Goal: Information Seeking & Learning: Learn about a topic

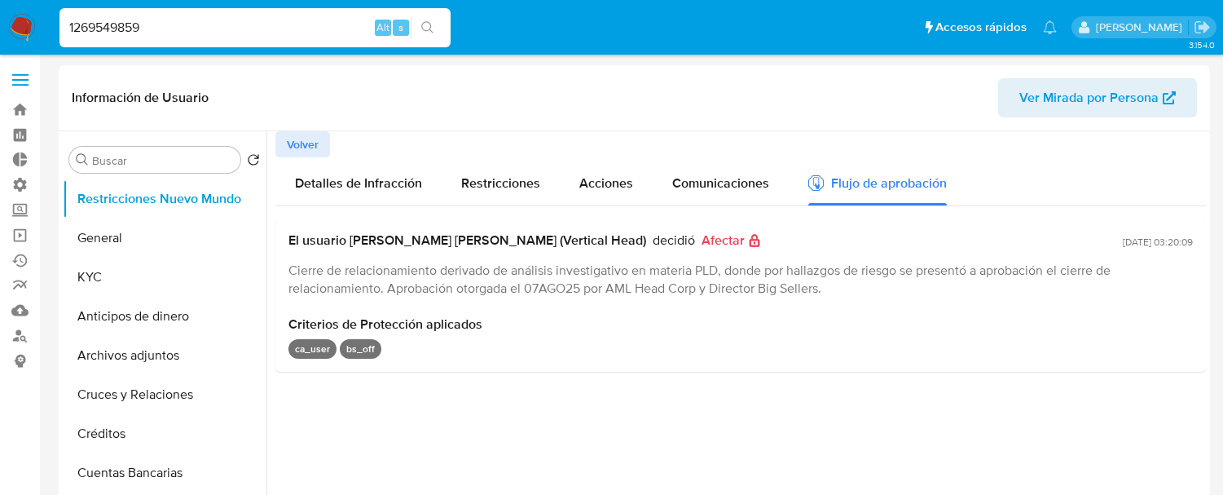
select select "10"
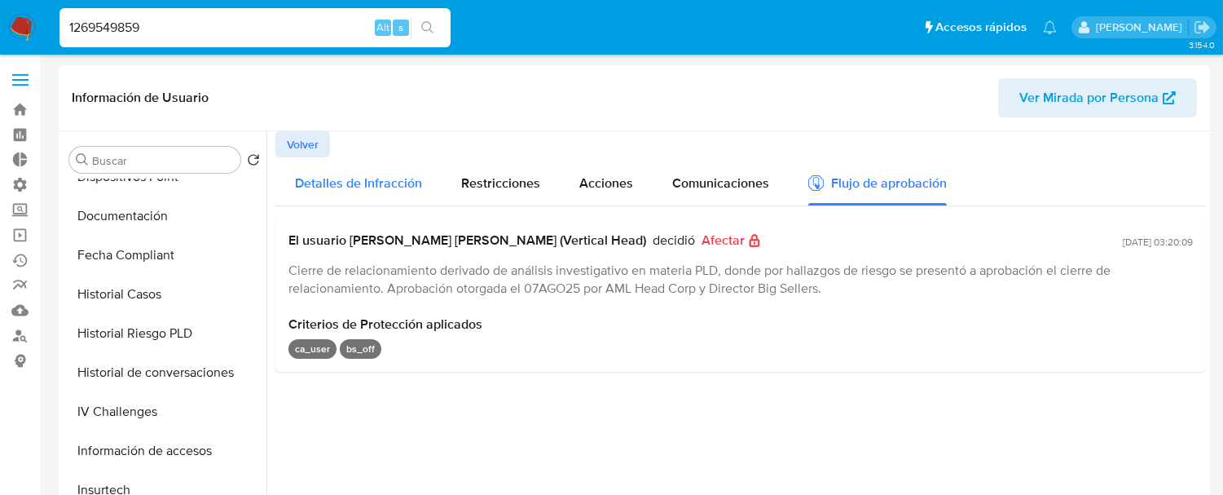
click at [394, 179] on span "Detalles de Infracción" at bounding box center [358, 183] width 127 height 19
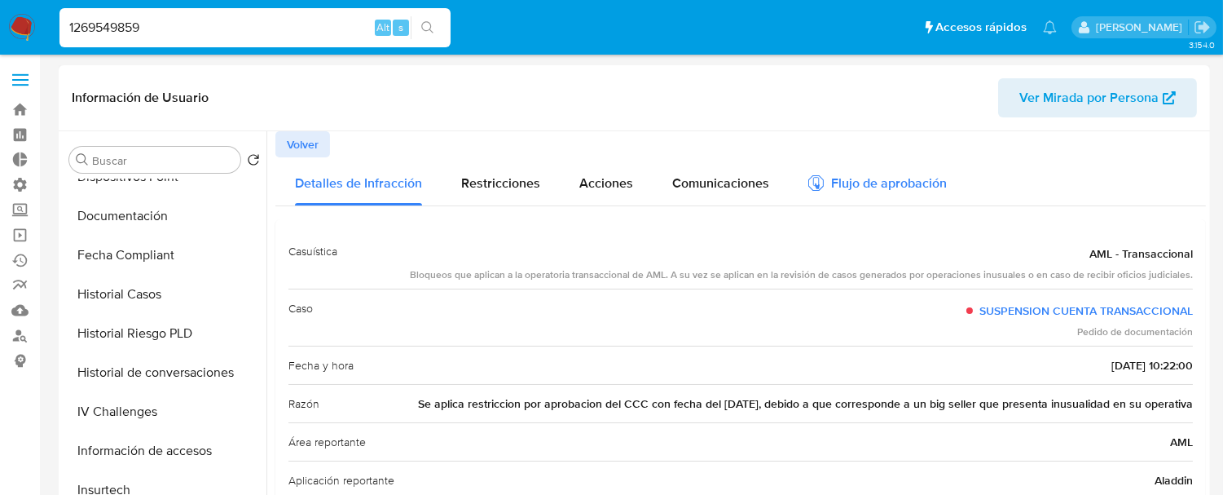
click at [892, 183] on div "Flujo de aprobación" at bounding box center [877, 186] width 139 height 18
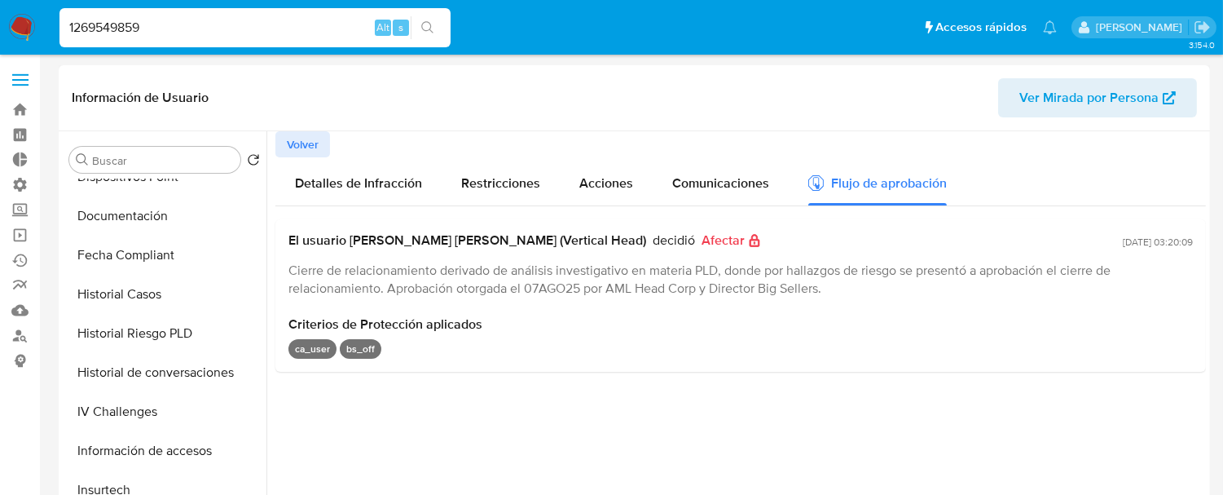
drag, startPoint x: 468, startPoint y: 288, endPoint x: 797, endPoint y: 279, distance: 329.3
click at [771, 286] on span "Cierre de relacionamiento derivado de análisis investigativo en materia PLD, do…" at bounding box center [699, 279] width 822 height 37
click at [813, 283] on span "Cierre de relacionamiento derivado de análisis investigativo en materia PLD, do…" at bounding box center [699, 279] width 822 height 37
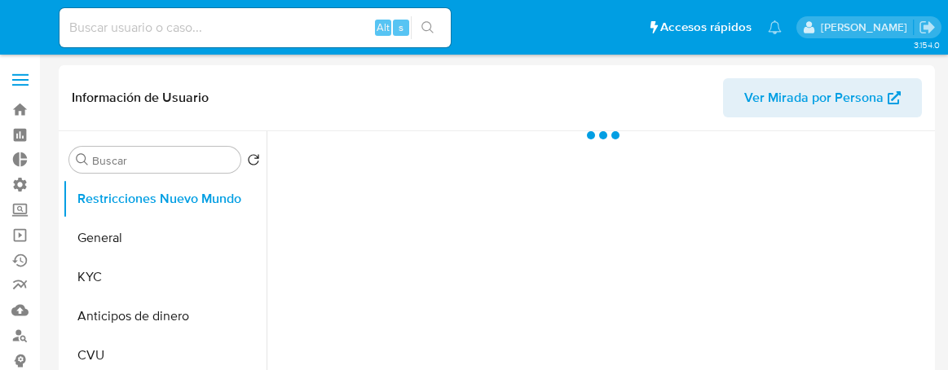
select select "10"
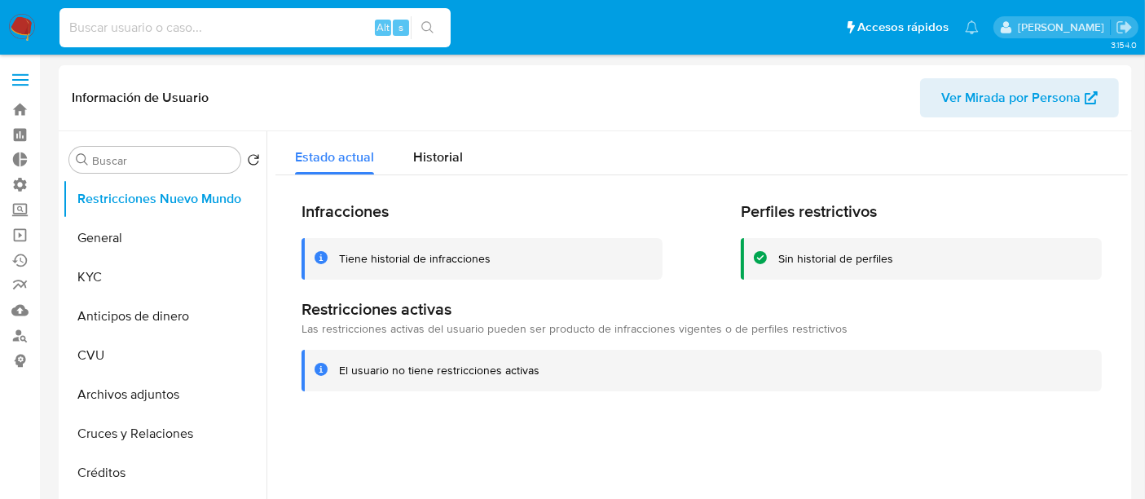
click at [186, 29] on input at bounding box center [254, 27] width 391 height 21
paste input "1966327435"
type input "1966327435"
select select "10"
click at [424, 146] on div "Historial" at bounding box center [438, 152] width 50 height 43
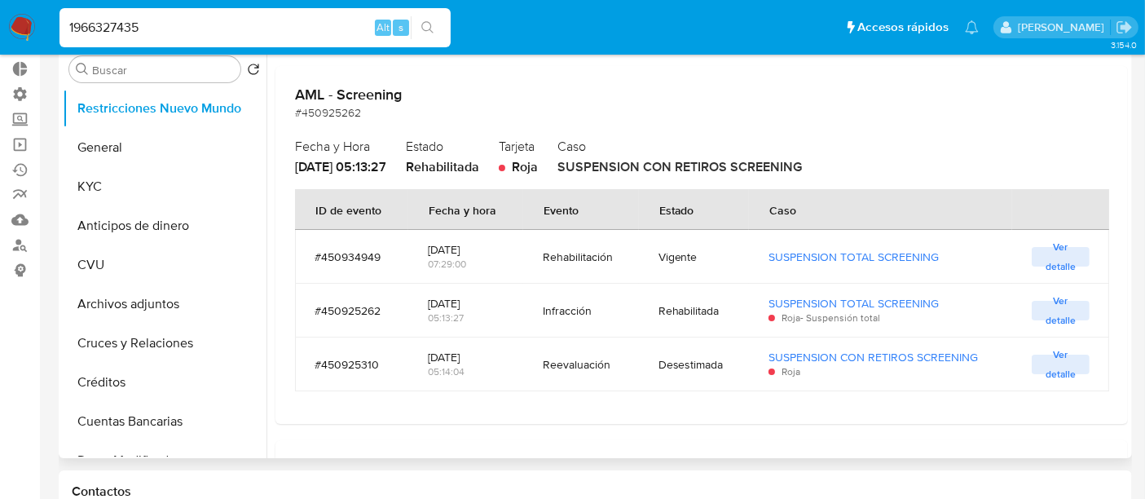
scroll to position [181, 0]
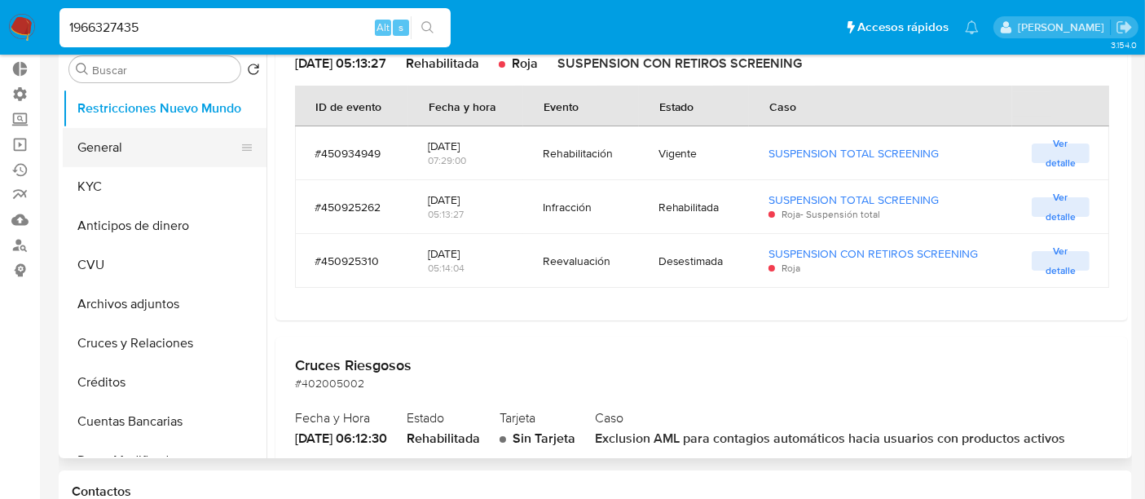
click at [128, 156] on button "General" at bounding box center [158, 147] width 191 height 39
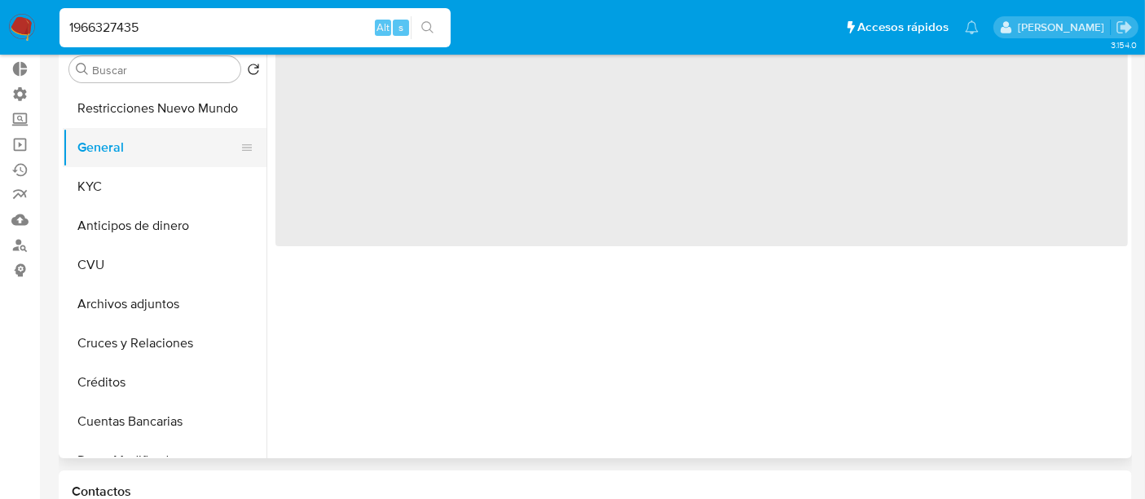
scroll to position [0, 0]
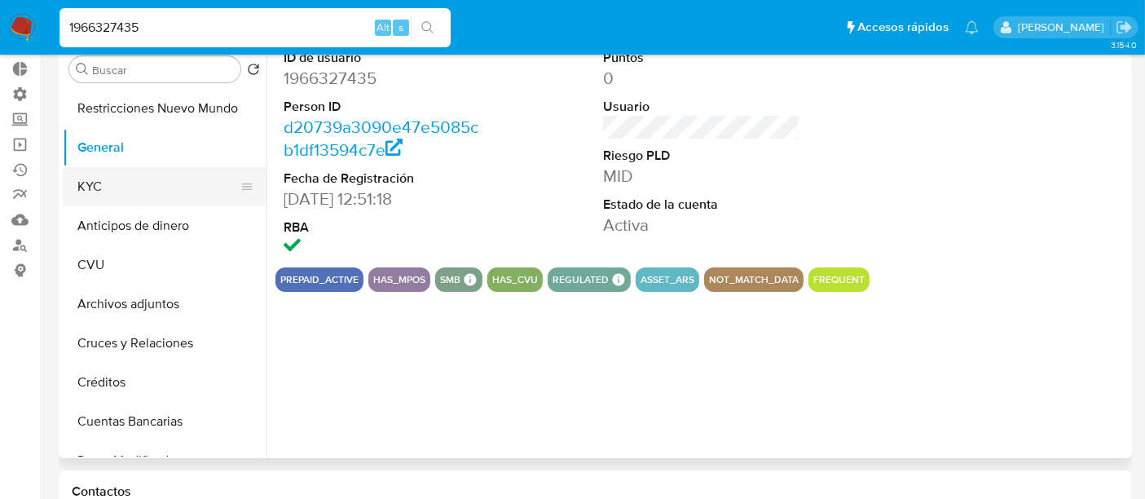
click at [120, 184] on button "KYC" at bounding box center [158, 186] width 191 height 39
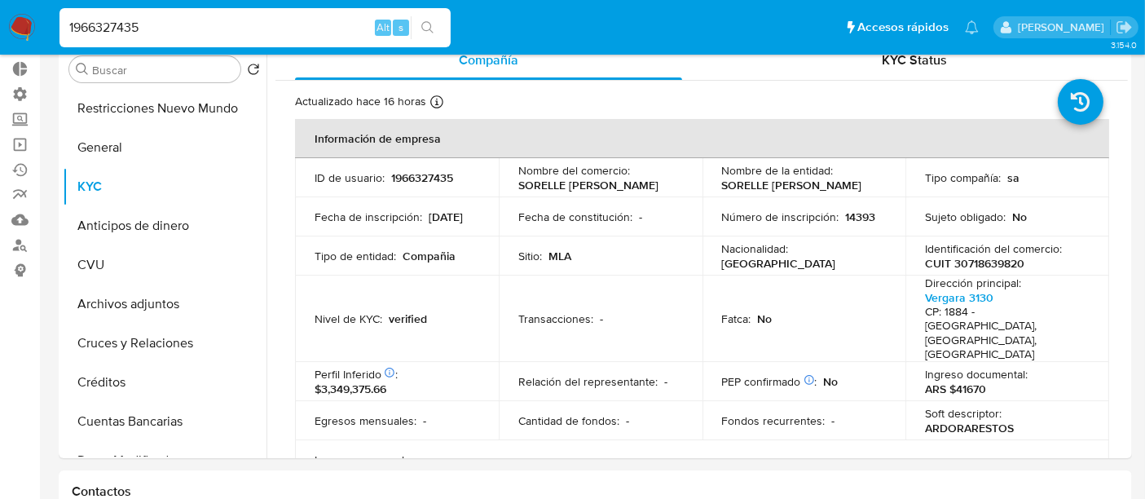
click at [199, 14] on div "1966327435 Alt s" at bounding box center [254, 27] width 391 height 39
click at [200, 24] on input "1966327435" at bounding box center [254, 27] width 391 height 21
paste input "2228006752"
type input "2228006752"
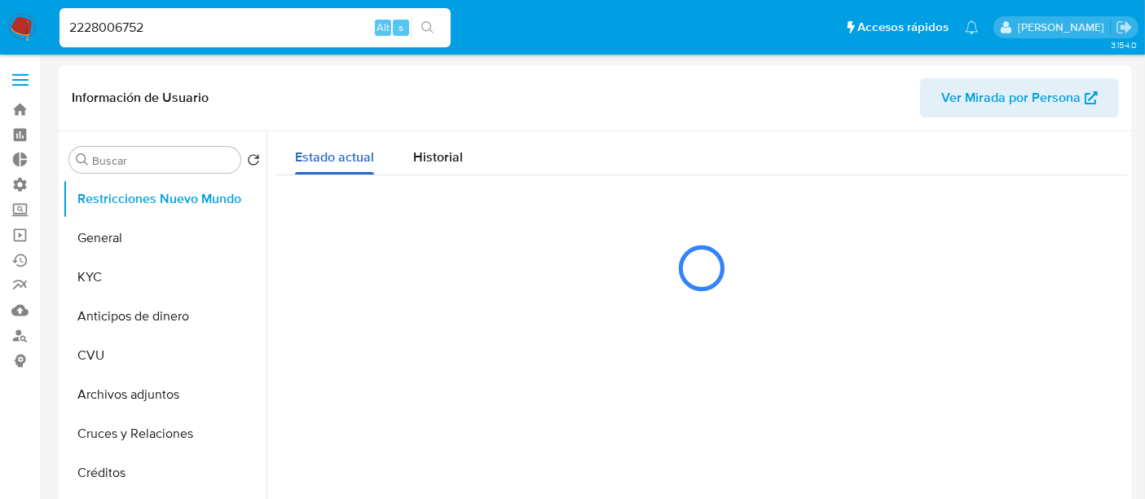
select select "10"
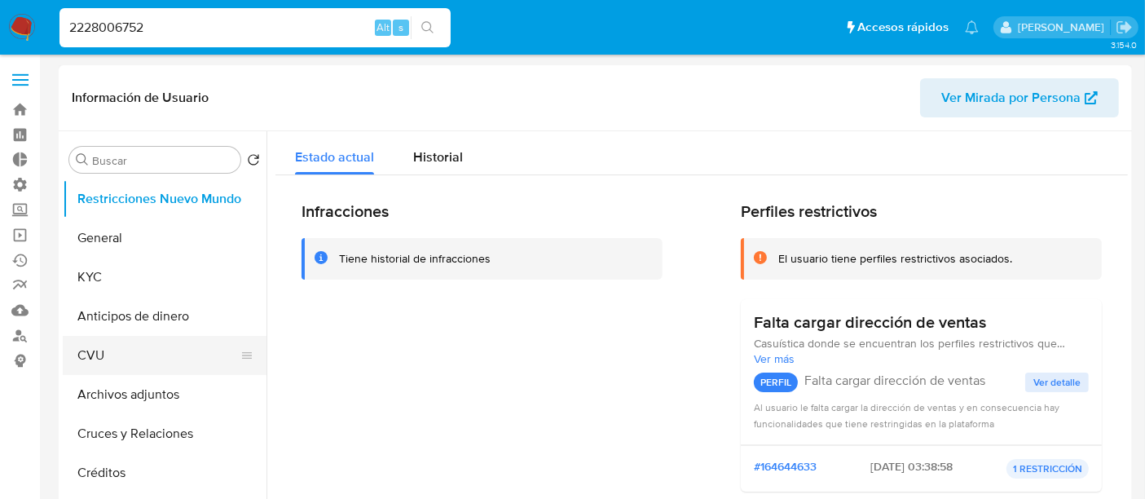
click at [99, 363] on button "CVU" at bounding box center [158, 355] width 191 height 39
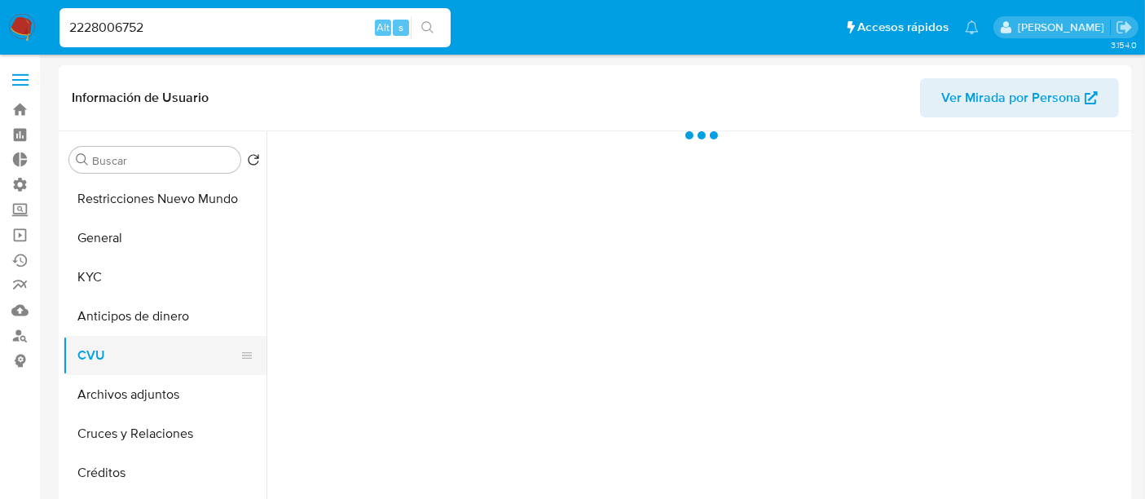
click at [127, 336] on button "CVU" at bounding box center [158, 355] width 191 height 39
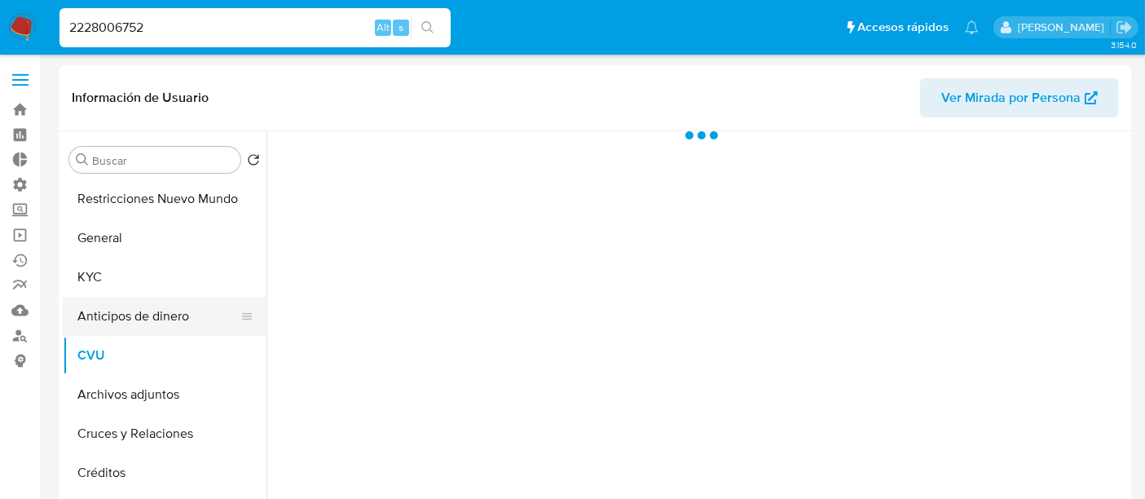
click at [147, 317] on button "Anticipos de dinero" at bounding box center [158, 316] width 191 height 39
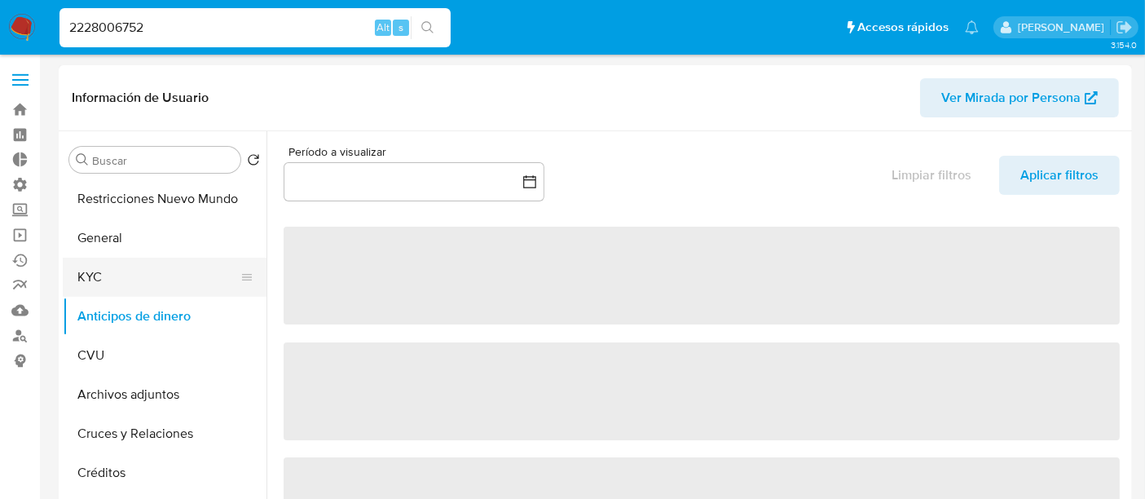
click at [139, 257] on button "KYC" at bounding box center [158, 276] width 191 height 39
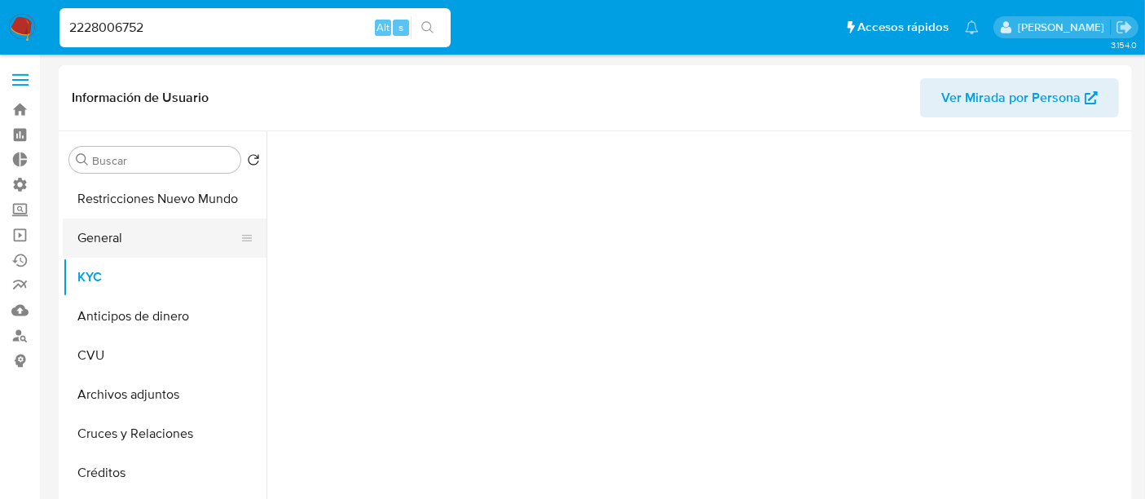
click at [142, 234] on button "General" at bounding box center [158, 237] width 191 height 39
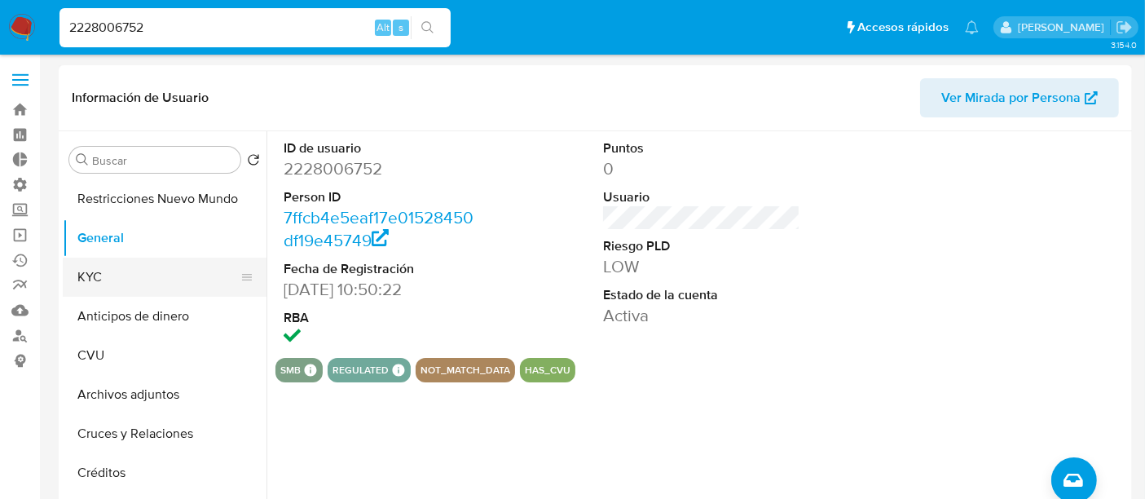
click at [134, 279] on button "KYC" at bounding box center [158, 276] width 191 height 39
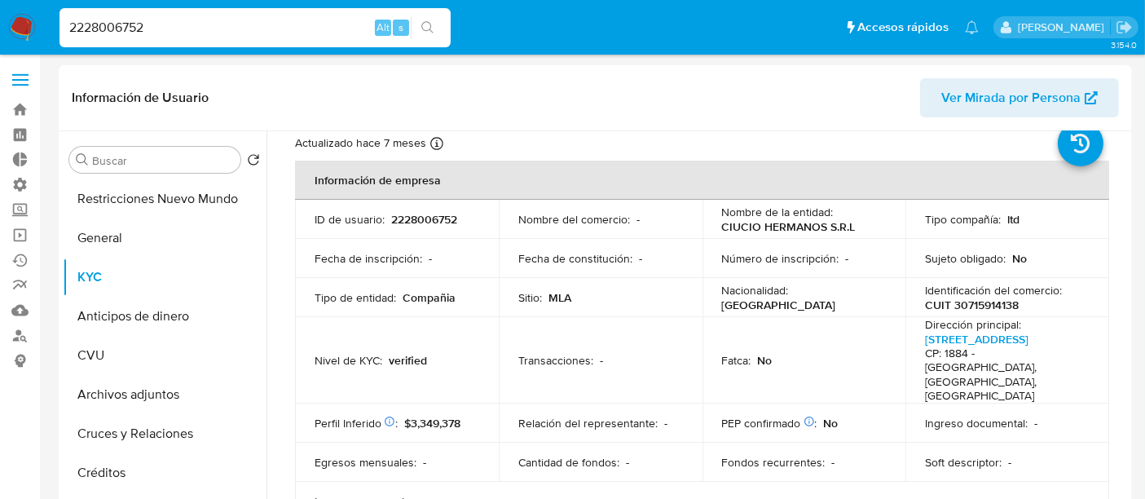
scroll to position [90, 0]
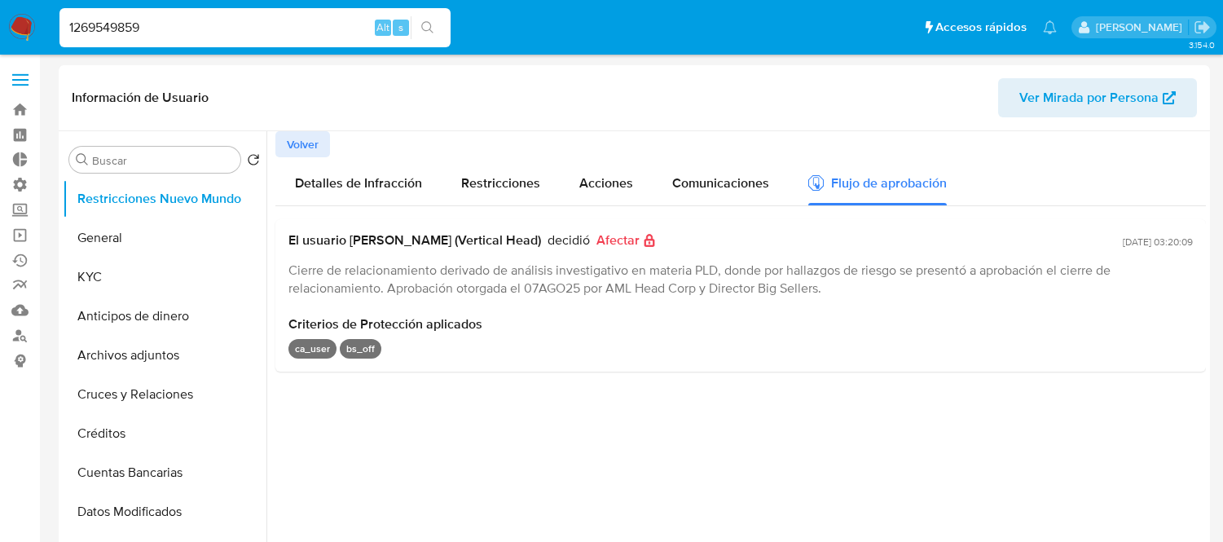
select select "10"
click at [209, 29] on input "1269549859" at bounding box center [254, 27] width 391 height 21
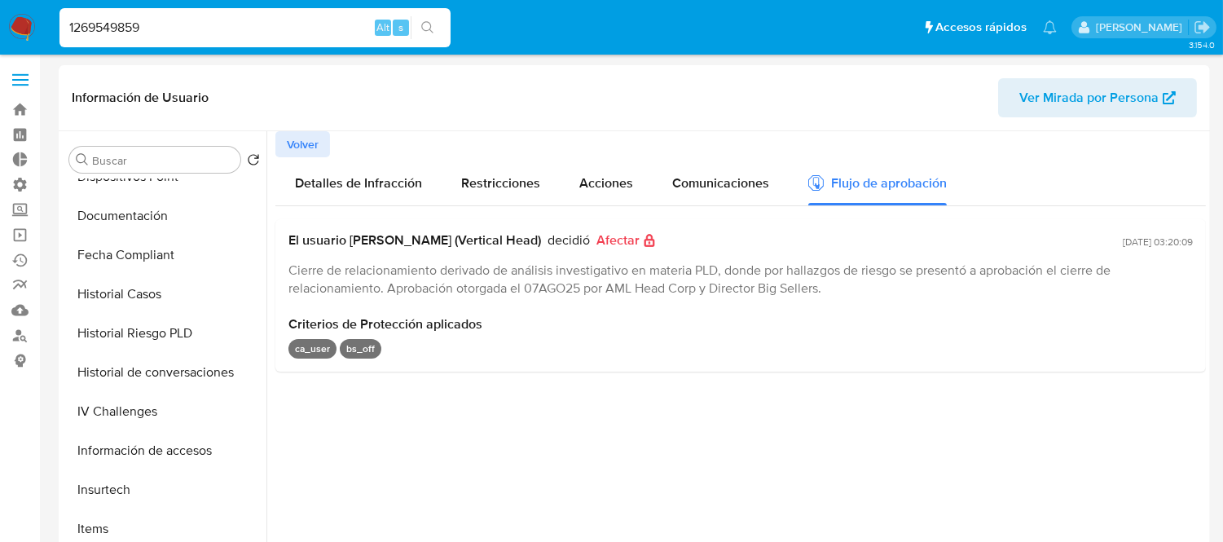
paste input "40202651"
click at [209, 29] on input "1269549859" at bounding box center [254, 27] width 391 height 21
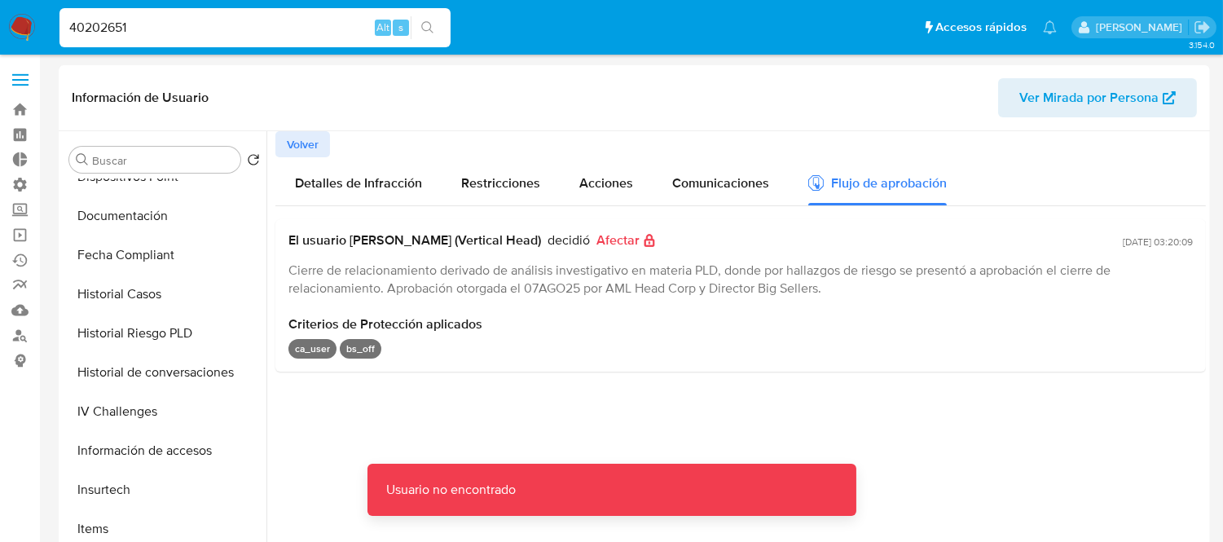
click at [209, 29] on input "40202651" at bounding box center [254, 27] width 391 height 21
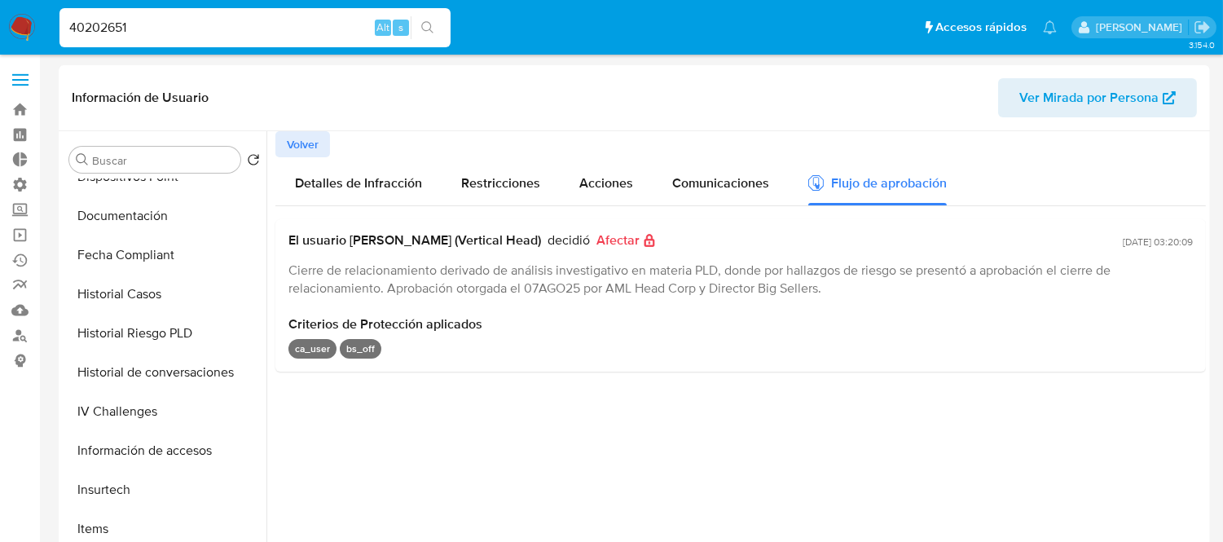
type input "40202651"
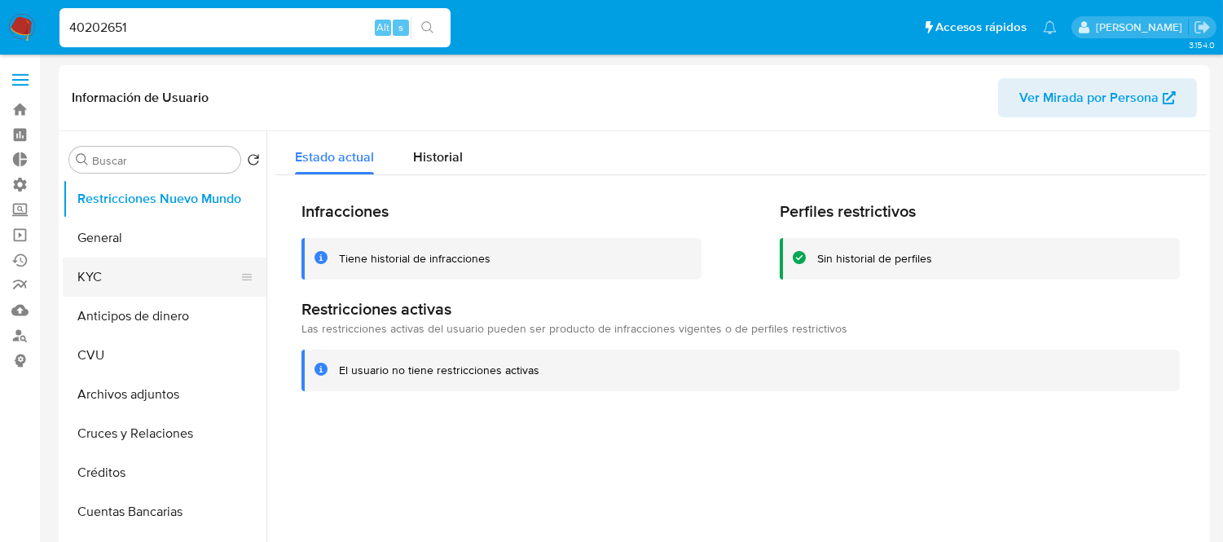
click at [152, 267] on button "KYC" at bounding box center [158, 276] width 191 height 39
select select "10"
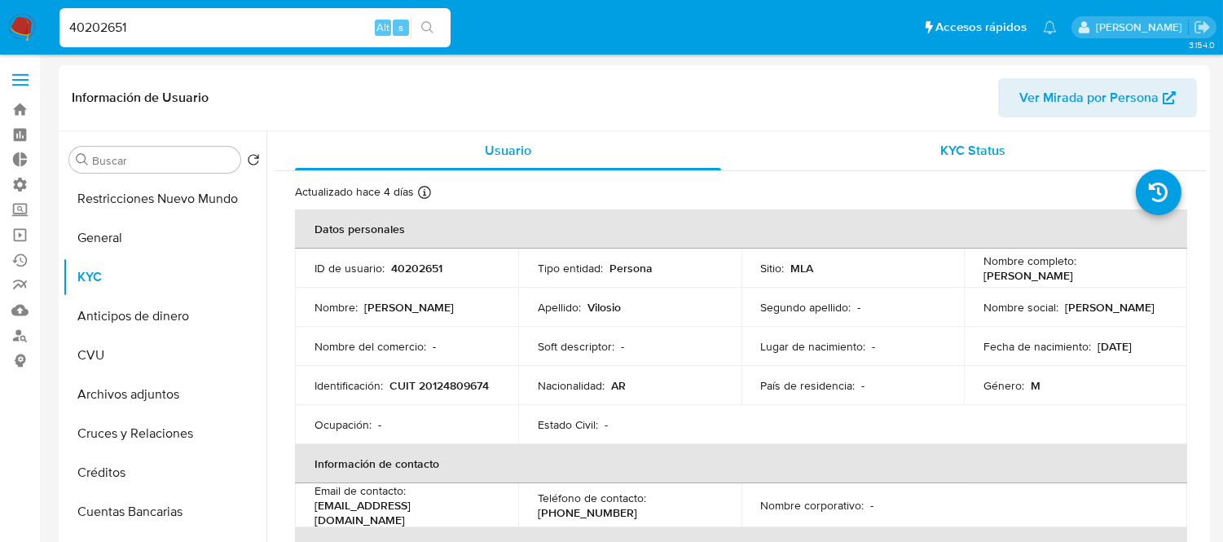
click at [901, 158] on div "KYC Status" at bounding box center [973, 150] width 426 height 39
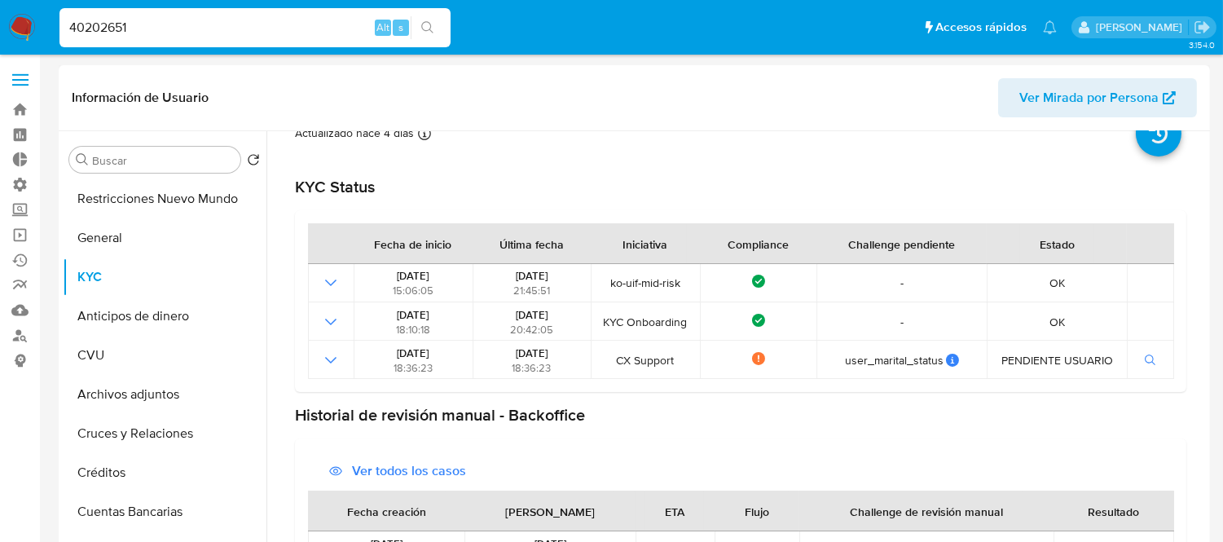
scroll to position [90, 0]
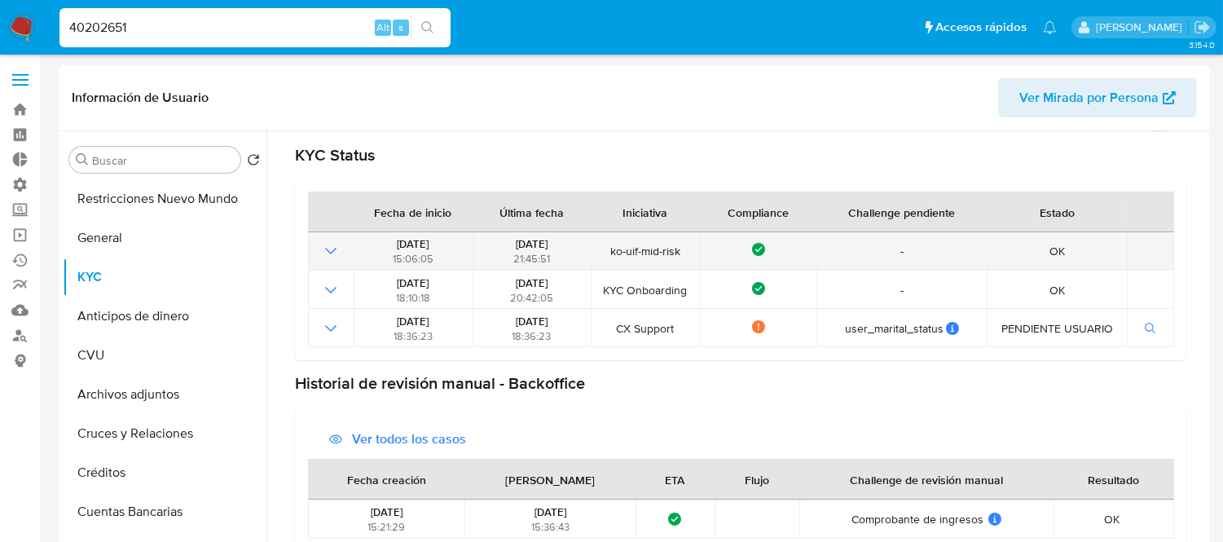
drag, startPoint x: 605, startPoint y: 254, endPoint x: 693, endPoint y: 249, distance: 87.4
click at [693, 249] on span "ko-uif-mid-risk" at bounding box center [645, 251] width 99 height 15
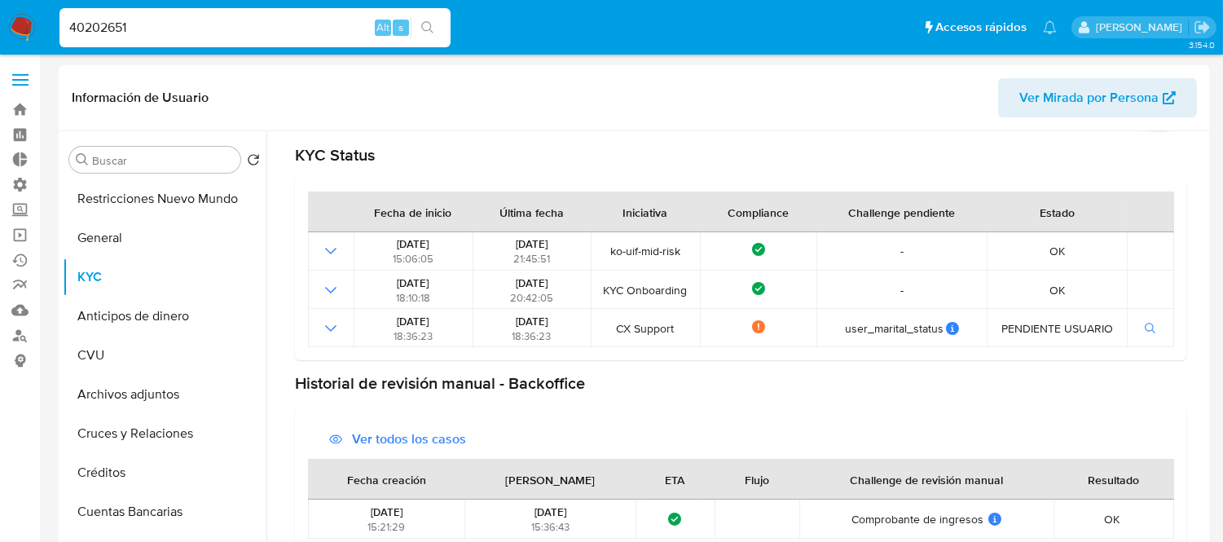
click at [99, 34] on input "40202651" at bounding box center [254, 27] width 391 height 21
paste input "681624567"
type input "681624567"
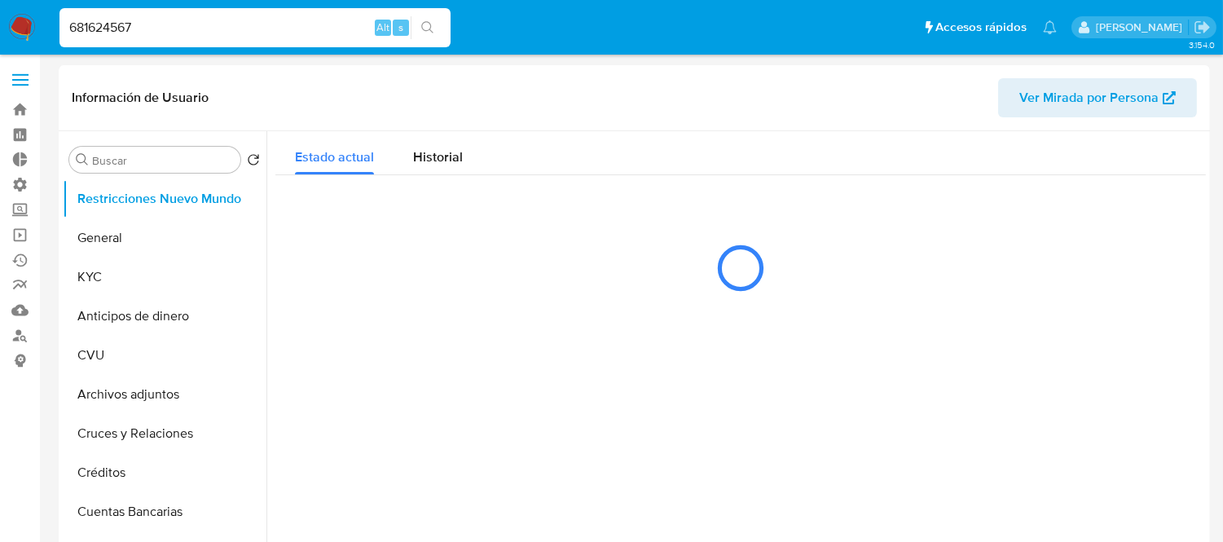
select select "10"
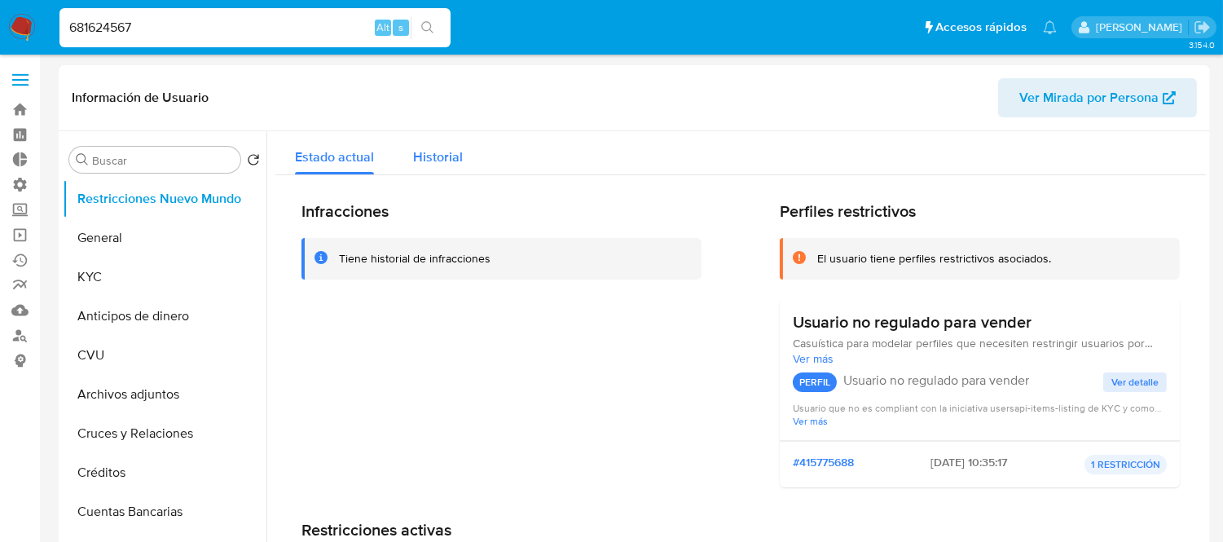
click at [429, 167] on div "Historial" at bounding box center [438, 152] width 50 height 43
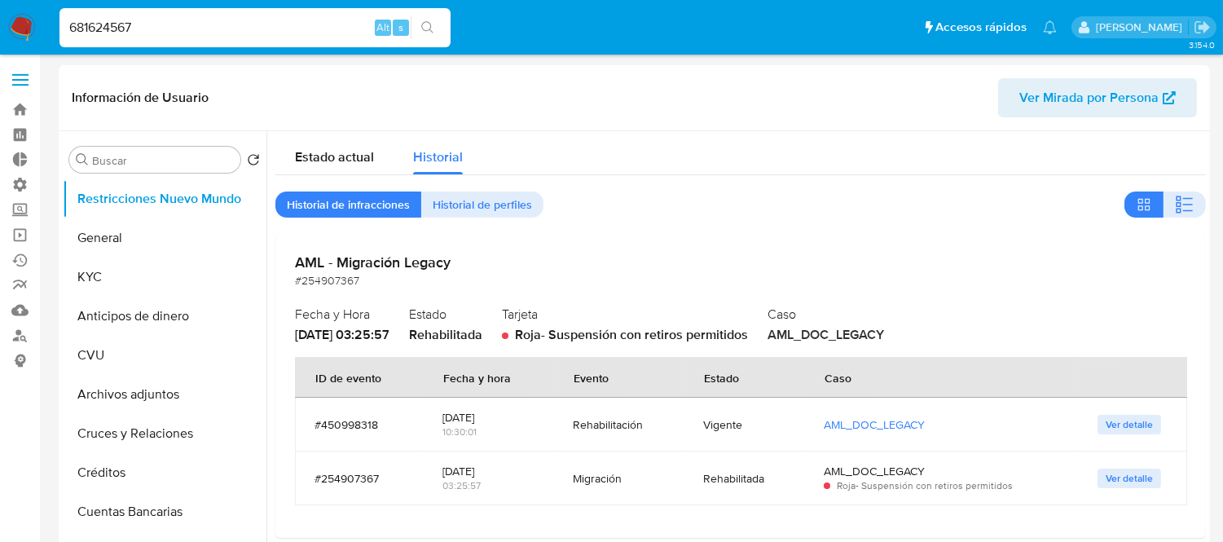
scroll to position [90, 0]
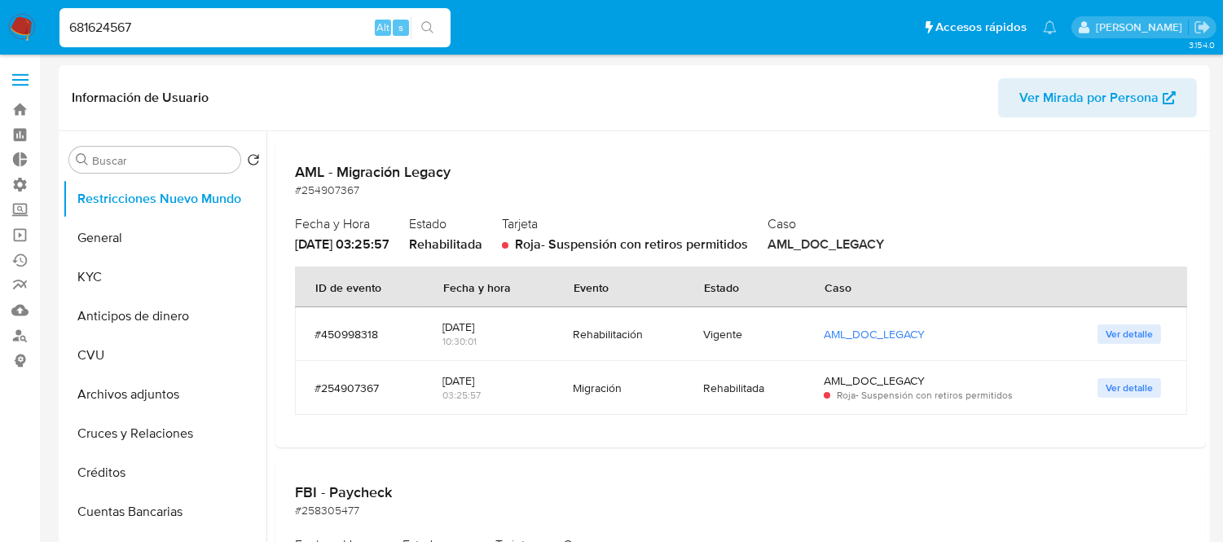
drag, startPoint x: 538, startPoint y: 388, endPoint x: 671, endPoint y: 389, distance: 133.6
click at [671, 389] on tr "#254907367 2023-03-23 03:25:57 Migración Rehabilitada AML_DOC_LEGACY Roja - Sus…" at bounding box center [741, 388] width 892 height 54
click at [671, 389] on td "Migración" at bounding box center [618, 388] width 131 height 54
click at [1123, 332] on span "Ver detalle" at bounding box center [1129, 334] width 47 height 16
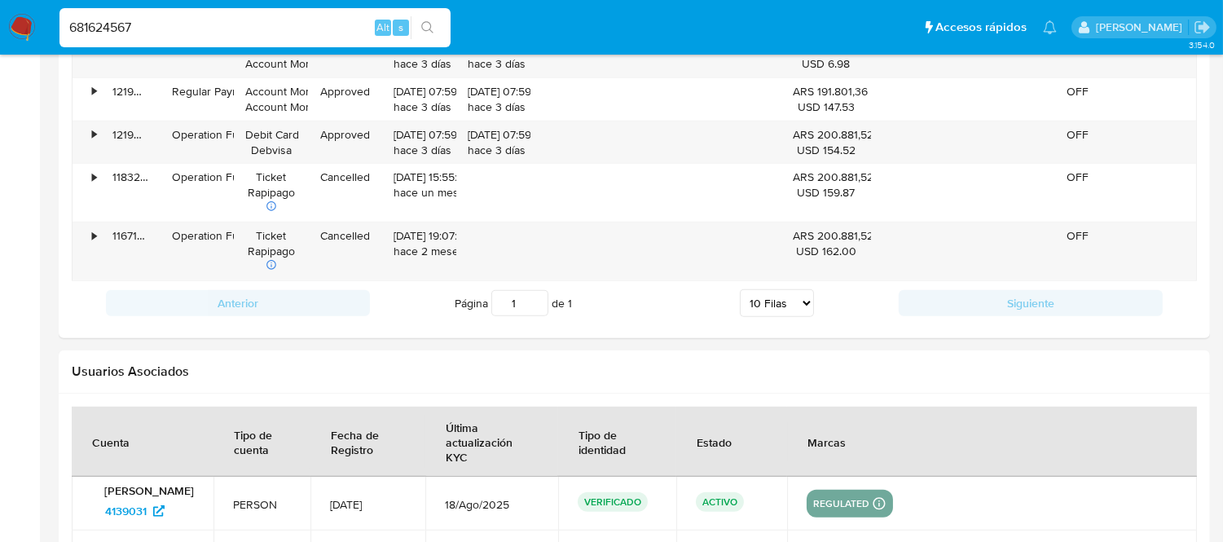
scroll to position [1538, 0]
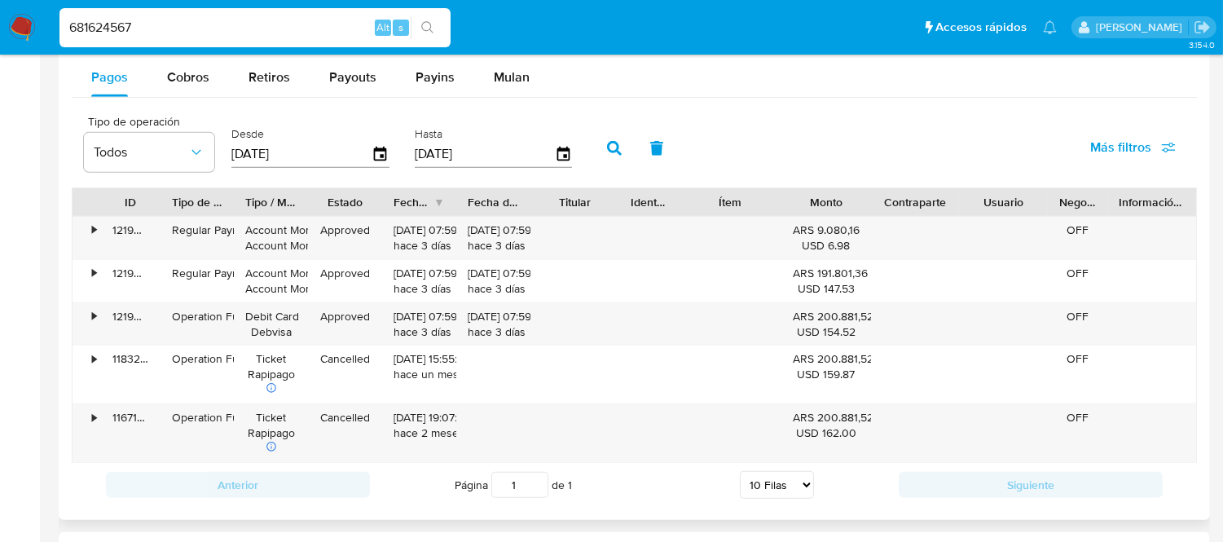
click at [174, 213] on div at bounding box center [160, 202] width 29 height 28
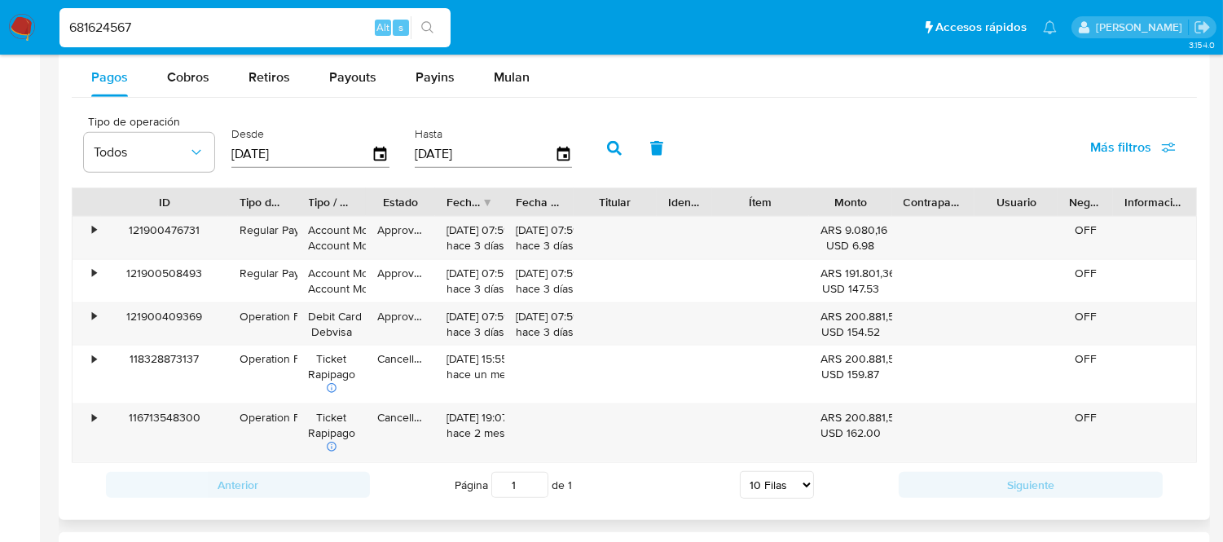
drag, startPoint x: 163, startPoint y: 205, endPoint x: 230, endPoint y: 200, distance: 67.0
click at [230, 202] on div at bounding box center [227, 202] width 29 height 28
click at [191, 85] on span "Cobros" at bounding box center [188, 77] width 42 height 19
select select "10"
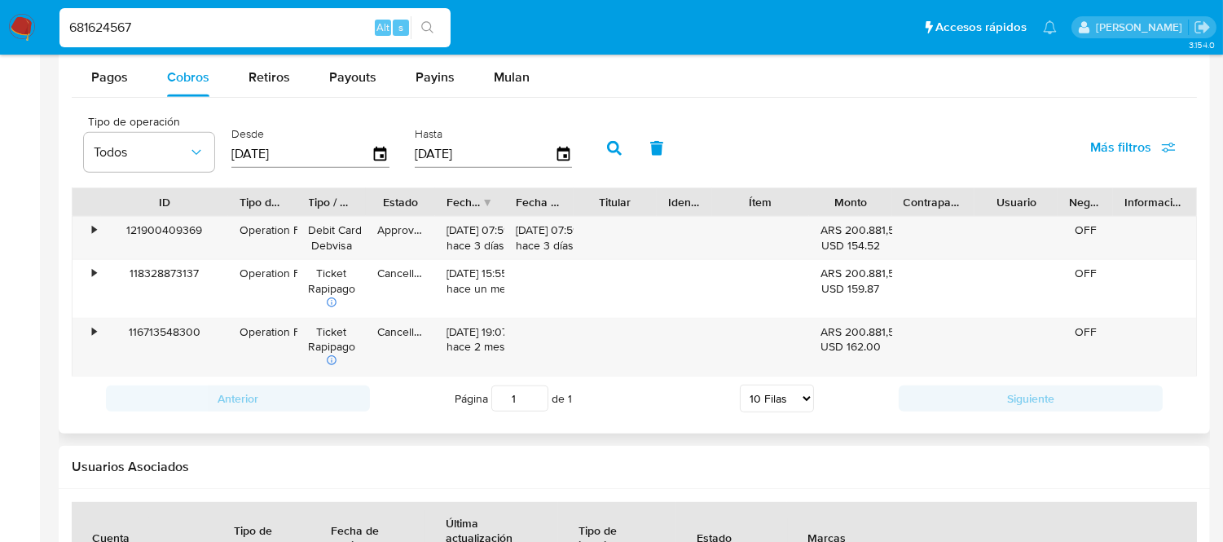
drag, startPoint x: 155, startPoint y: 213, endPoint x: 221, endPoint y: 207, distance: 66.2
click at [221, 207] on div at bounding box center [227, 202] width 29 height 28
click at [92, 232] on div "•" at bounding box center [94, 229] width 4 height 15
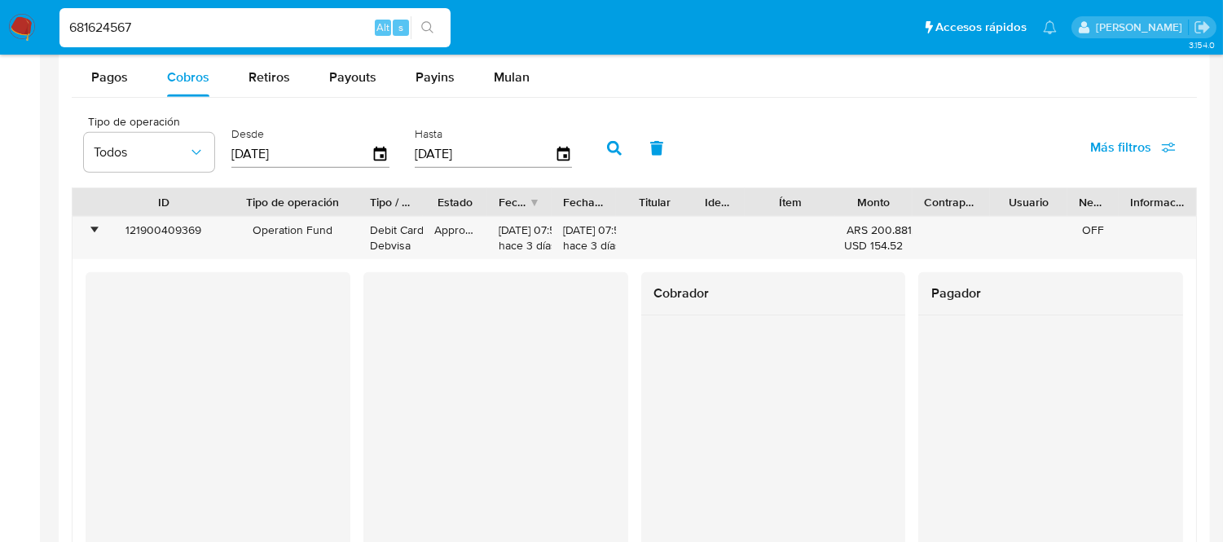
drag, startPoint x: 293, startPoint y: 215, endPoint x: 356, endPoint y: 202, distance: 64.1
click at [356, 202] on div at bounding box center [358, 202] width 29 height 28
drag, startPoint x: 917, startPoint y: 191, endPoint x: 942, endPoint y: 191, distance: 25.3
click at [942, 191] on div "ID Tipo de operación Tipo / Método Estado Fecha de creación Fecha de aprobación…" at bounding box center [635, 202] width 1124 height 28
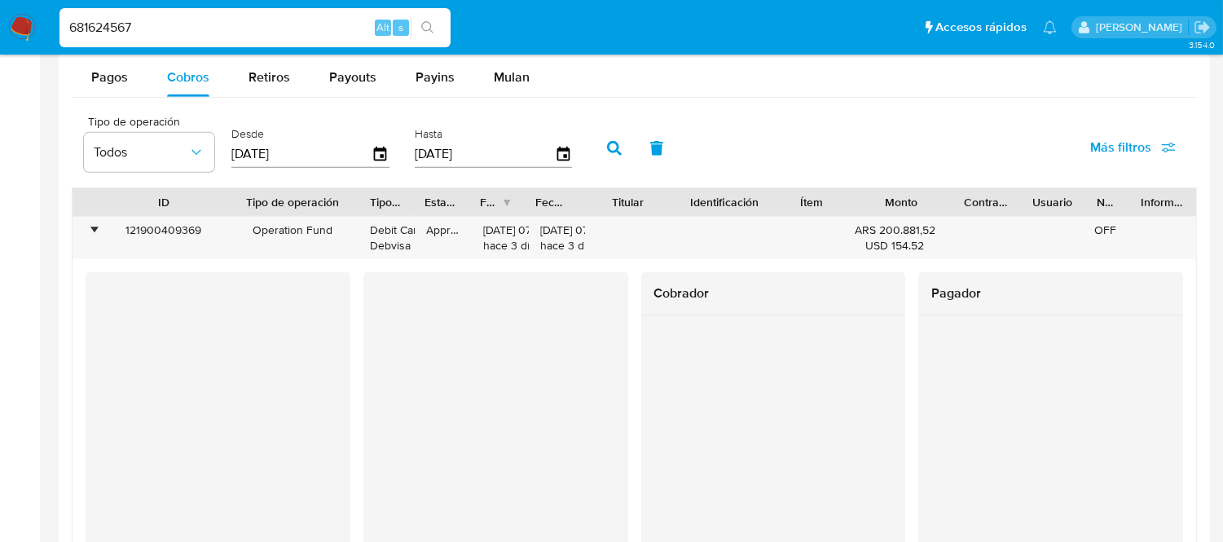
drag, startPoint x: 695, startPoint y: 204, endPoint x: 720, endPoint y: 201, distance: 25.4
click at [720, 201] on div "ID Tipo de operación Tipo / Método Estado Fecha de creación Fecha de aprobación…" at bounding box center [635, 202] width 1124 height 28
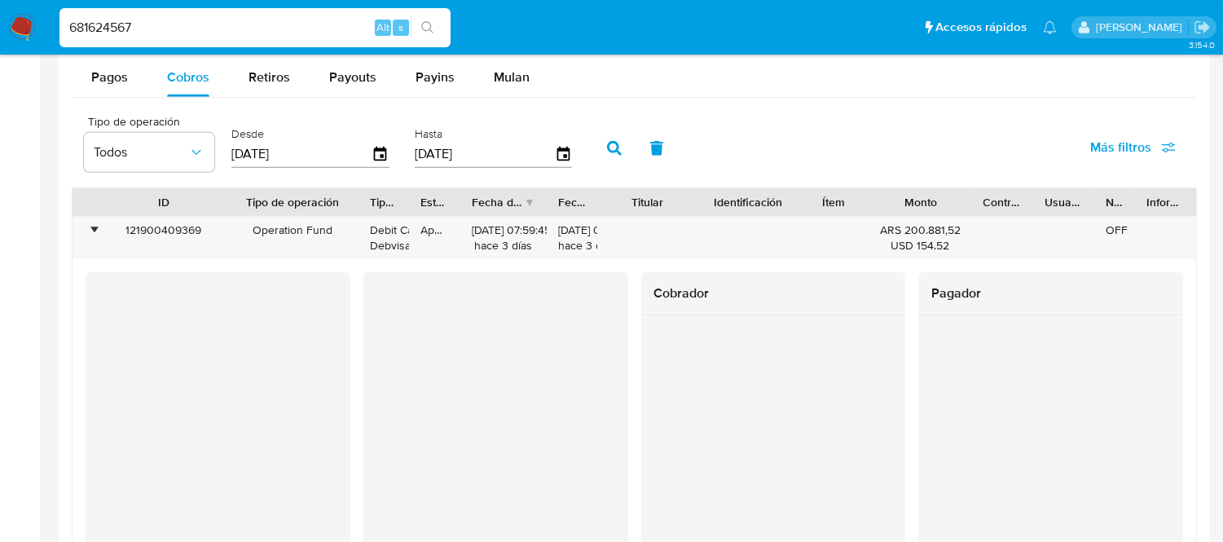
drag, startPoint x: 521, startPoint y: 202, endPoint x: 564, endPoint y: 199, distance: 42.5
click at [561, 199] on div at bounding box center [546, 202] width 29 height 28
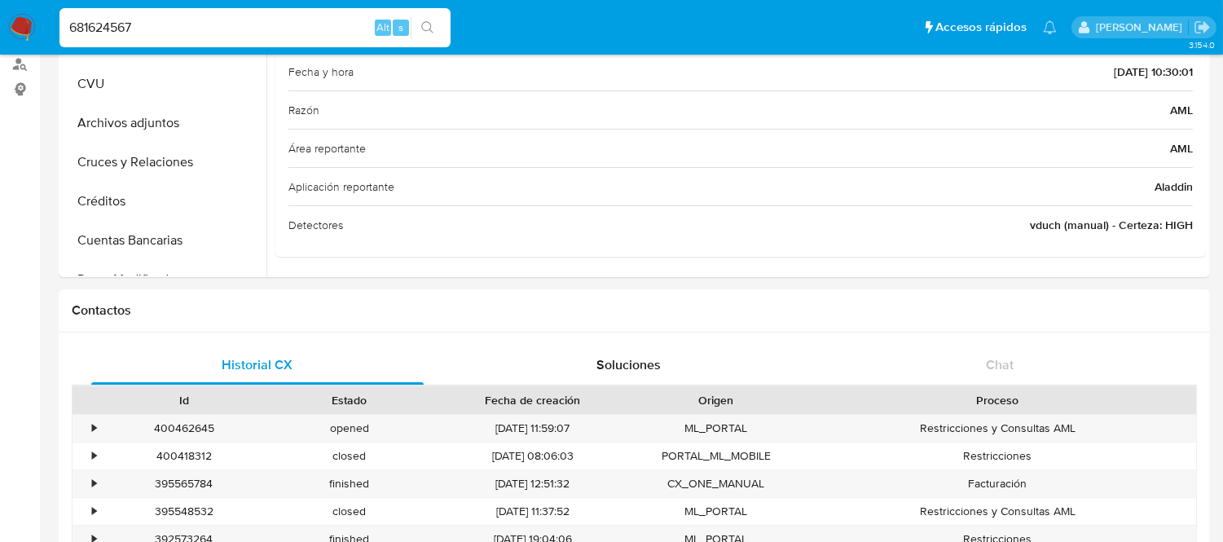
scroll to position [0, 0]
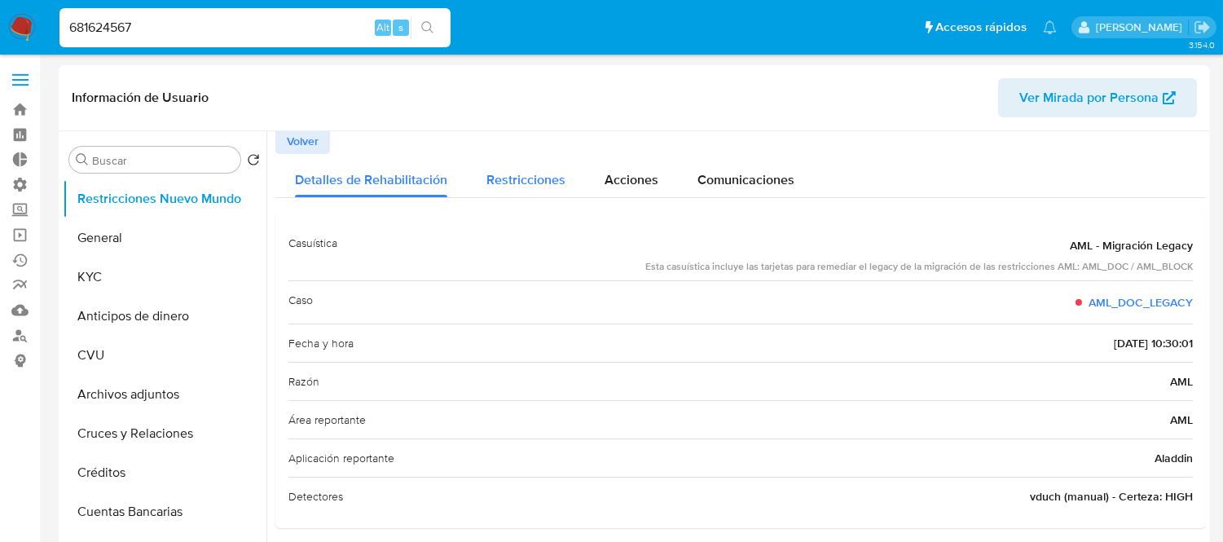
click at [505, 183] on span "Restricciones" at bounding box center [525, 179] width 79 height 19
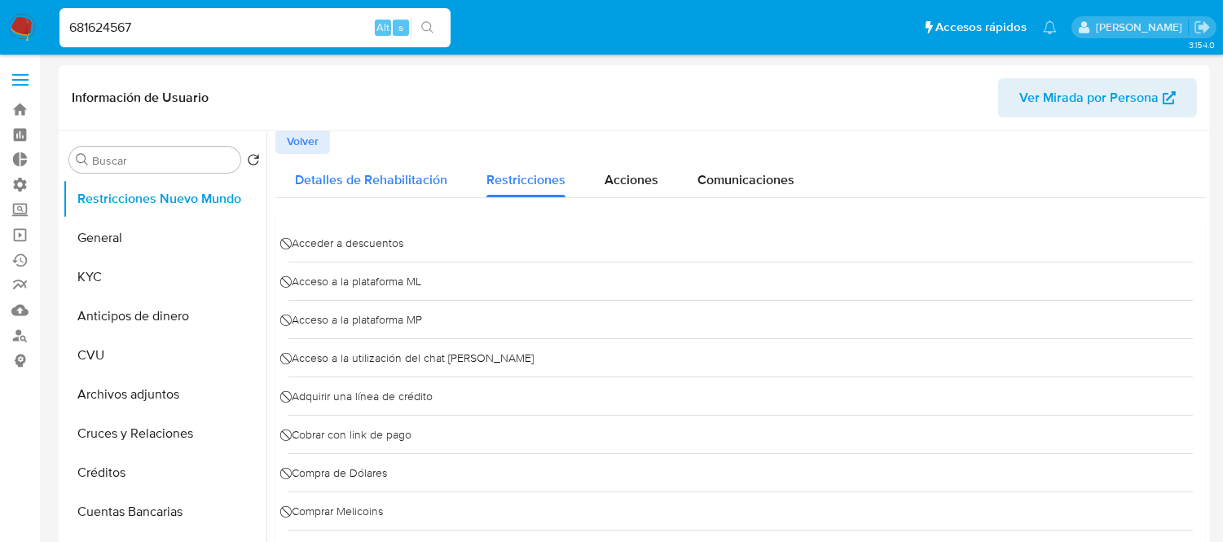
click at [371, 176] on span "Detalles de Rehabilitación" at bounding box center [371, 179] width 152 height 19
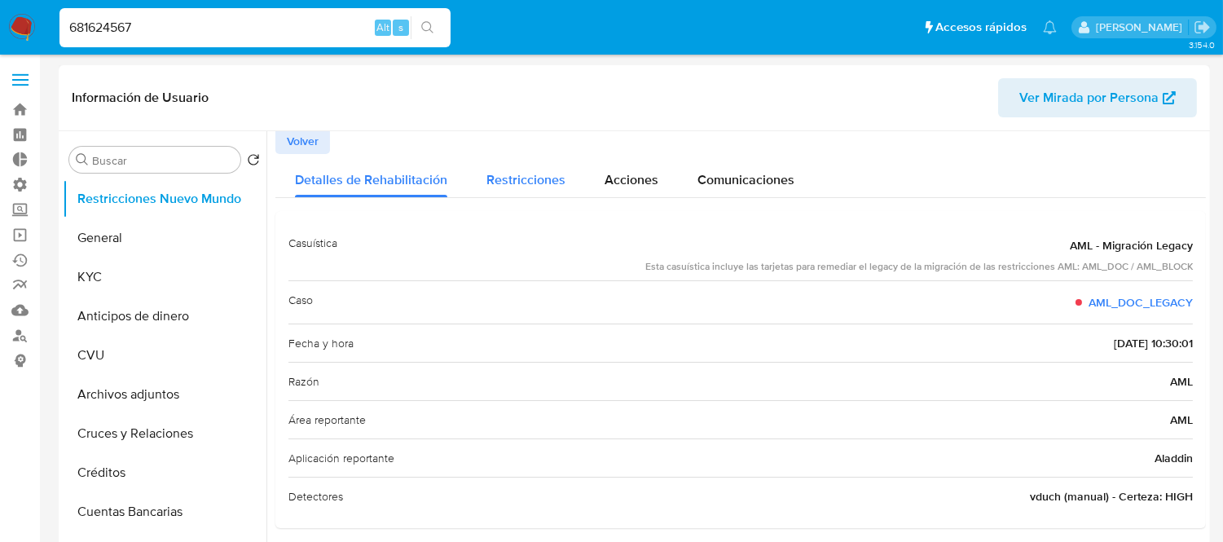
click at [544, 183] on span "Restricciones" at bounding box center [525, 179] width 79 height 19
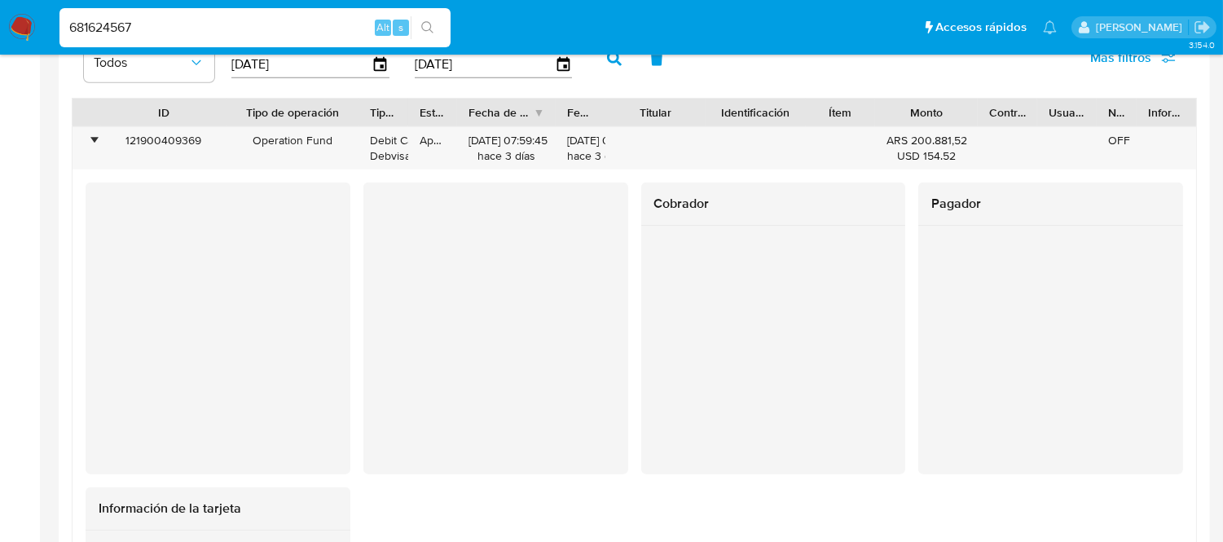
scroll to position [1630, 0]
click at [636, 114] on div "Titular" at bounding box center [655, 111] width 77 height 16
drag, startPoint x: 621, startPoint y: 106, endPoint x: 641, endPoint y: 108, distance: 20.5
click at [641, 108] on div "Titular" at bounding box center [655, 111] width 77 height 16
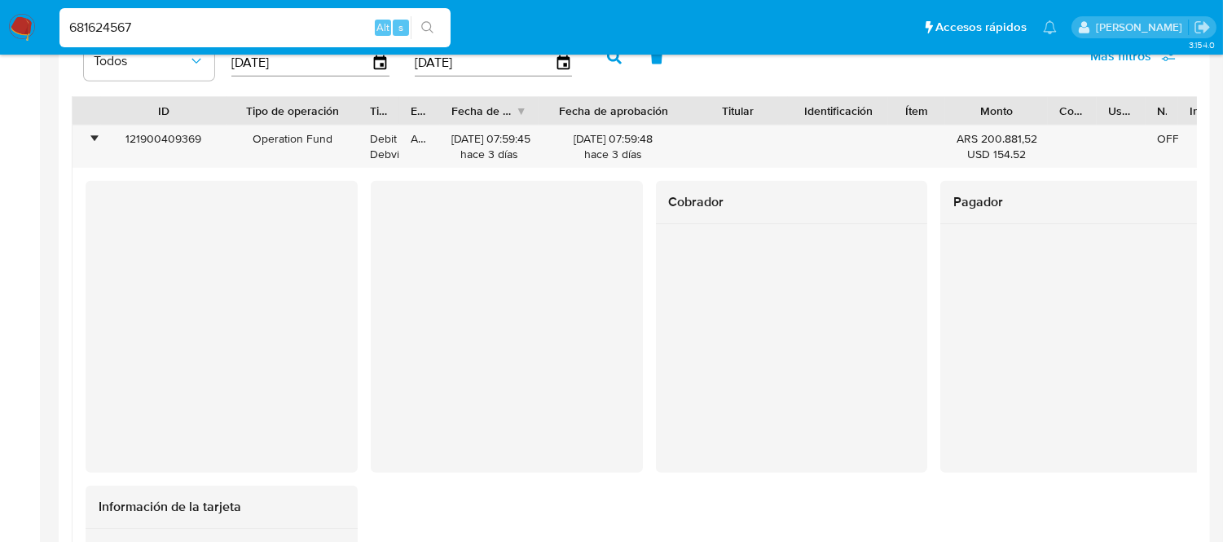
drag, startPoint x: 624, startPoint y: 118, endPoint x: 718, endPoint y: 117, distance: 93.7
click at [718, 117] on div "ID Tipo de operación Tipo / Método Estado Fecha de creación Fecha de aprobación…" at bounding box center [649, 111] width 1153 height 28
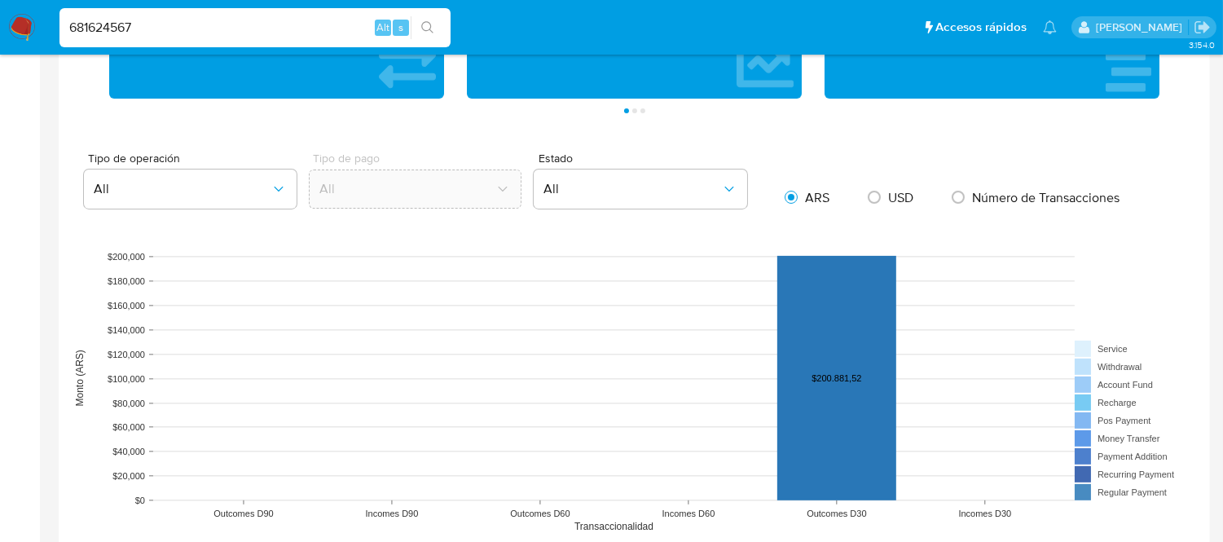
scroll to position [905, 0]
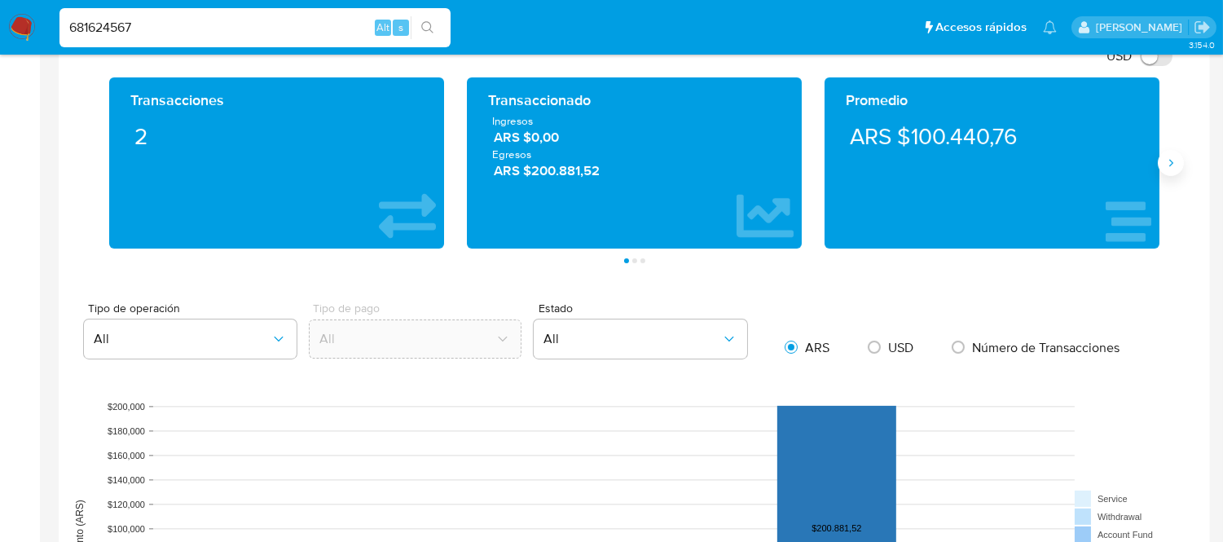
click at [1178, 158] on button "Siguiente" at bounding box center [1171, 163] width 26 height 26
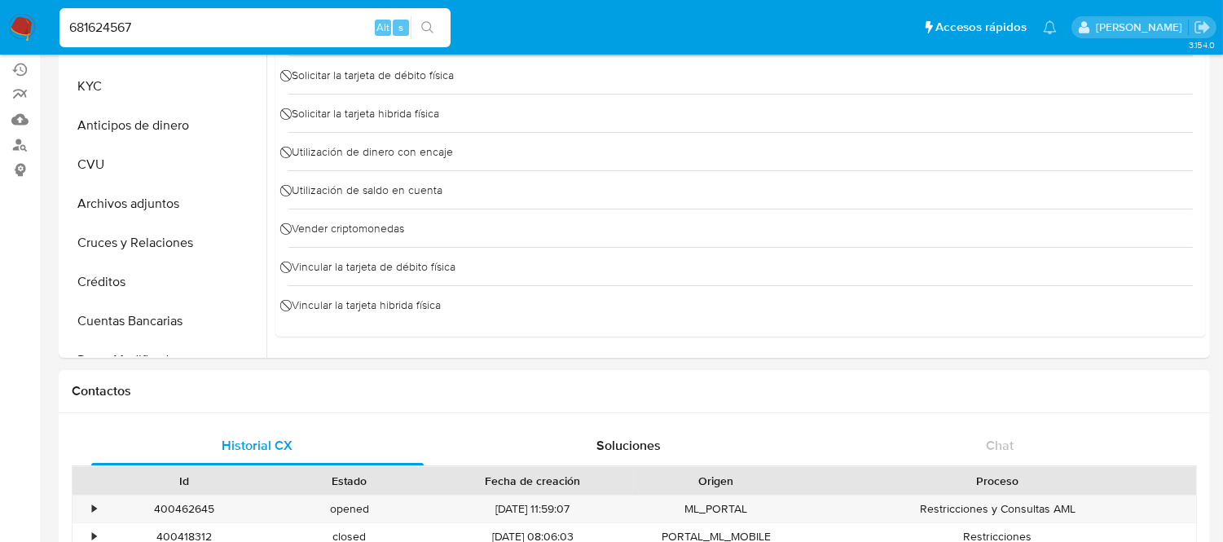
scroll to position [0, 0]
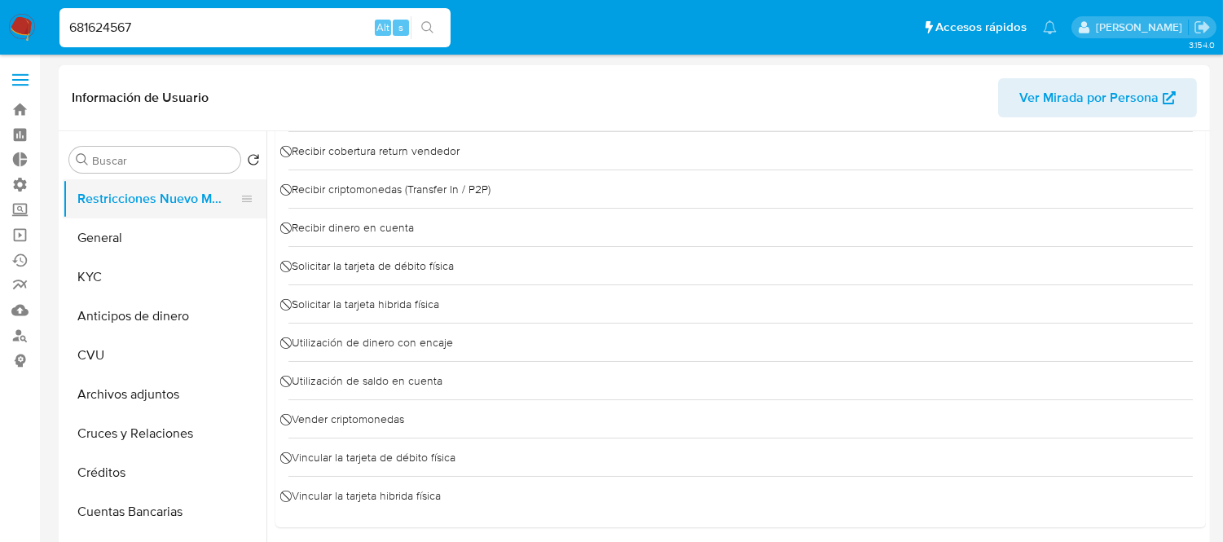
click at [163, 209] on button "Restricciones Nuevo Mundo" at bounding box center [158, 198] width 191 height 39
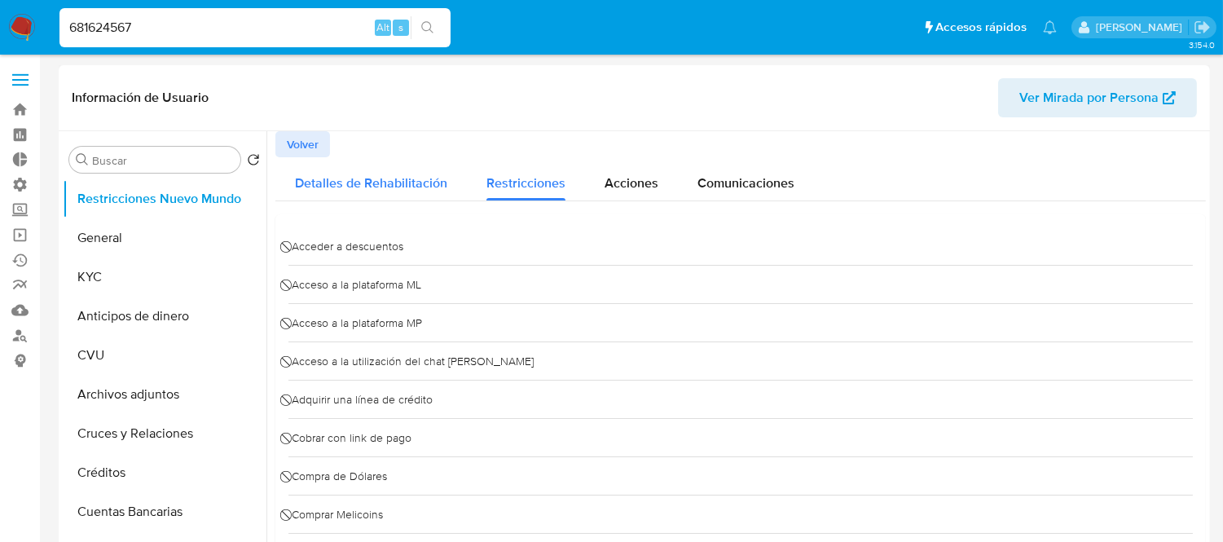
click at [328, 183] on span "Detalles de Rehabilitación" at bounding box center [371, 183] width 152 height 19
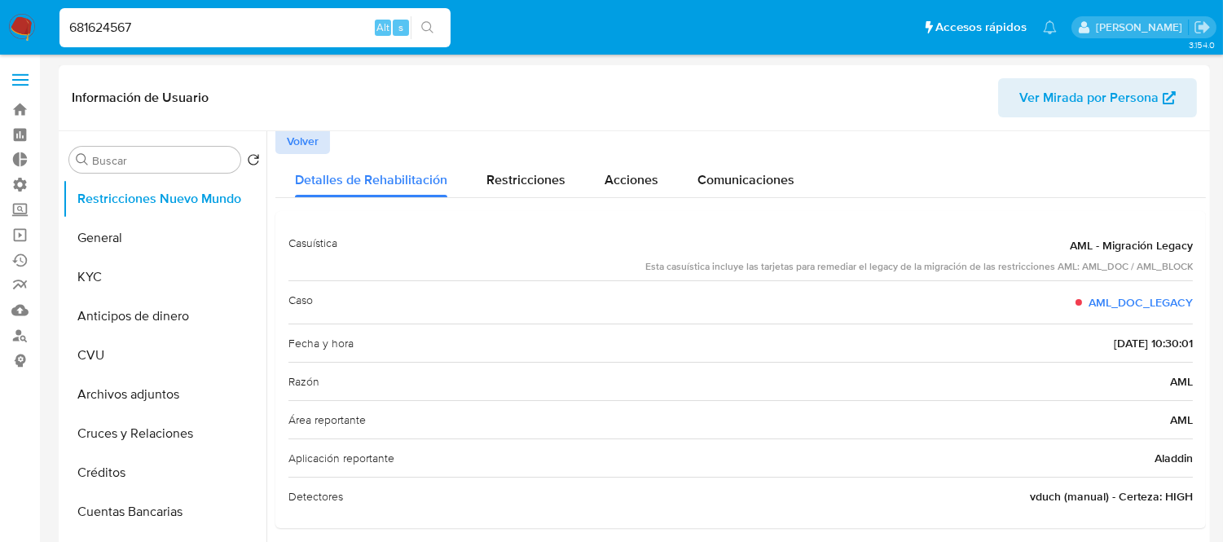
click at [291, 144] on span "Volver" at bounding box center [303, 141] width 32 height 23
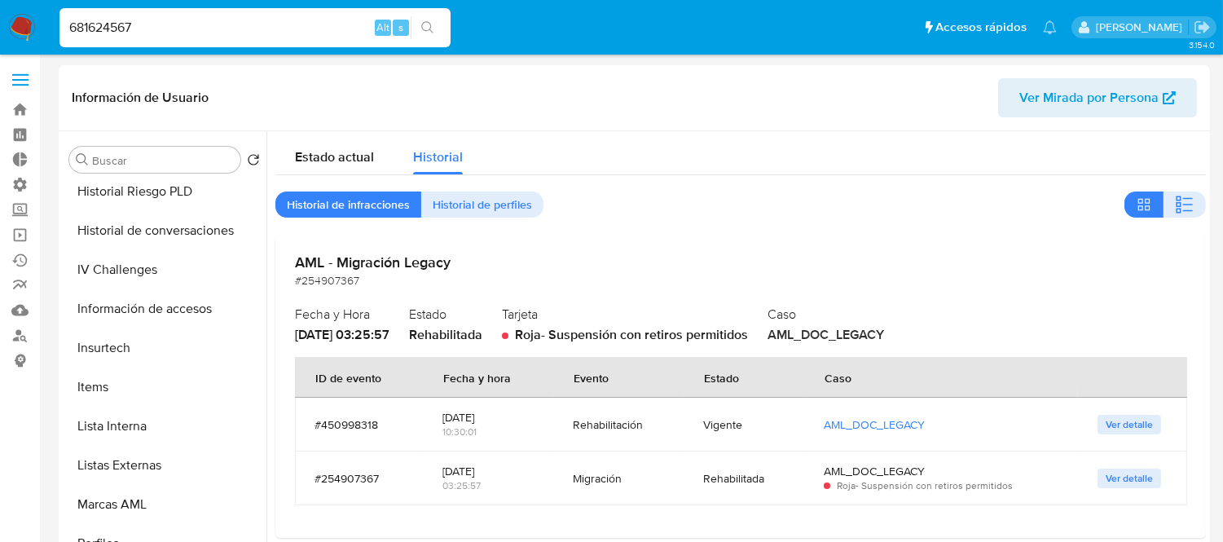
click at [1106, 485] on span "Ver detalle" at bounding box center [1129, 478] width 47 height 16
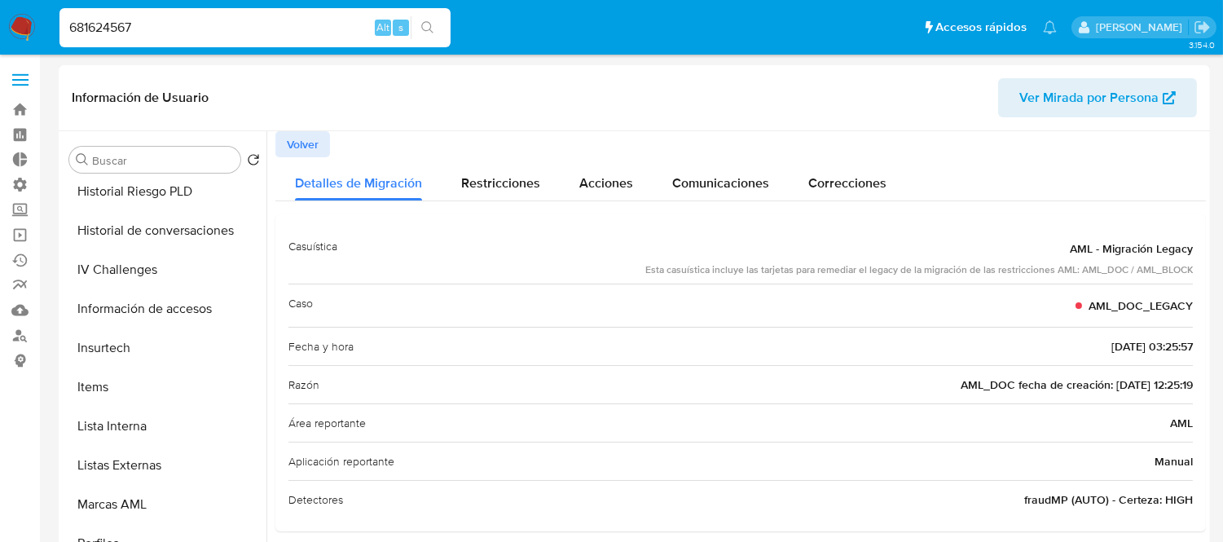
click at [314, 140] on span "Volver" at bounding box center [303, 144] width 32 height 23
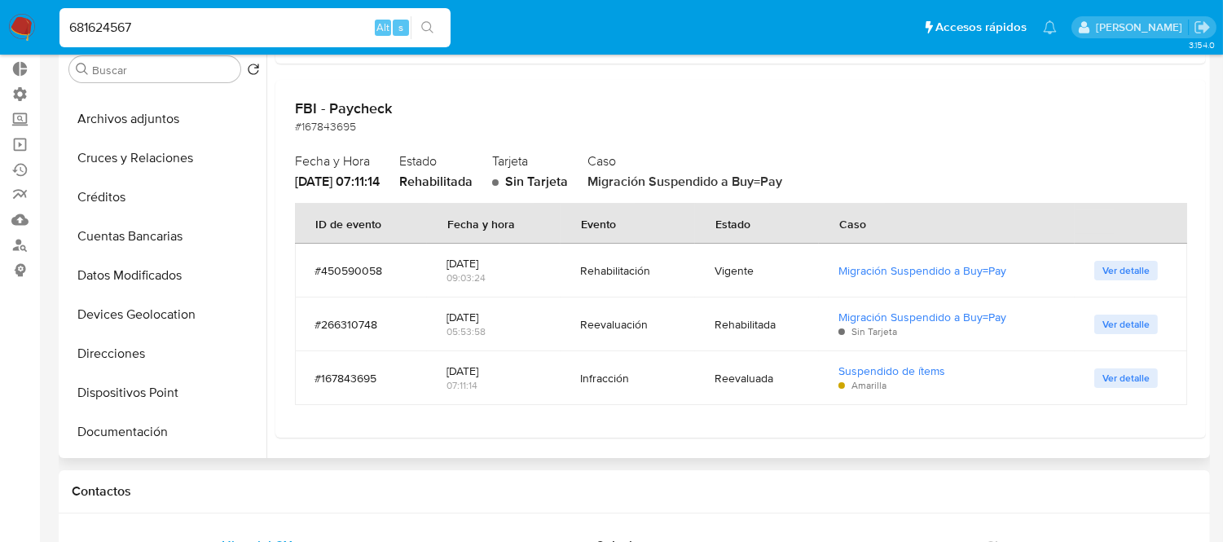
scroll to position [133, 0]
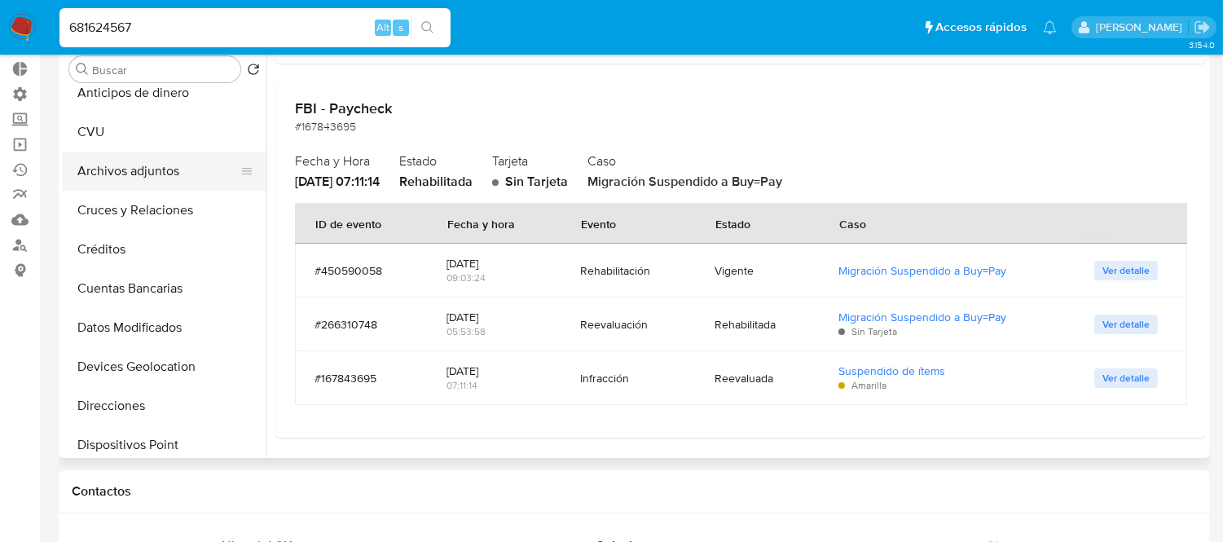
click at [137, 152] on button "Archivos adjuntos" at bounding box center [158, 171] width 191 height 39
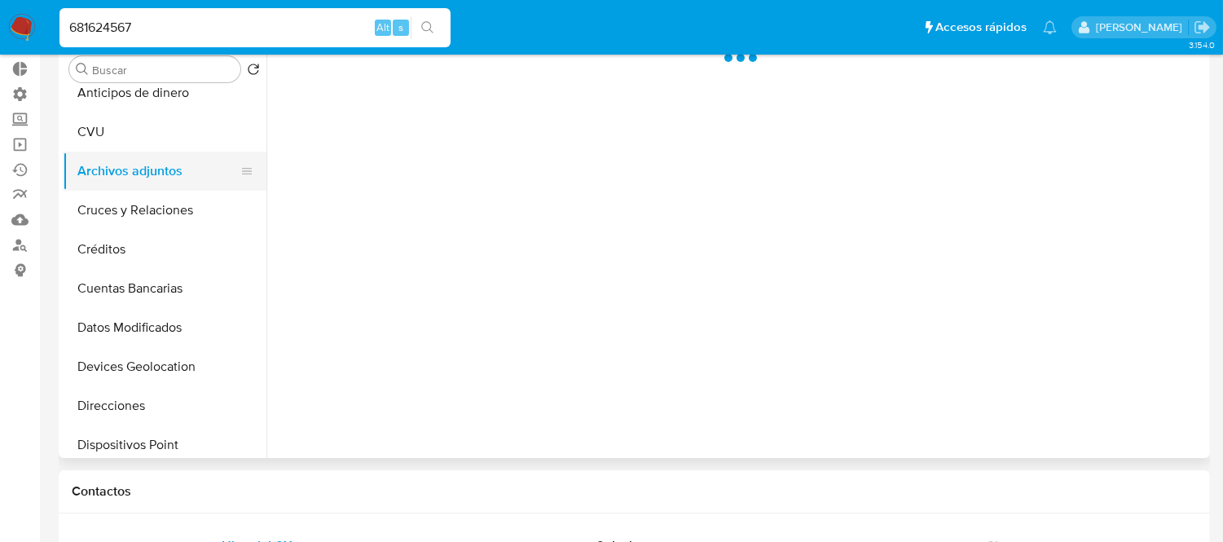
scroll to position [0, 0]
click at [134, 142] on button "CVU" at bounding box center [158, 131] width 191 height 39
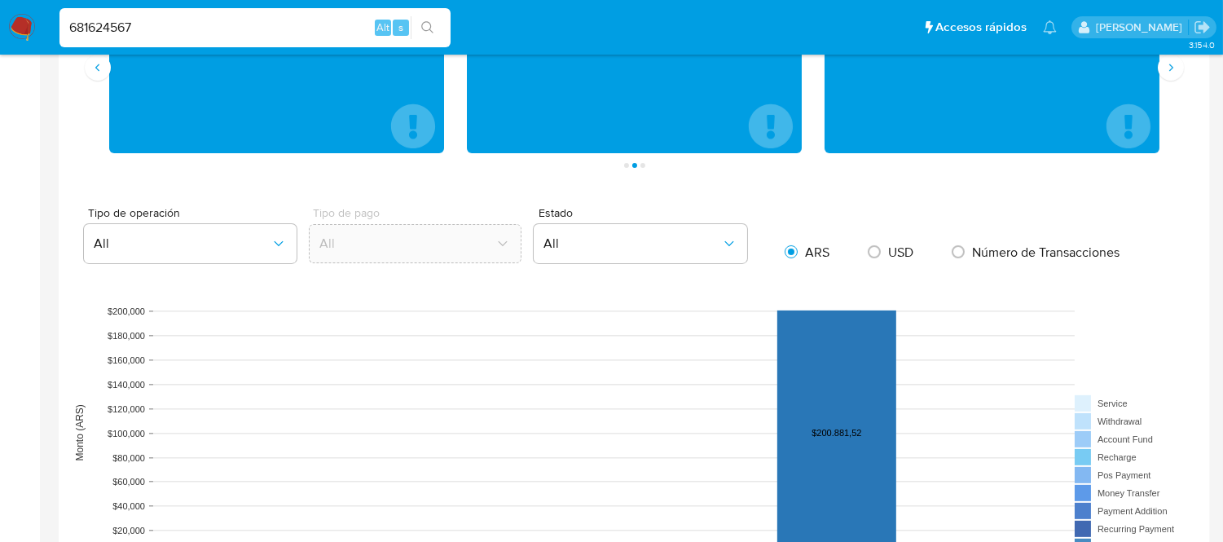
scroll to position [1448, 0]
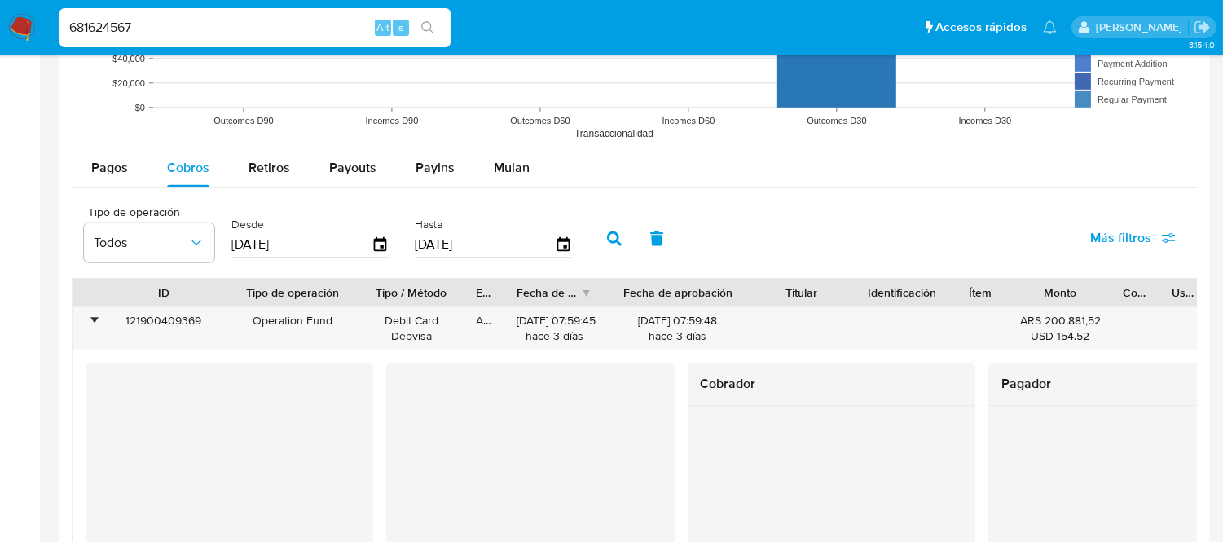
drag, startPoint x: 399, startPoint y: 299, endPoint x: 454, endPoint y: 294, distance: 54.8
click at [454, 294] on div at bounding box center [464, 293] width 29 height 28
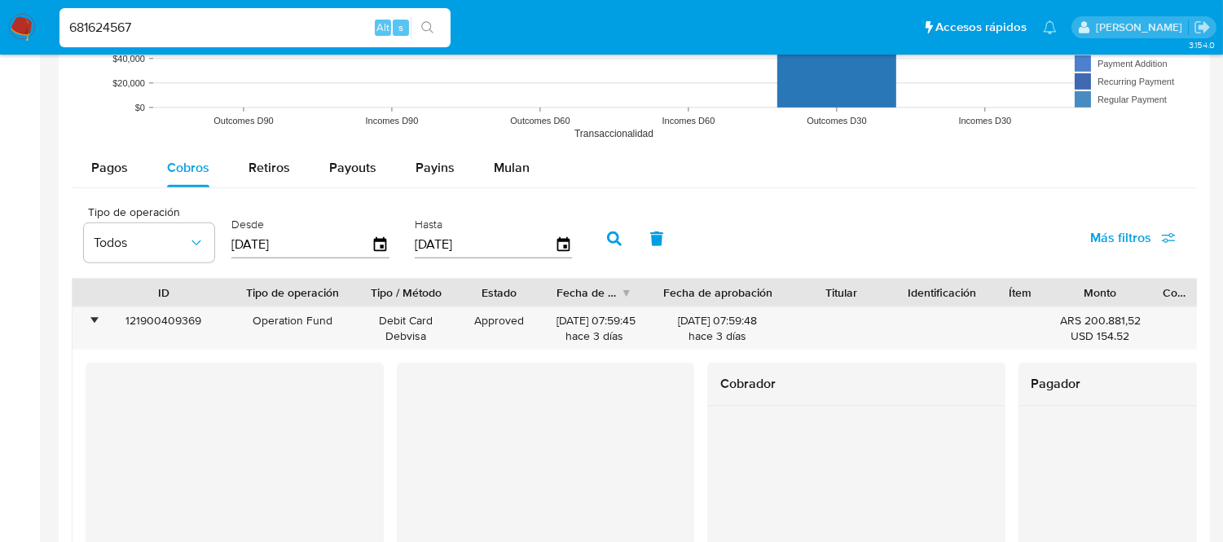
drag, startPoint x: 505, startPoint y: 290, endPoint x: 554, endPoint y: 296, distance: 49.2
click at [554, 296] on div at bounding box center [544, 293] width 29 height 28
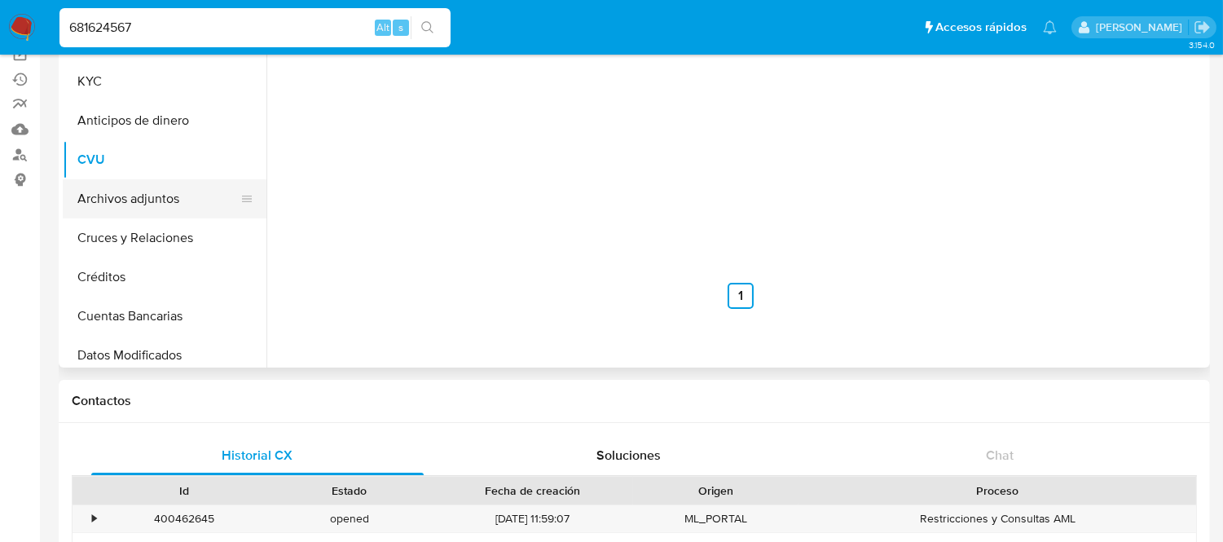
scroll to position [0, 0]
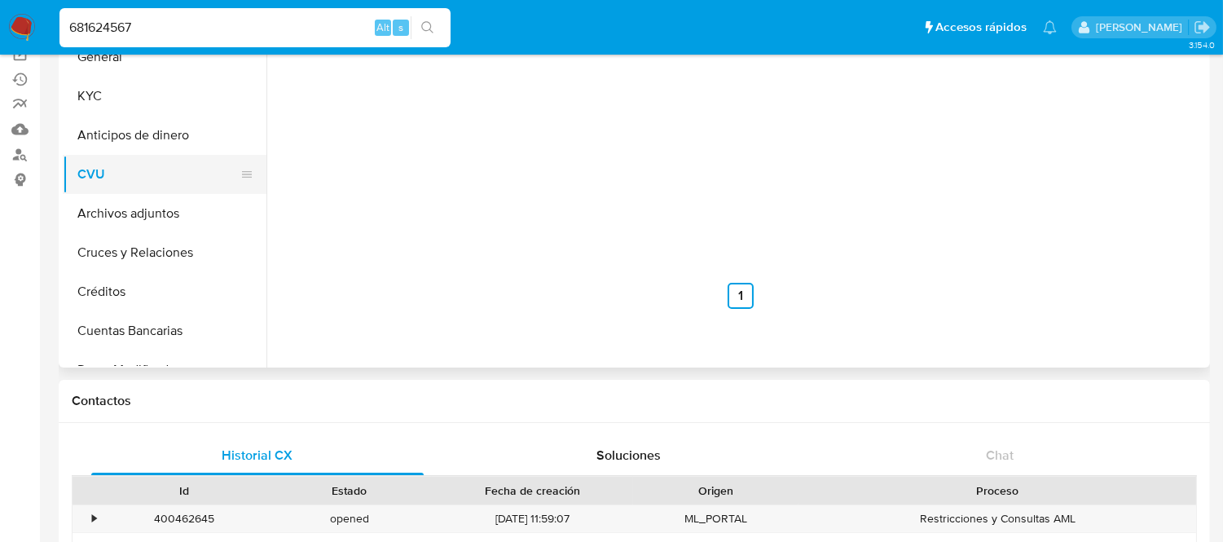
click at [142, 161] on button "CVU" at bounding box center [158, 174] width 191 height 39
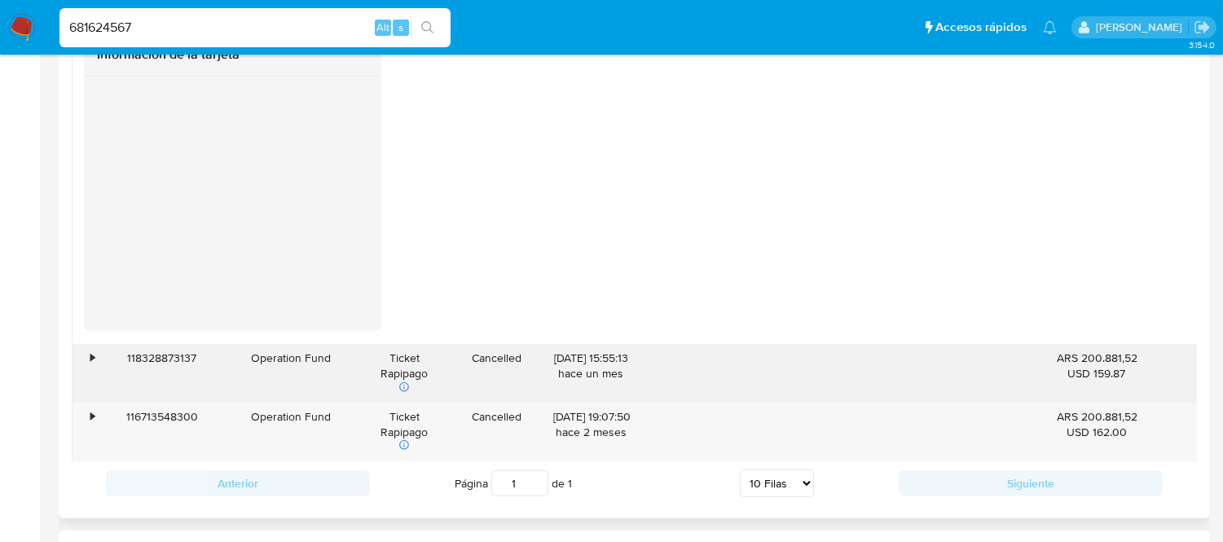
scroll to position [0, 132]
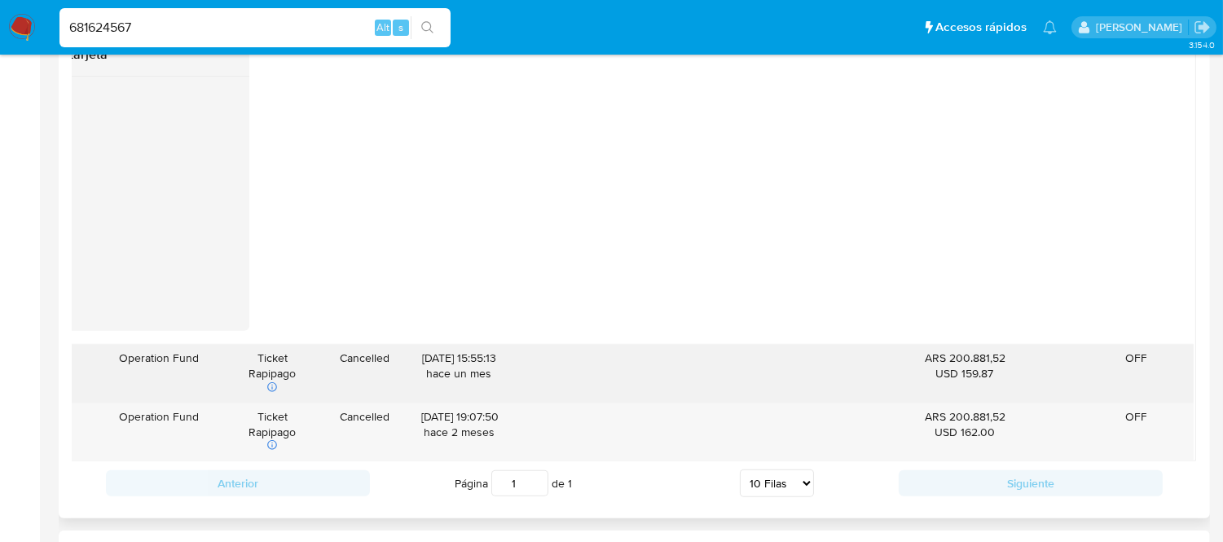
click at [609, 376] on div at bounding box center [582, 374] width 148 height 58
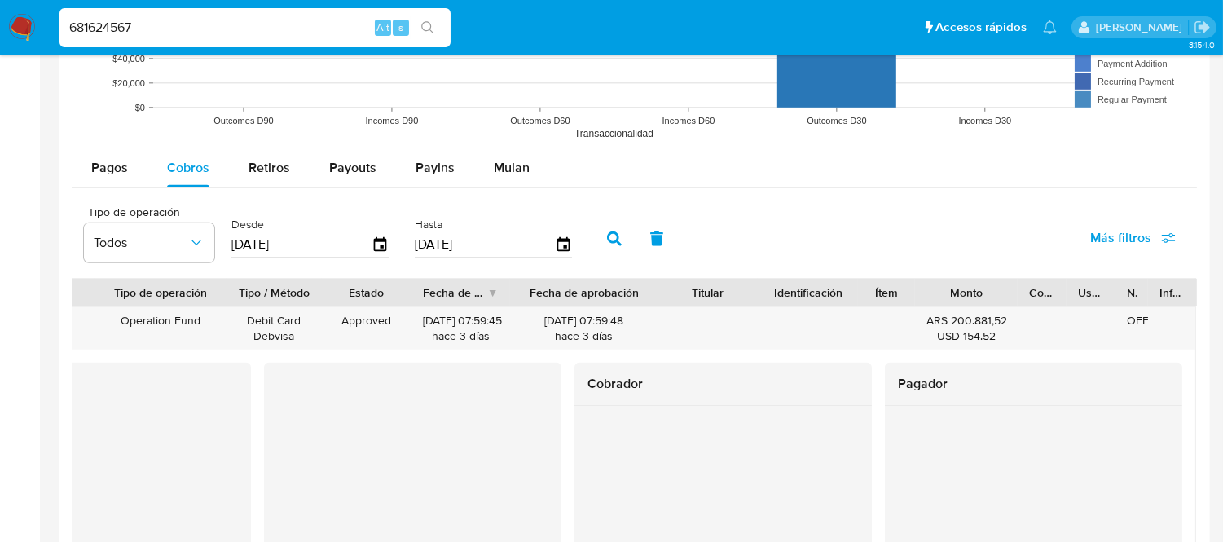
scroll to position [0, 0]
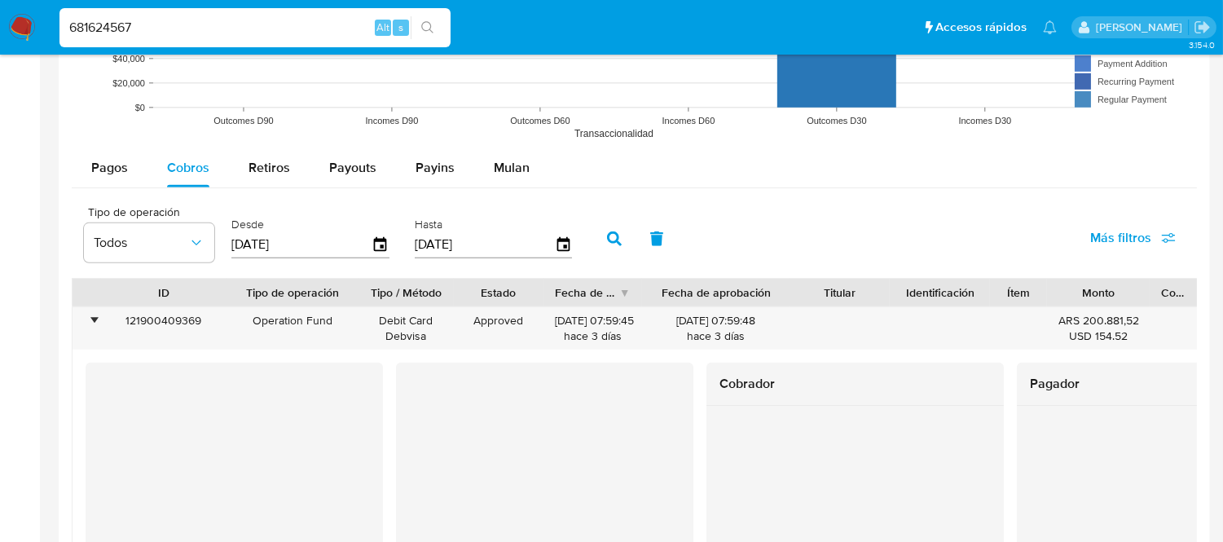
drag, startPoint x: 149, startPoint y: 18, endPoint x: -67, endPoint y: 26, distance: 216.1
click at [0, 26] on html "Pausado Ver notificaciones 681624567 Alt s Accesos rápidos Presiona las siguien…" at bounding box center [611, 227] width 1223 height 3351
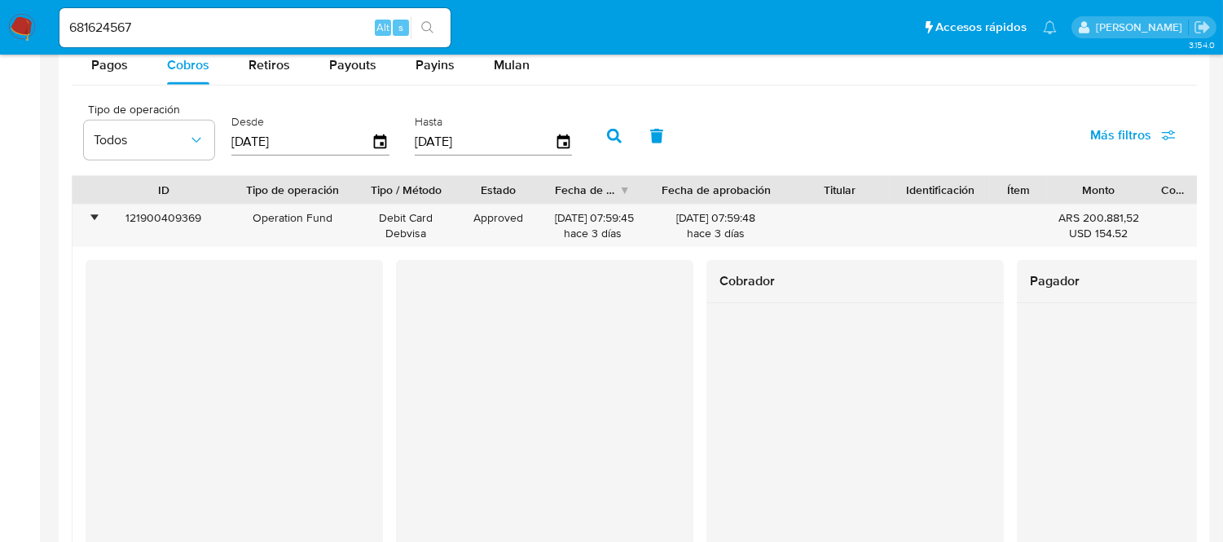
scroll to position [1448, 0]
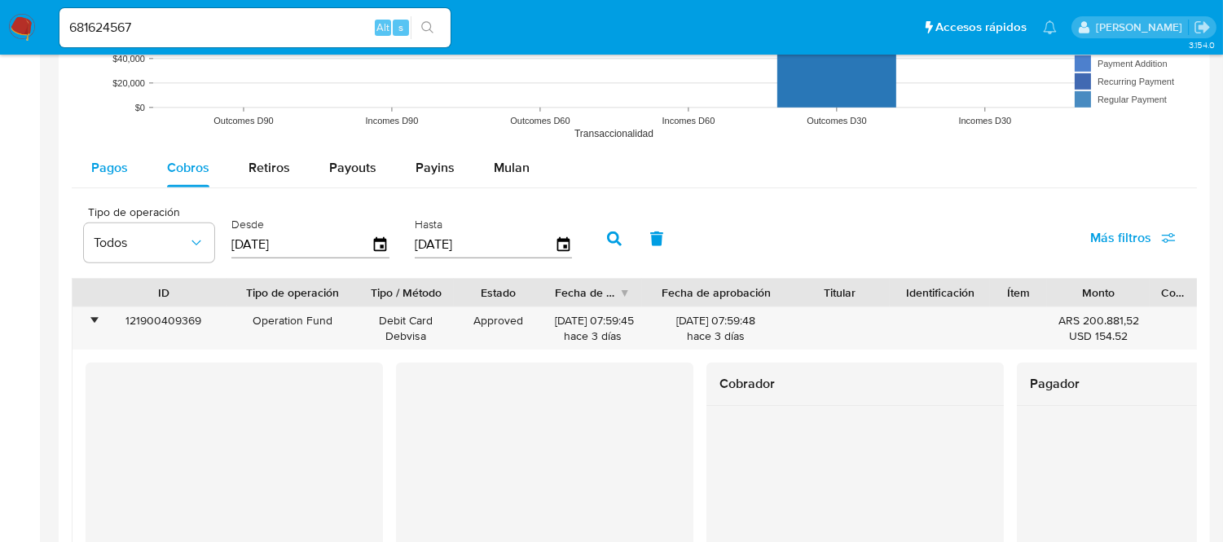
click at [98, 177] on span "Pagos" at bounding box center [109, 167] width 37 height 19
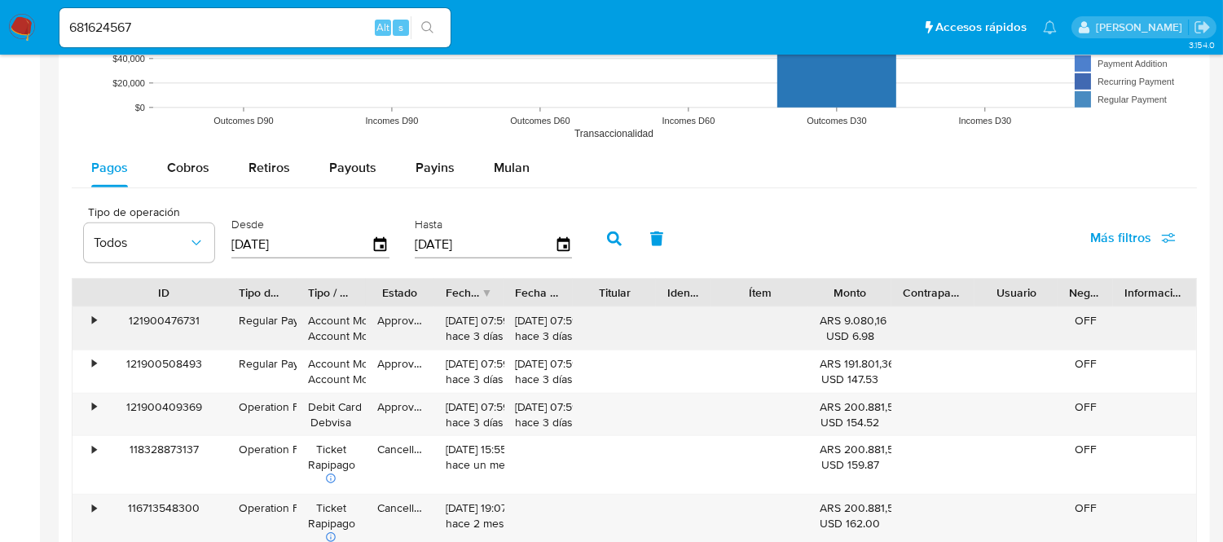
click at [92, 315] on div "•" at bounding box center [94, 320] width 4 height 15
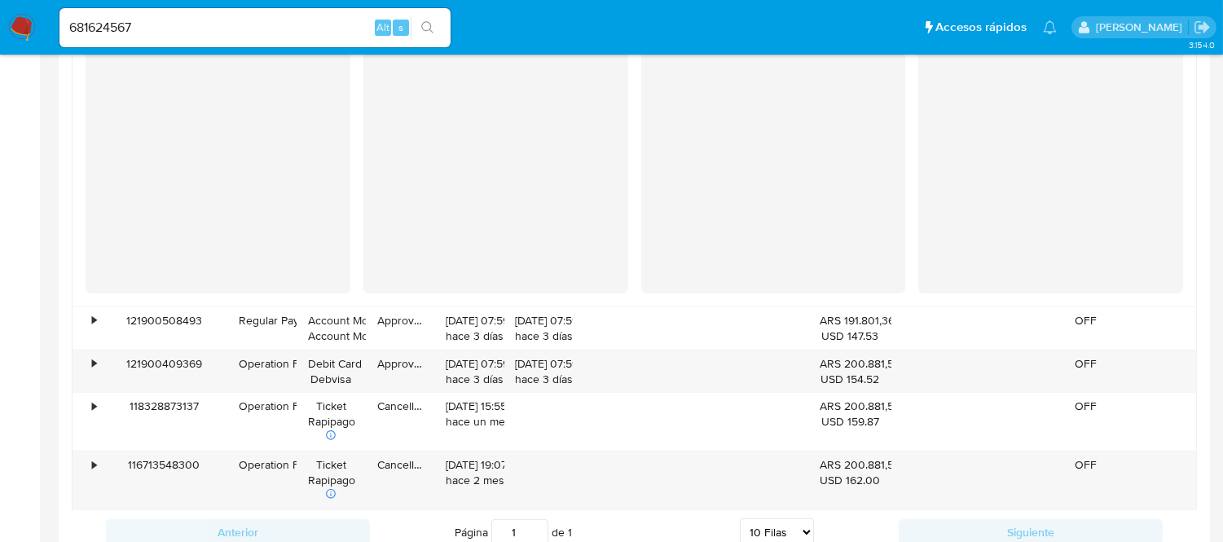
scroll to position [1811, 0]
click at [86, 363] on div "•" at bounding box center [87, 370] width 29 height 42
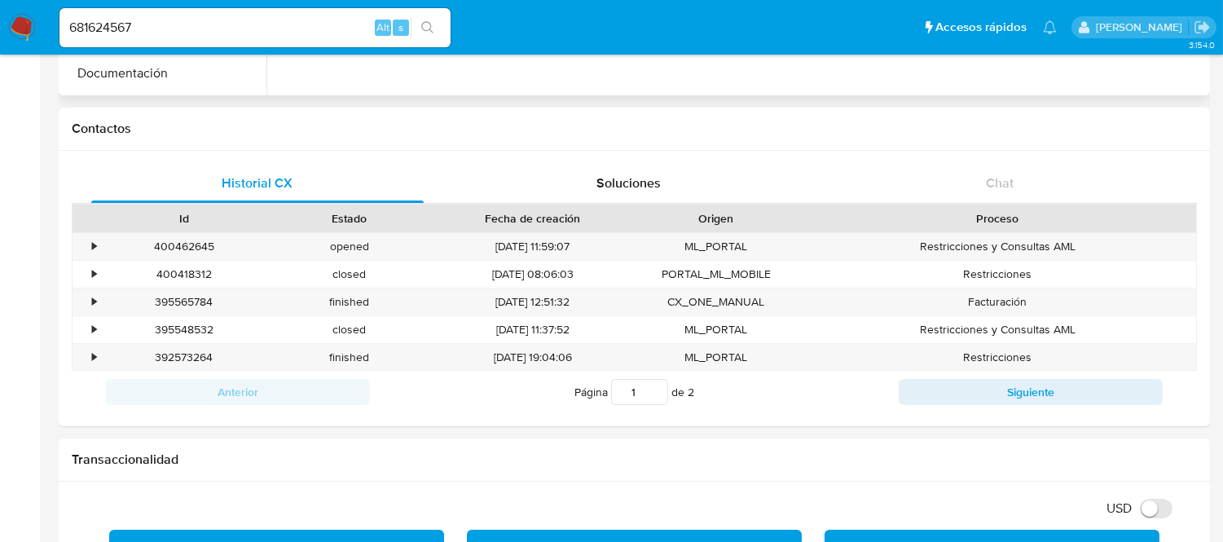
scroll to position [0, 0]
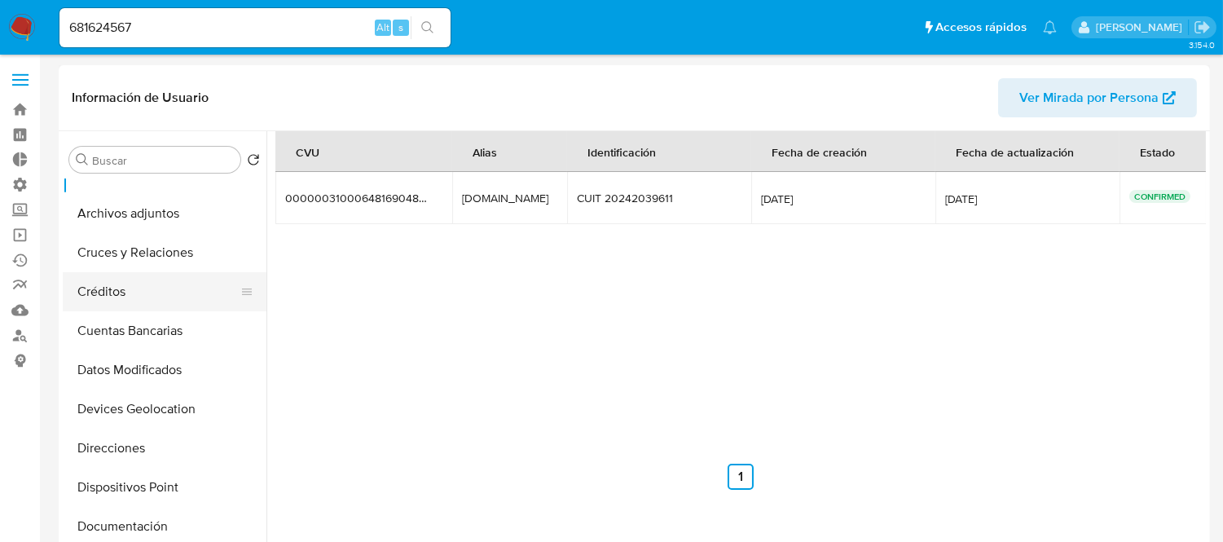
click at [108, 292] on button "Créditos" at bounding box center [158, 291] width 191 height 39
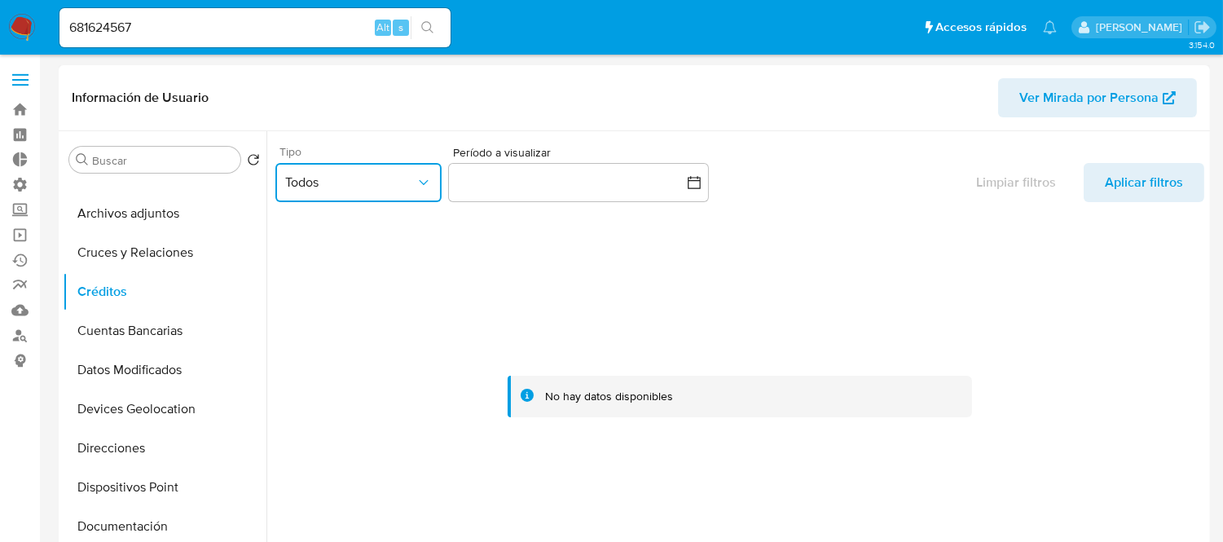
click at [398, 179] on span "Todos" at bounding box center [350, 182] width 130 height 16
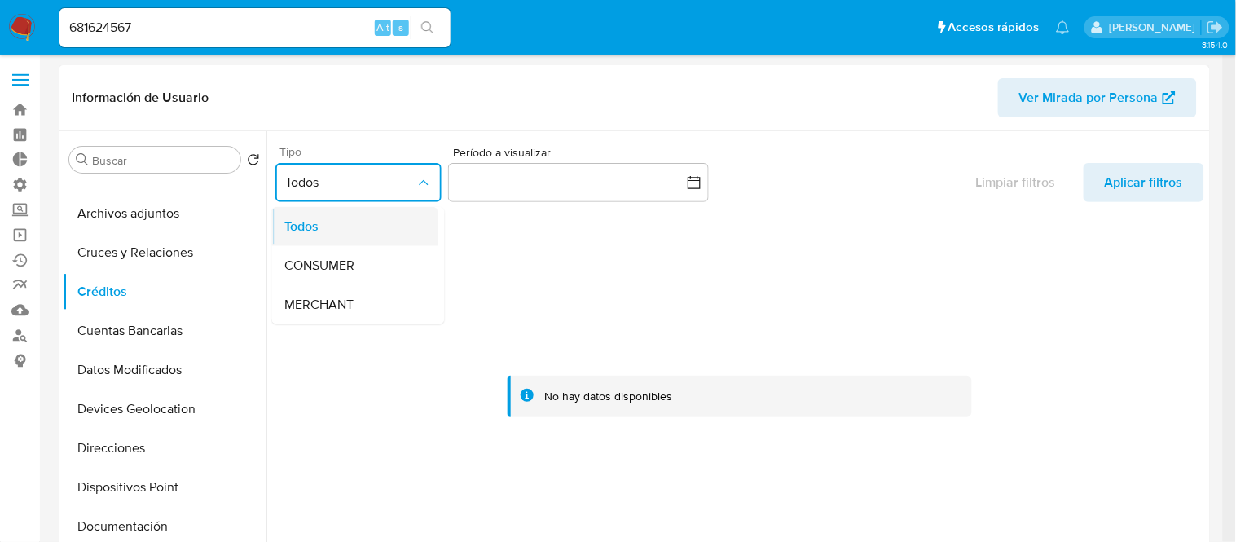
click at [385, 239] on div "Todos" at bounding box center [350, 226] width 130 height 39
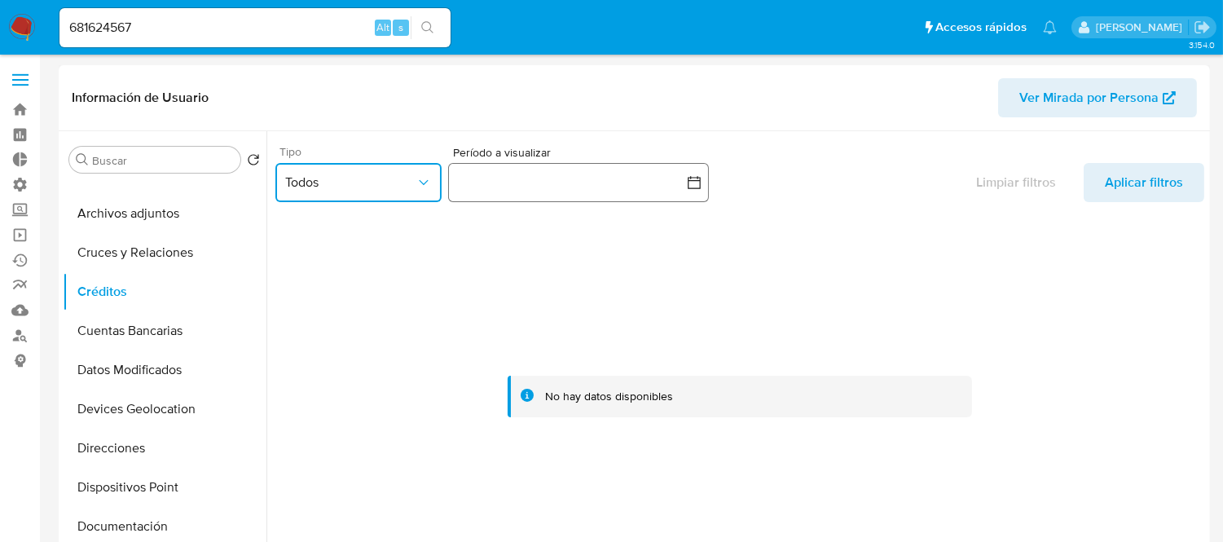
click at [485, 194] on button "button" at bounding box center [578, 182] width 261 height 39
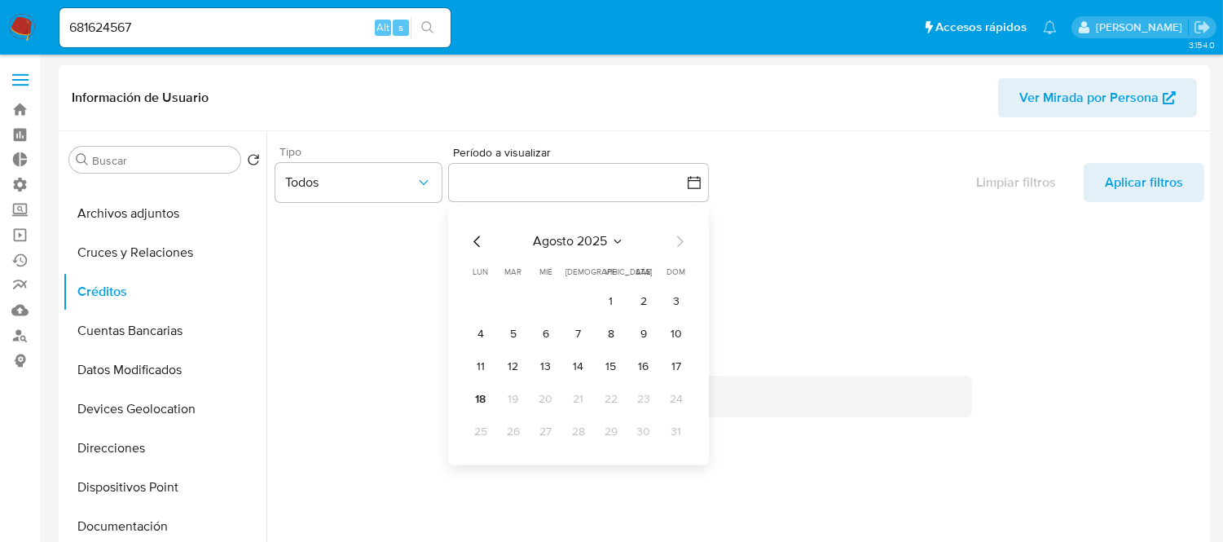
click at [495, 387] on tr "18 19 20 21 22 23 24" at bounding box center [579, 399] width 222 height 26
click at [471, 406] on button "18" at bounding box center [481, 399] width 26 height 26
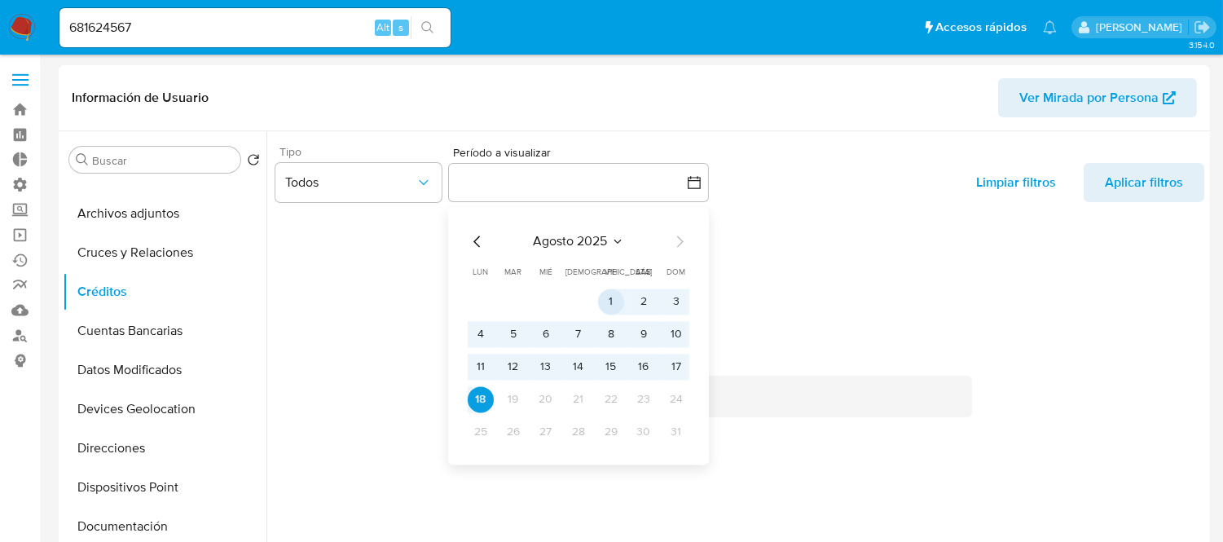
click at [623, 292] on button "1" at bounding box center [611, 301] width 26 height 26
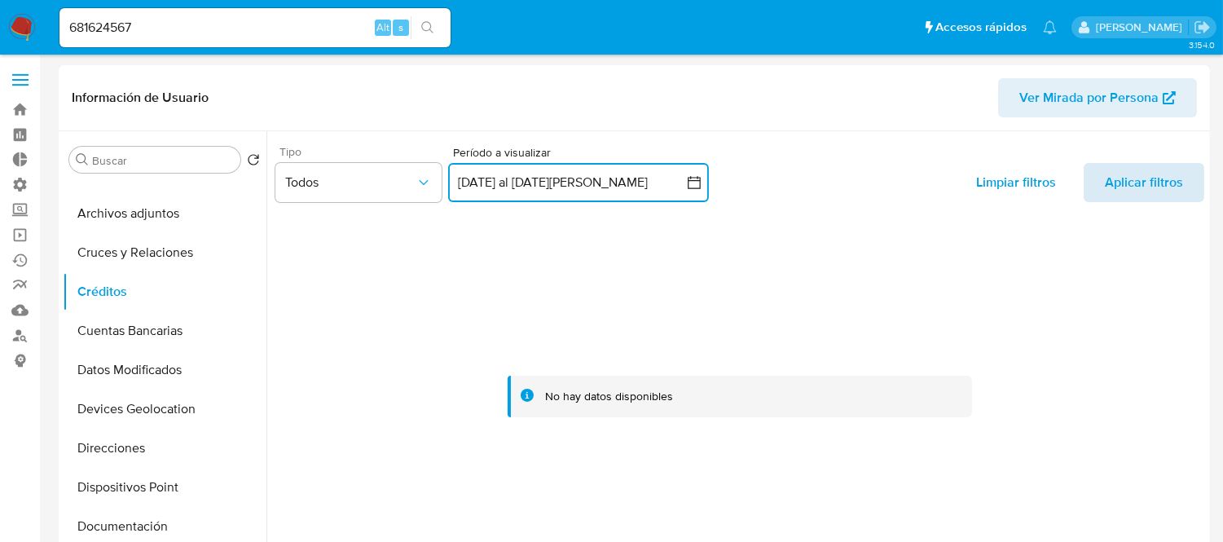
click at [1117, 183] on span "Aplicar filtros" at bounding box center [1144, 182] width 78 height 39
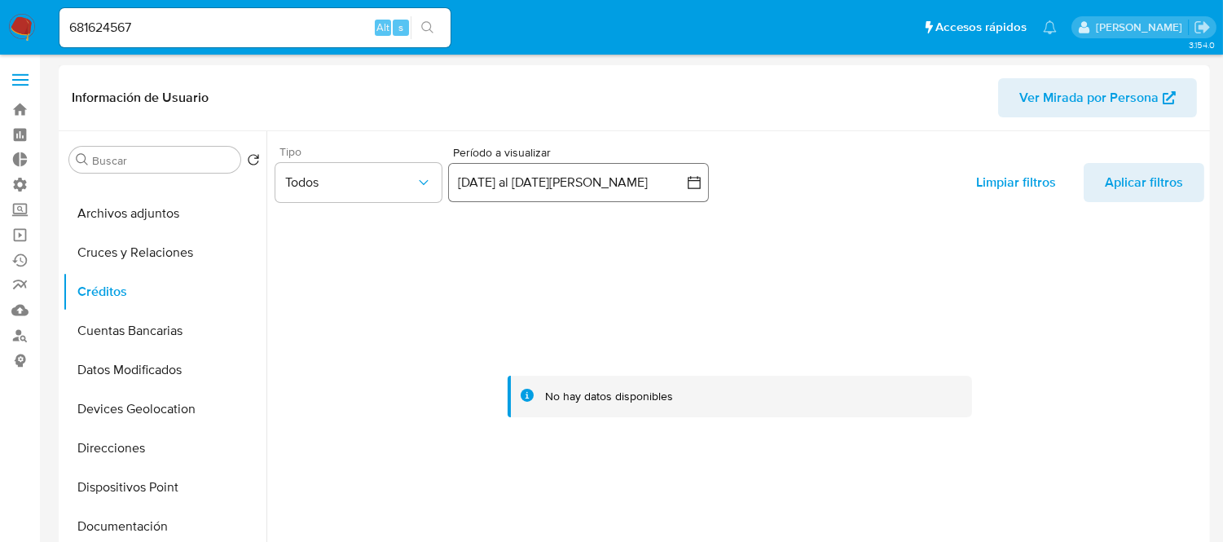
click at [630, 176] on button "1 al 18 de agosto de 2025" at bounding box center [578, 182] width 261 height 39
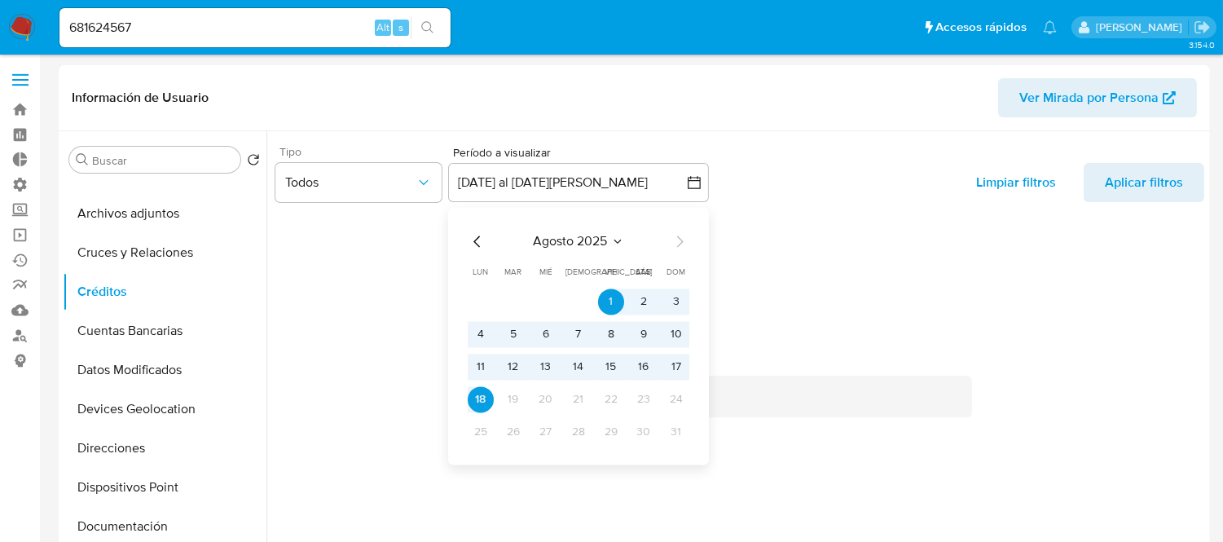
click at [611, 319] on tbody "1 2 3 4 5 6 7 8 9 10 11 12 13 14 15 16 17 18 19 20 21 22 23 24 25 26 27 28 29 3…" at bounding box center [579, 366] width 222 height 156
click at [604, 300] on button "1" at bounding box center [611, 301] width 26 height 26
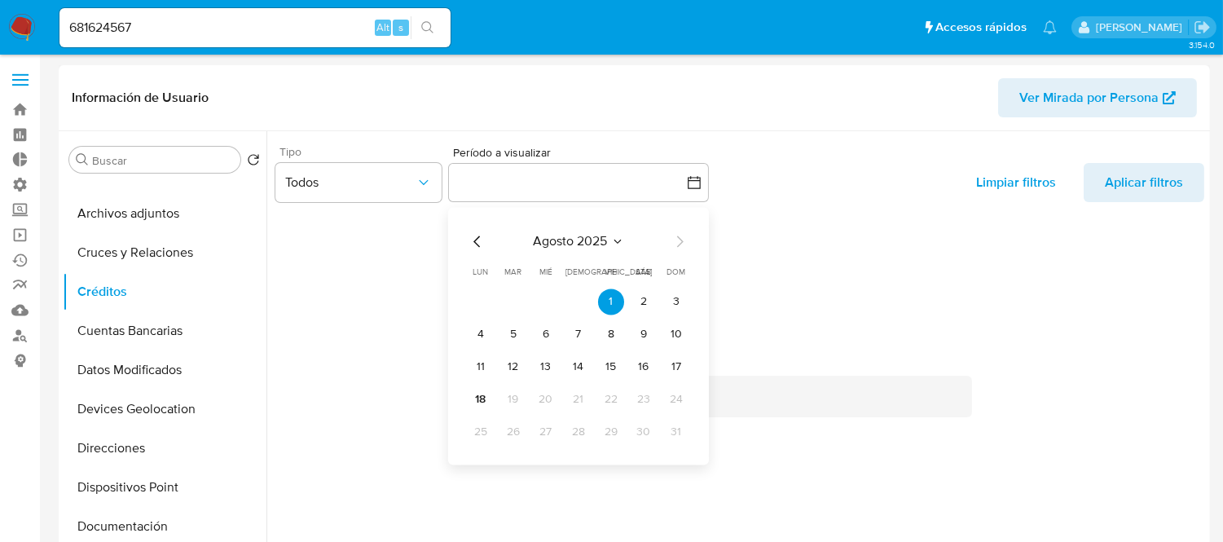
click at [473, 255] on div "agosto 2025 agosto 2025 lun lunes mar martes mié miércoles jue jueves vie viern…" at bounding box center [579, 337] width 222 height 213
click at [469, 246] on icon "Mes anterior" at bounding box center [478, 241] width 20 height 20
click at [780, 271] on div at bounding box center [739, 396] width 929 height 363
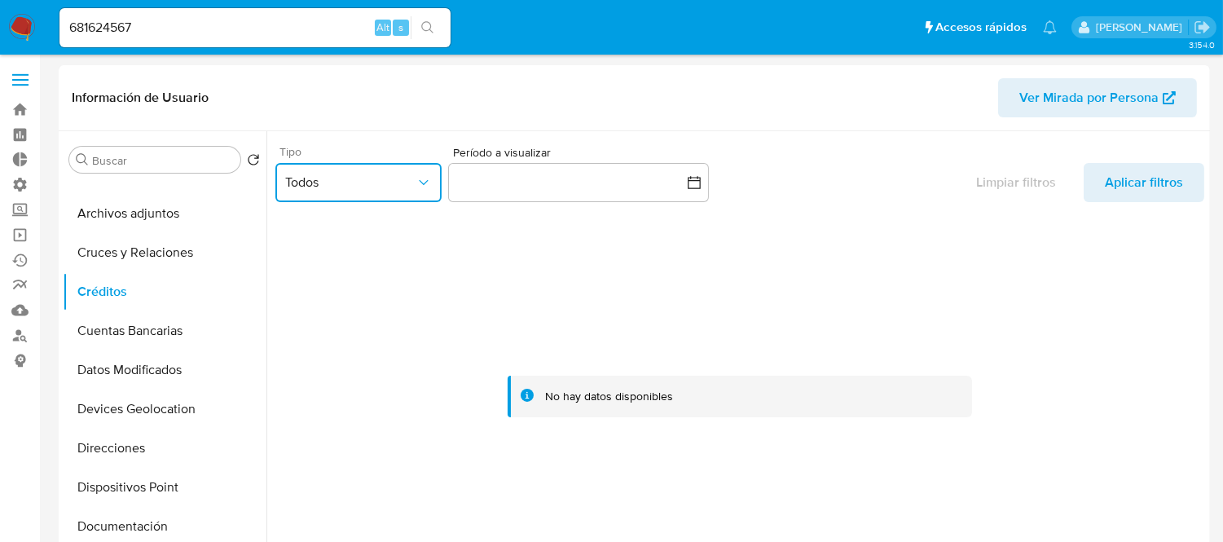
click at [438, 190] on button "Todos" at bounding box center [358, 182] width 166 height 39
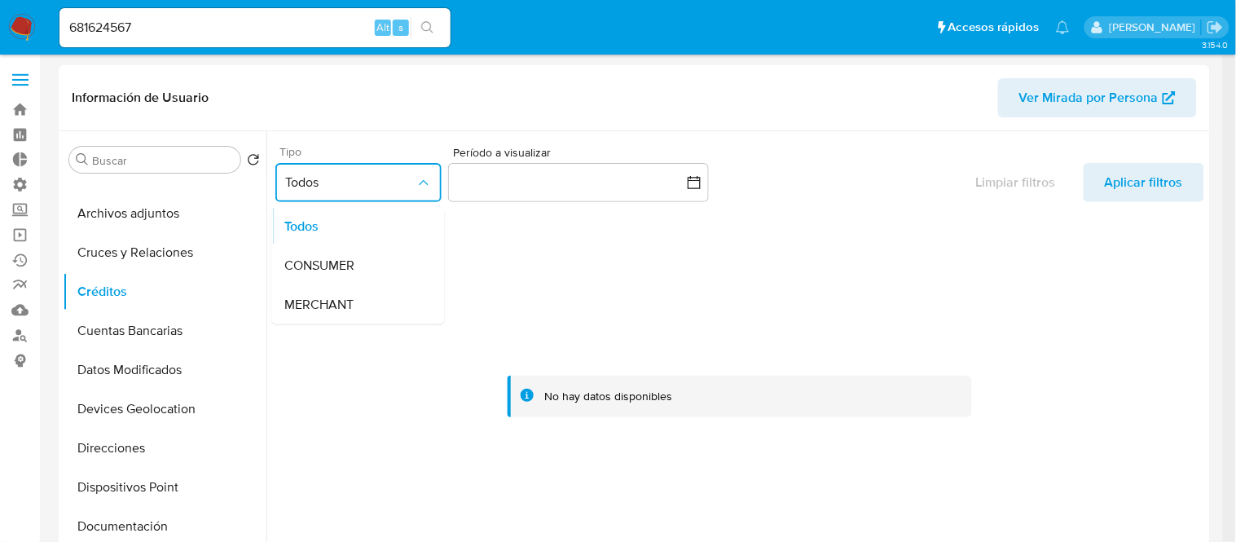
click at [438, 190] on button "Todos" at bounding box center [358, 182] width 166 height 39
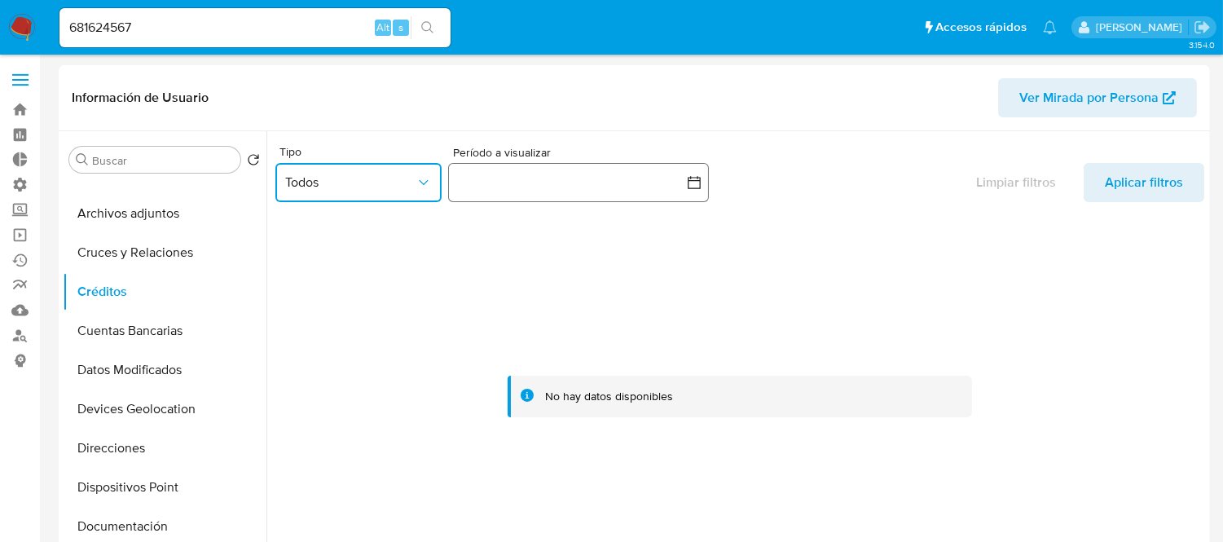
click at [513, 190] on button "button" at bounding box center [578, 182] width 261 height 39
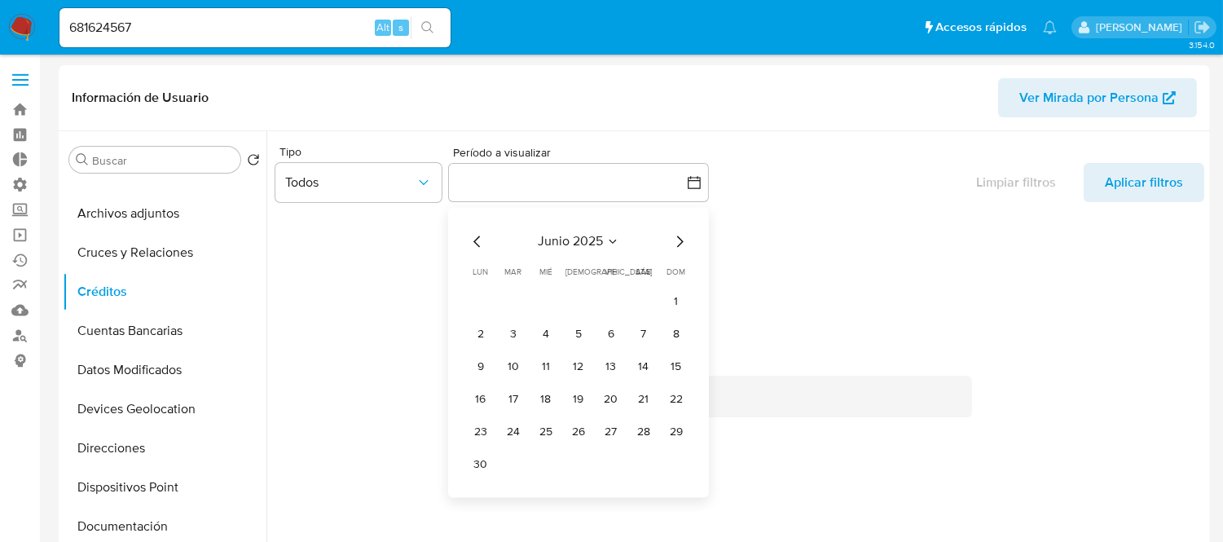
click at [466, 465] on div "junio 2025 junio 2025 lun lunes mar martes mié miércoles jue jueves vie viernes…" at bounding box center [578, 352] width 261 height 290
click at [476, 464] on button "30" at bounding box center [481, 464] width 26 height 26
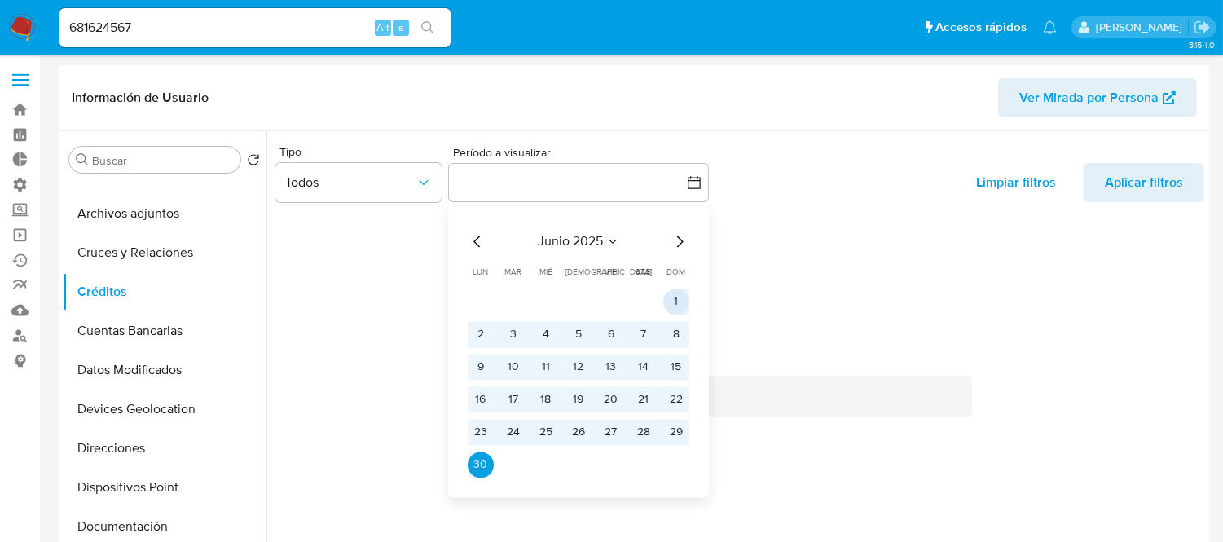
click at [672, 306] on button "1" at bounding box center [676, 301] width 26 height 26
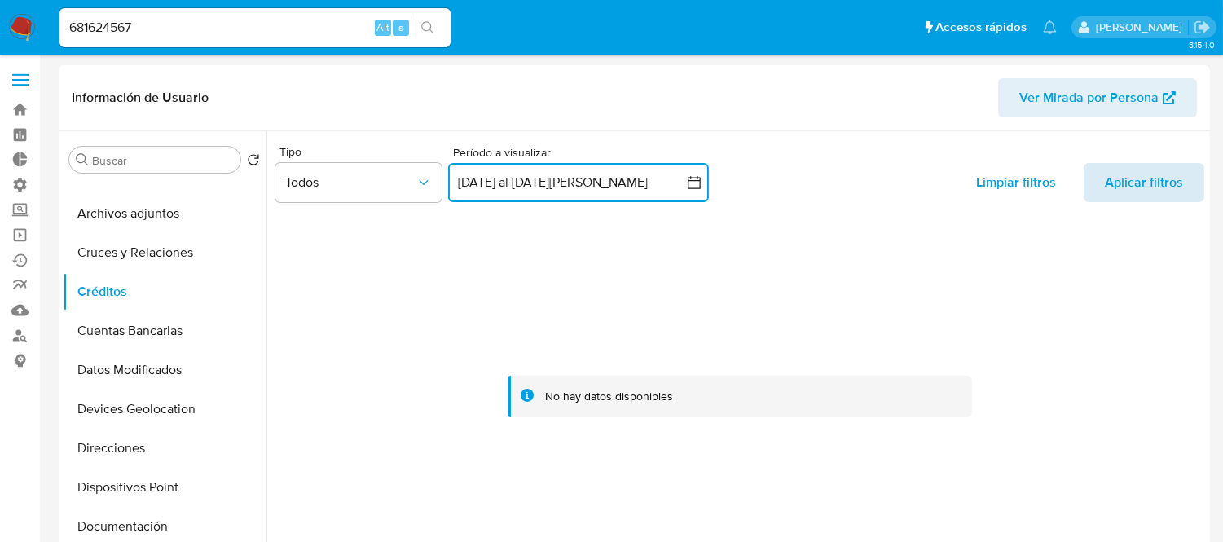
click at [1139, 197] on span "Aplicar filtros" at bounding box center [1144, 182] width 78 height 39
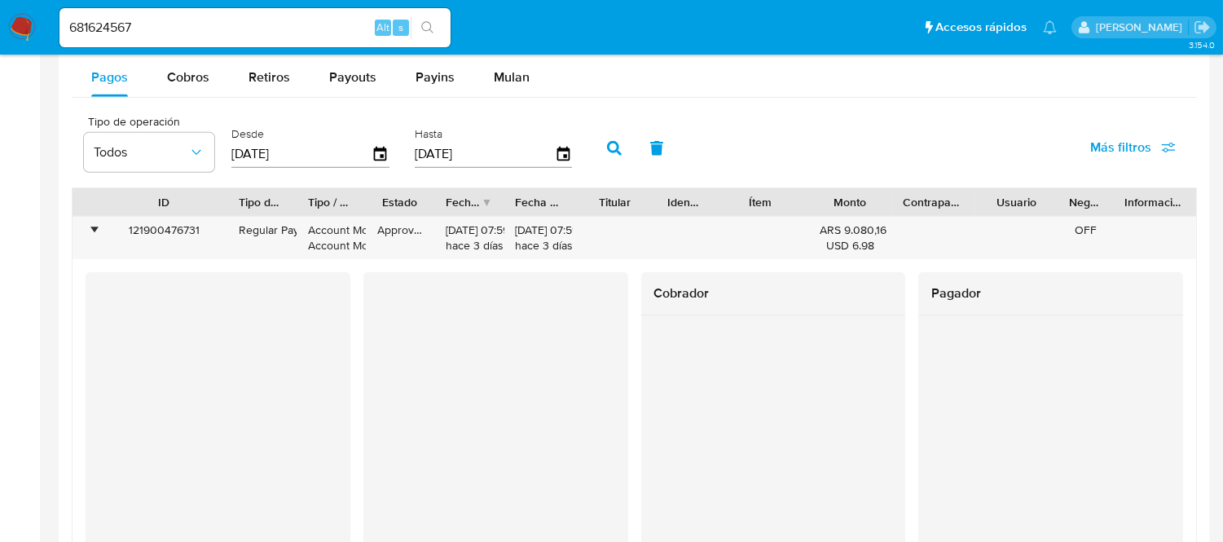
scroll to position [766, 0]
click at [78, 18] on input "681624567" at bounding box center [254, 27] width 391 height 21
click at [79, 18] on input "681624567" at bounding box center [254, 27] width 391 height 21
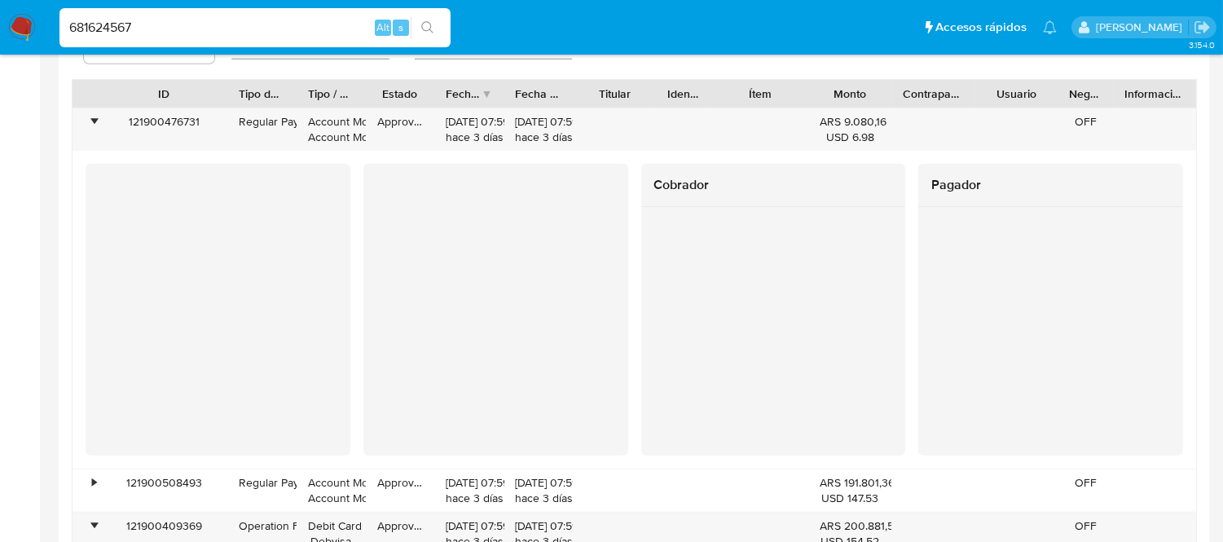
scroll to position [1448, 0]
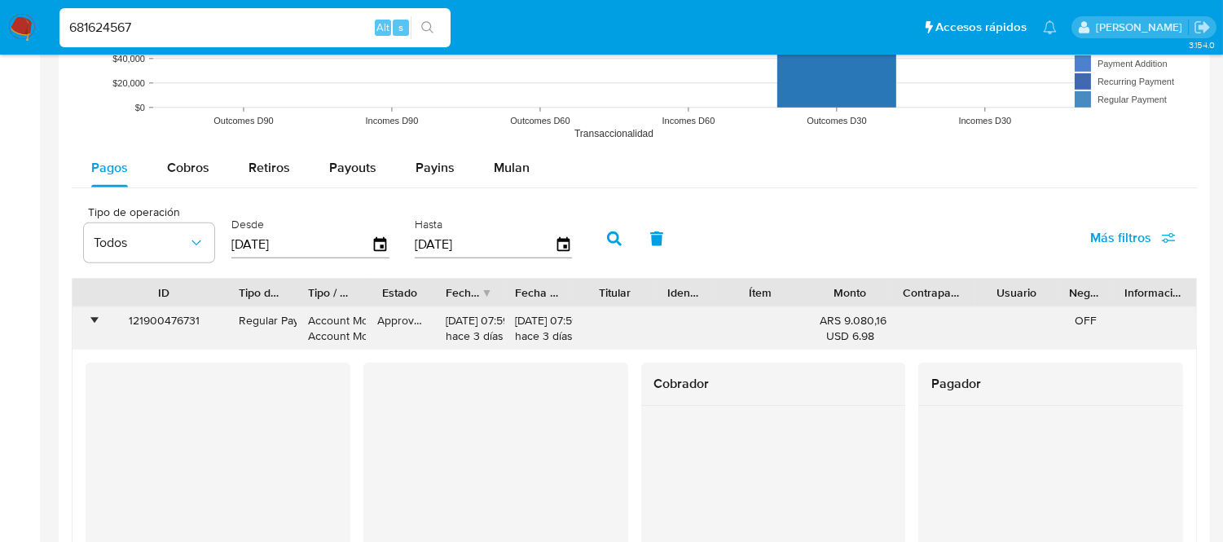
click at [99, 319] on div "•" at bounding box center [87, 328] width 29 height 42
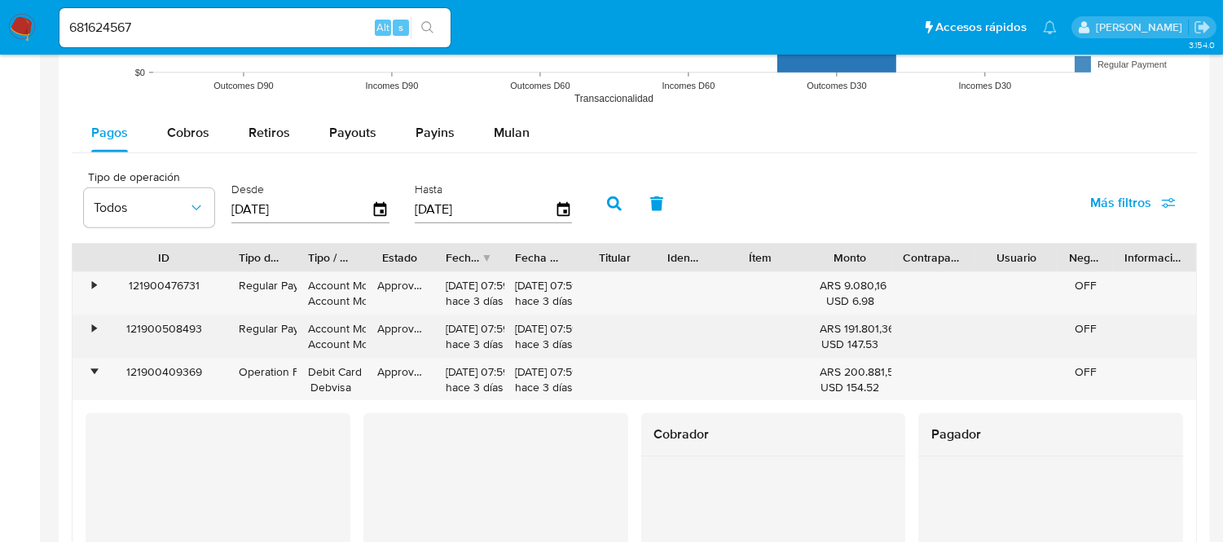
scroll to position [1538, 0]
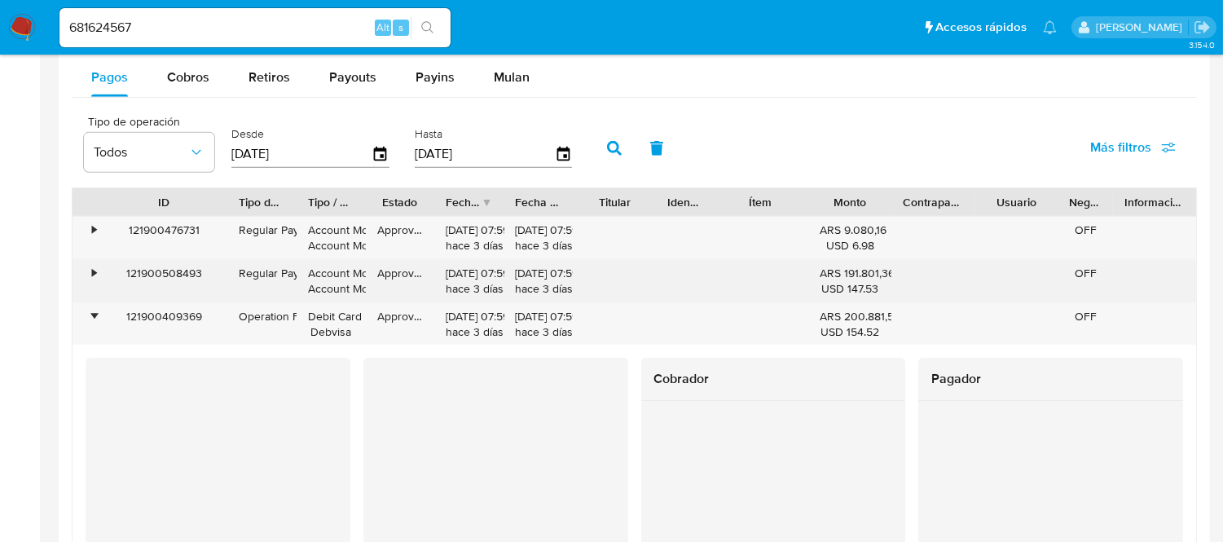
click at [95, 275] on div "•" at bounding box center [94, 273] width 4 height 15
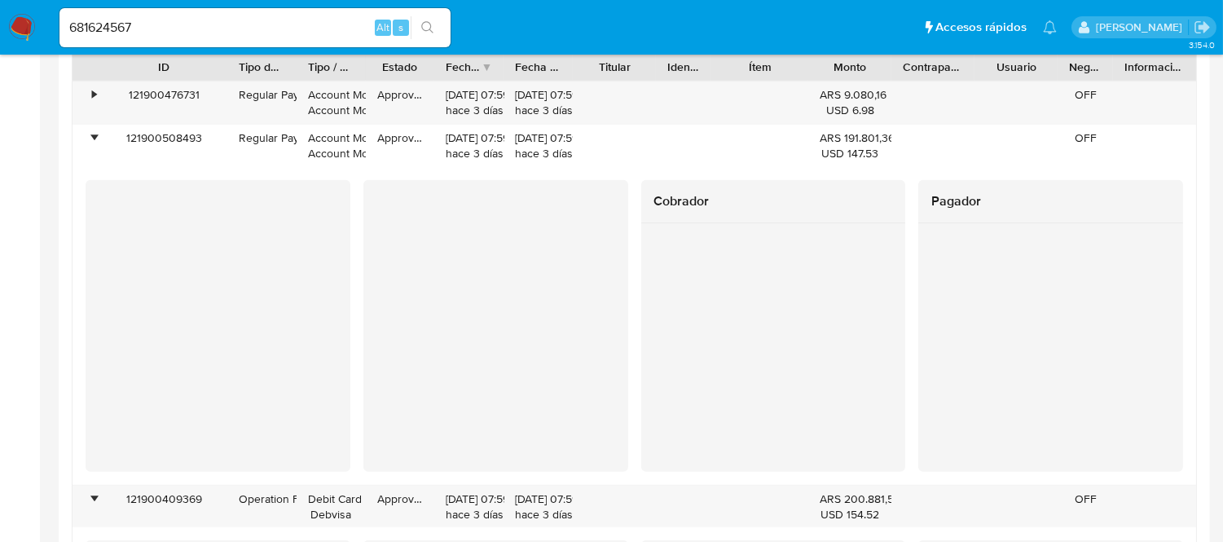
scroll to position [1630, 0]
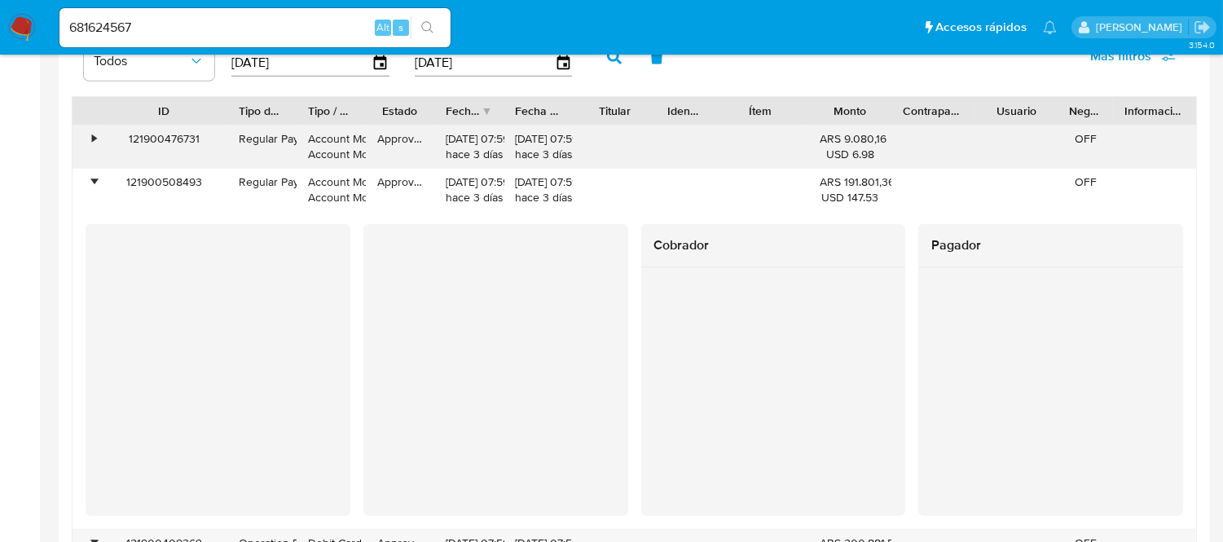
click at [128, 141] on div "121900476731" at bounding box center [164, 146] width 126 height 42
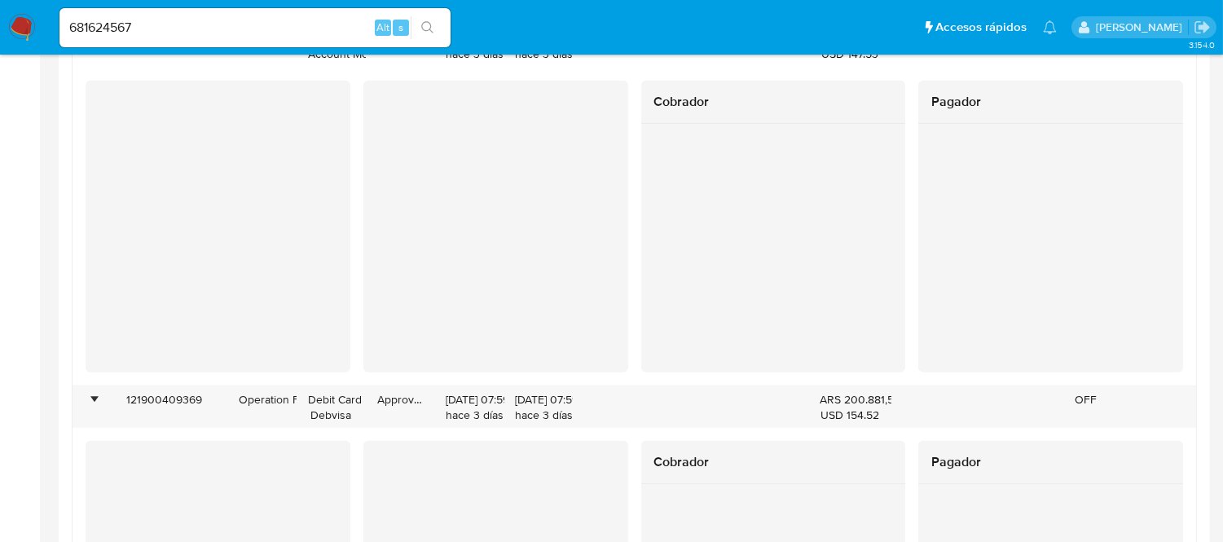
scroll to position [2082, 0]
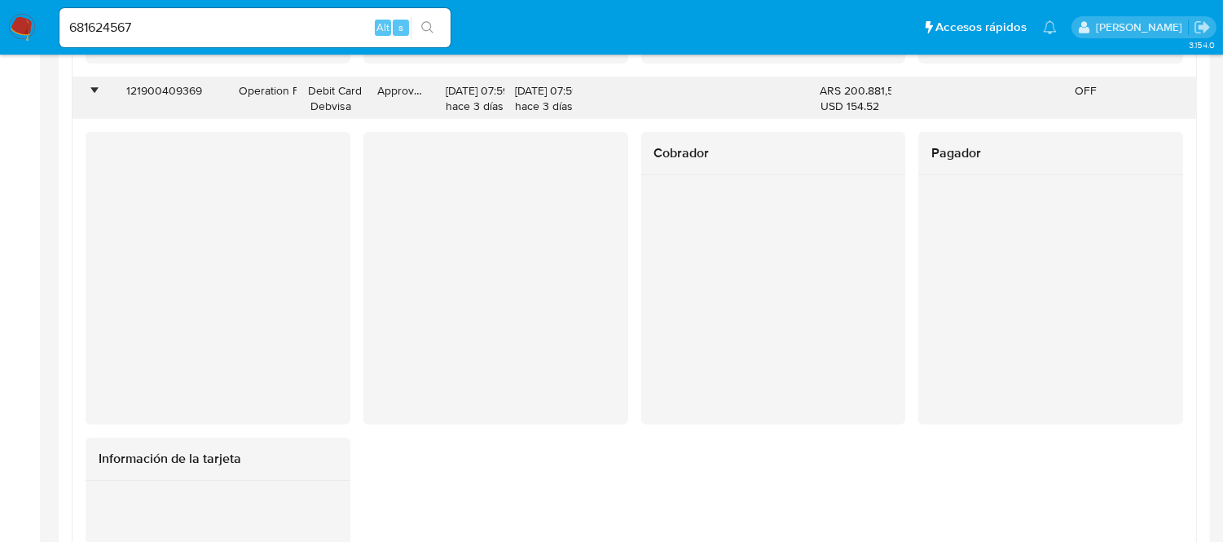
click at [185, 99] on div "121900409369" at bounding box center [164, 98] width 126 height 42
click at [185, 98] on div "121900409369" at bounding box center [164, 98] width 126 height 42
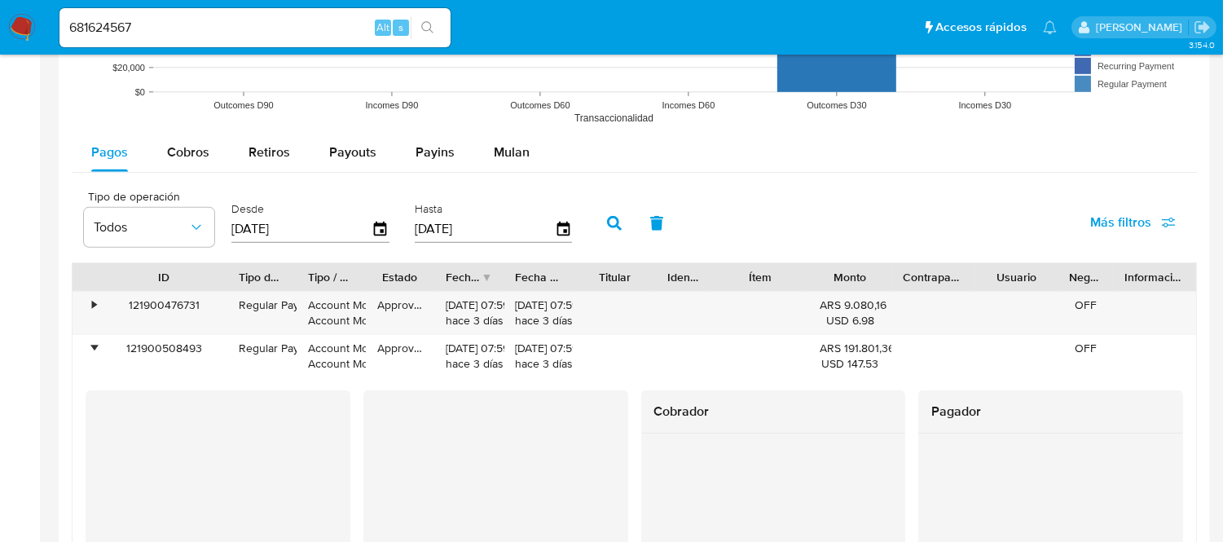
scroll to position [1448, 0]
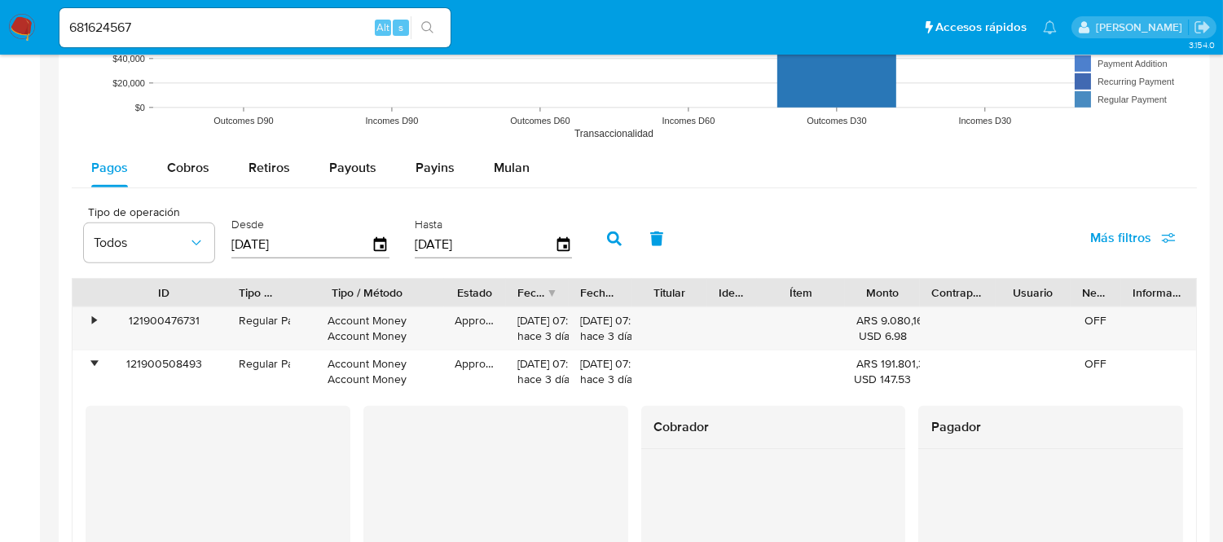
drag, startPoint x: 407, startPoint y: 297, endPoint x: 457, endPoint y: 297, distance: 49.7
click at [457, 297] on div at bounding box center [443, 293] width 29 height 28
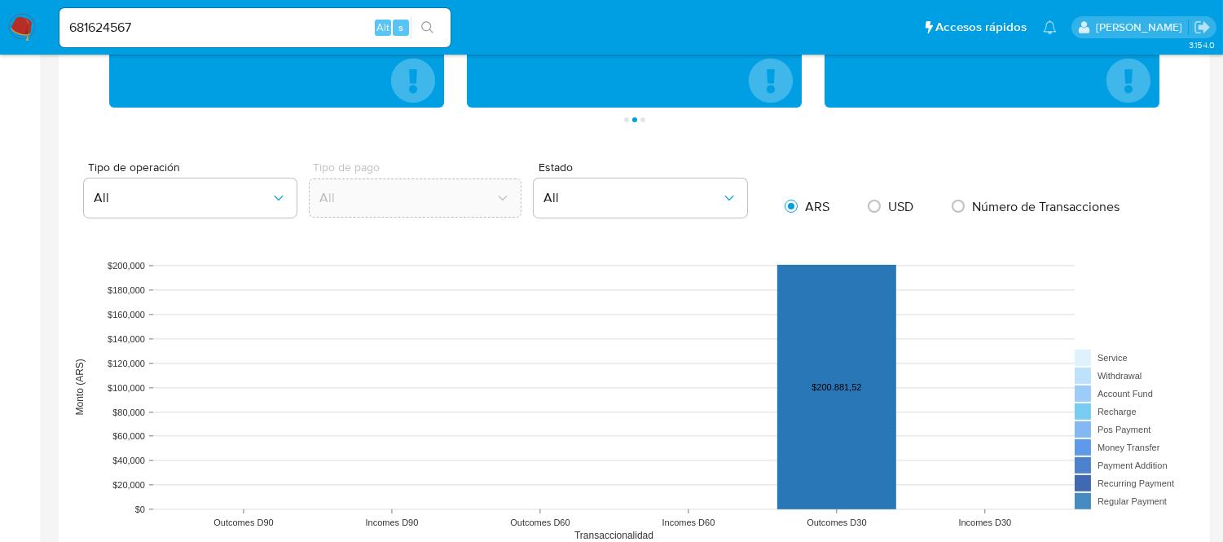
scroll to position [905, 0]
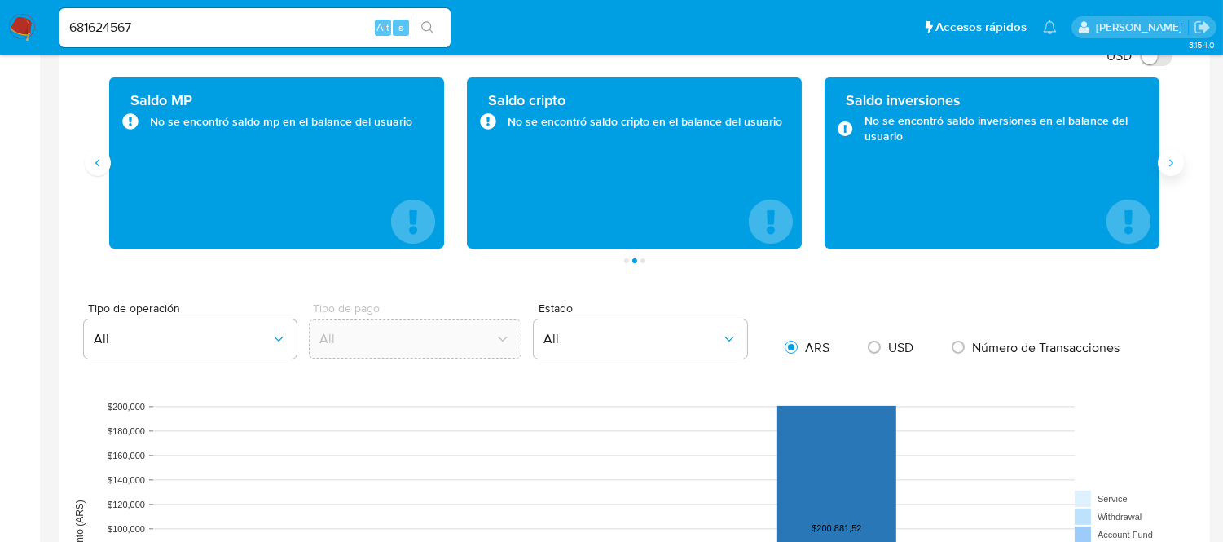
click at [1177, 175] on button "Siguiente" at bounding box center [1171, 163] width 26 height 26
click at [103, 165] on icon "Anterior" at bounding box center [97, 162] width 13 height 13
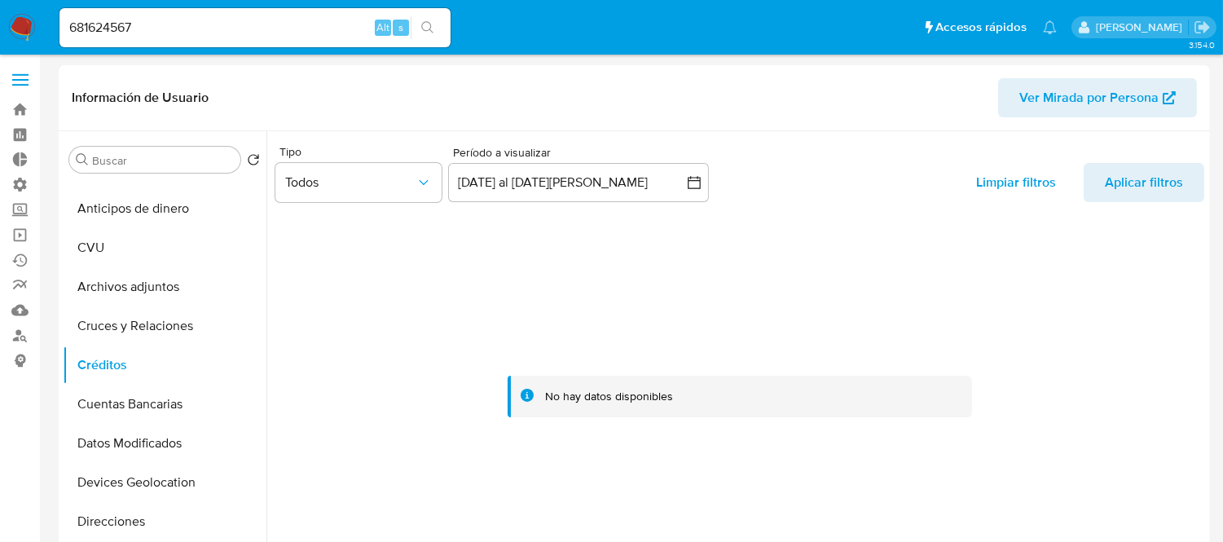
scroll to position [0, 0]
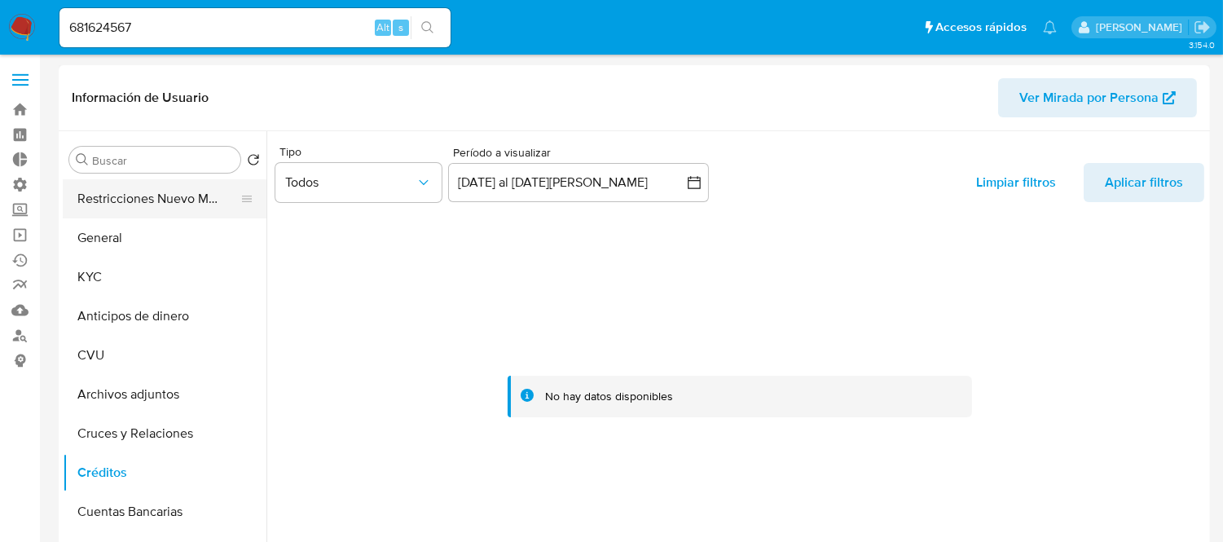
click at [108, 207] on button "Restricciones Nuevo Mundo" at bounding box center [158, 198] width 191 height 39
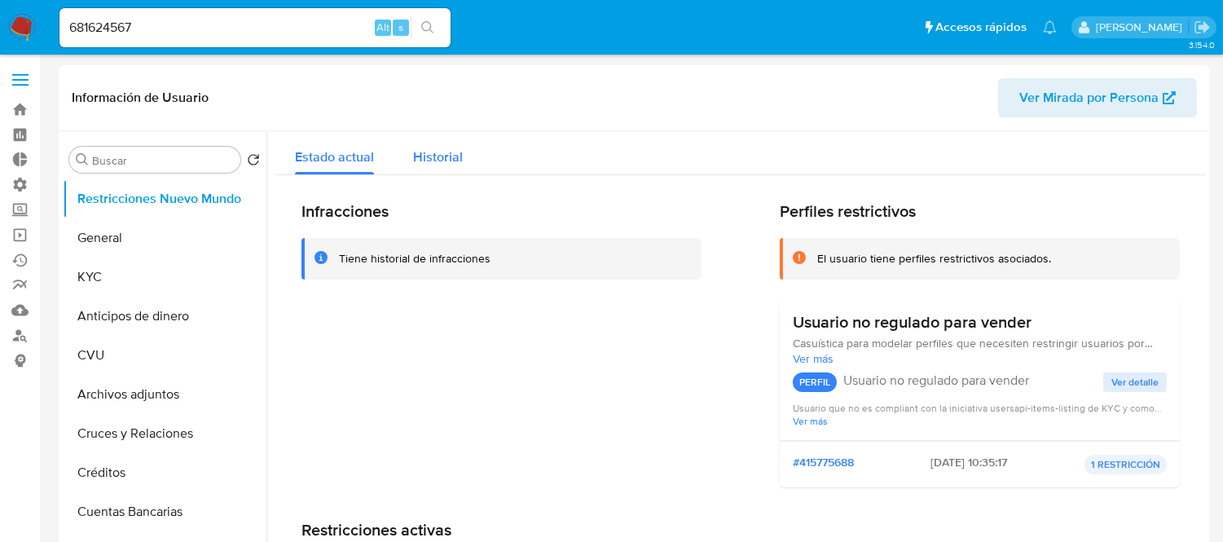
click at [446, 164] on span "Historial" at bounding box center [438, 156] width 50 height 19
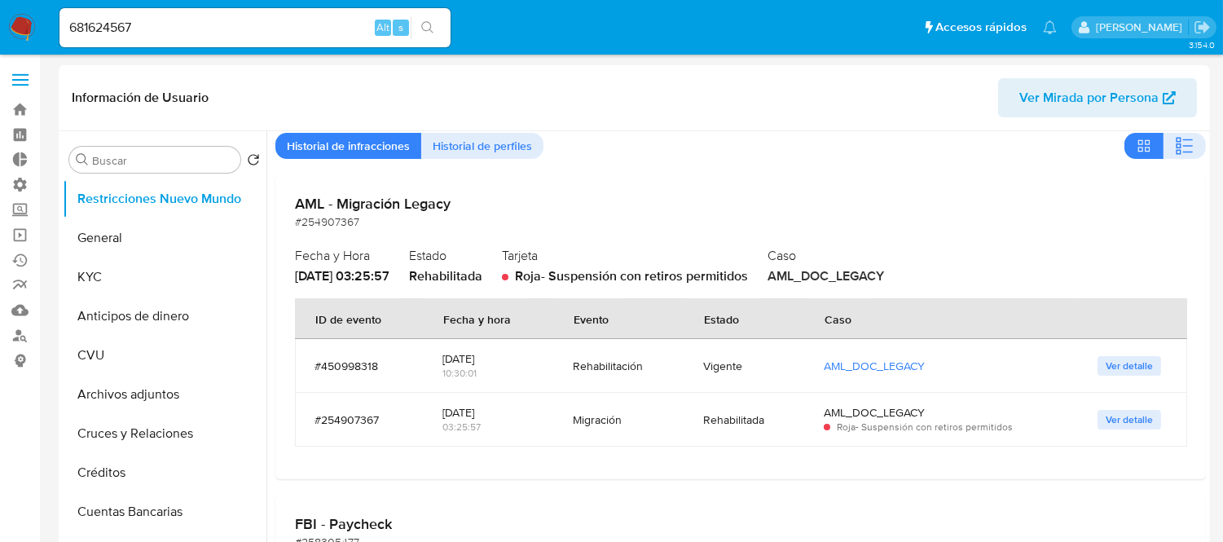
scroll to position [90, 0]
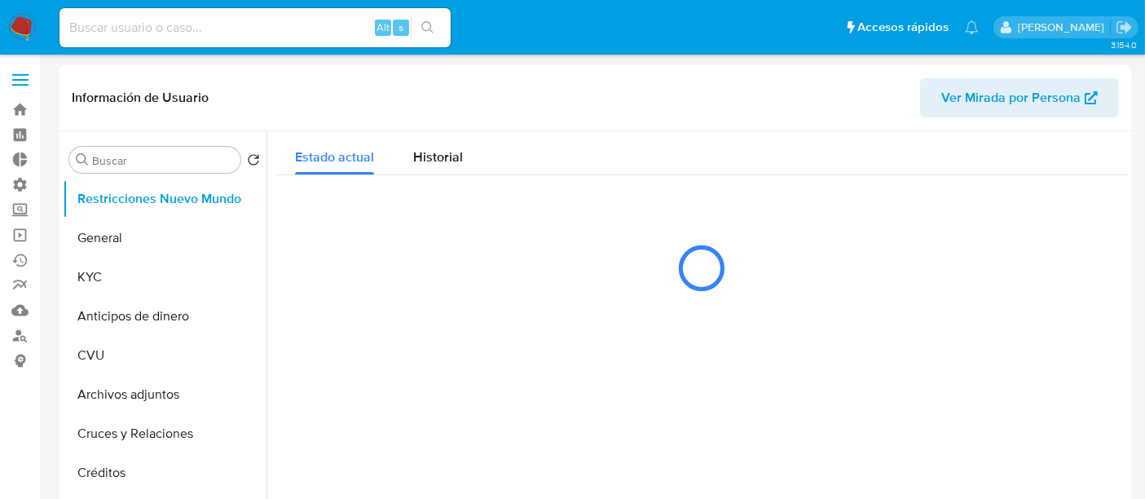
select select "10"
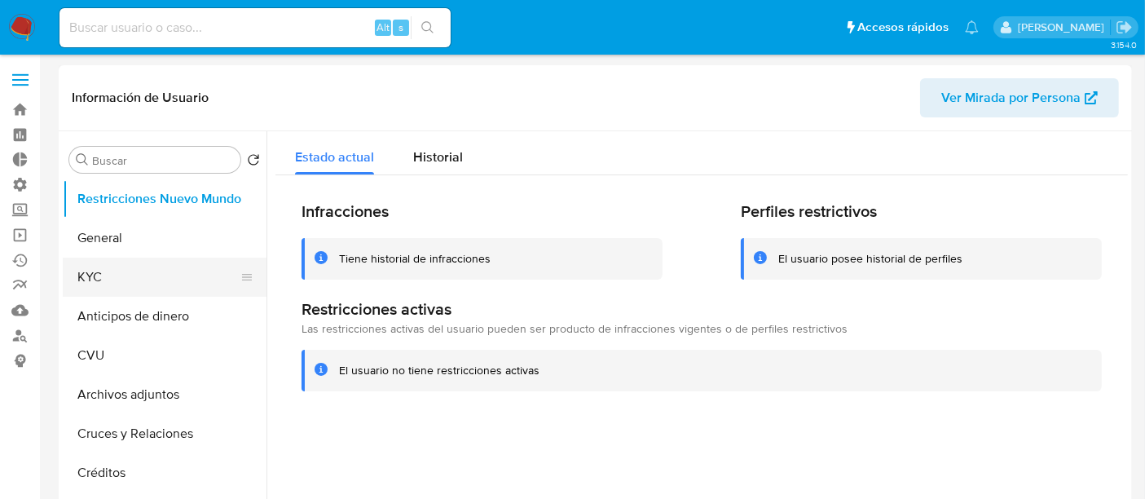
click at [95, 288] on button "KYC" at bounding box center [158, 276] width 191 height 39
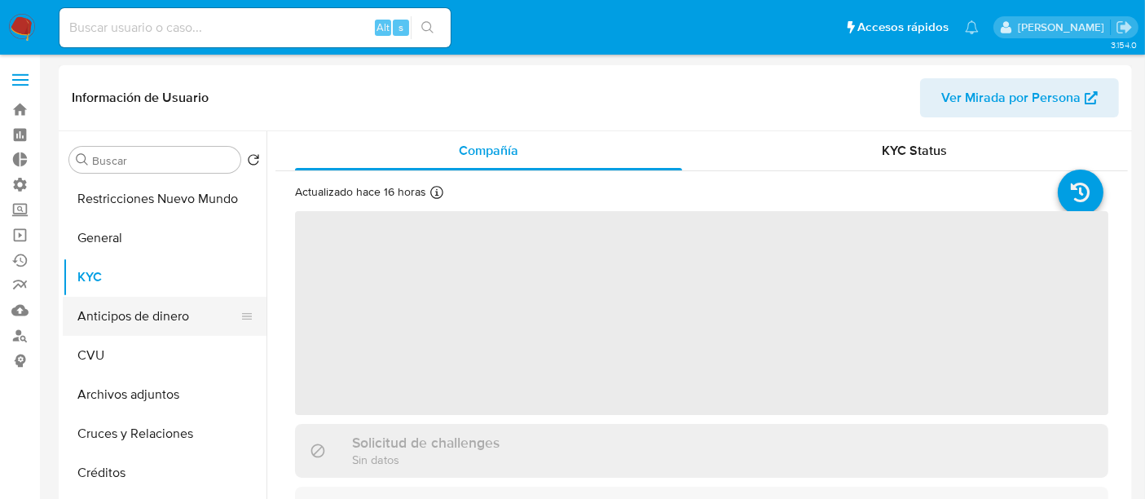
click at [109, 313] on button "Anticipos de dinero" at bounding box center [158, 316] width 191 height 39
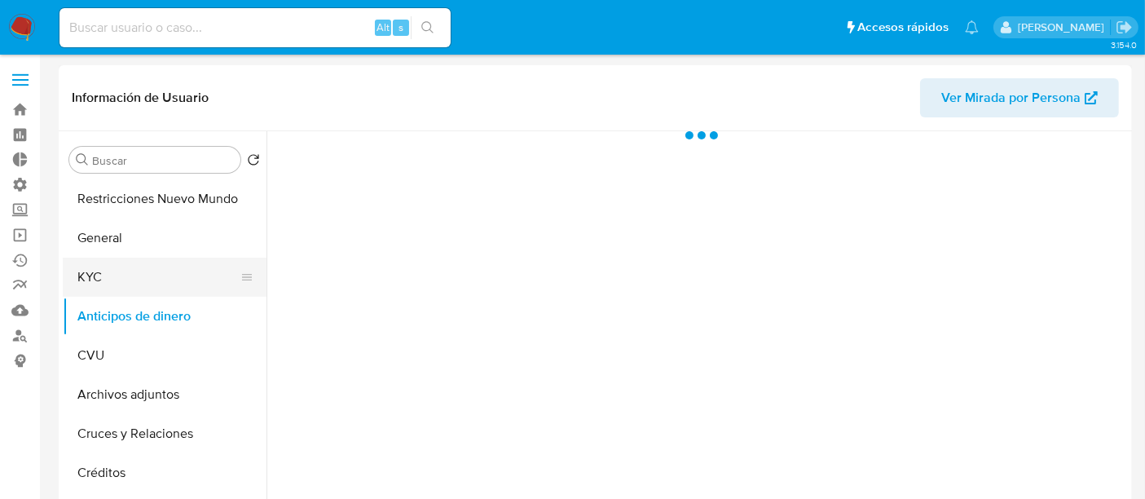
click at [137, 275] on button "KYC" at bounding box center [158, 276] width 191 height 39
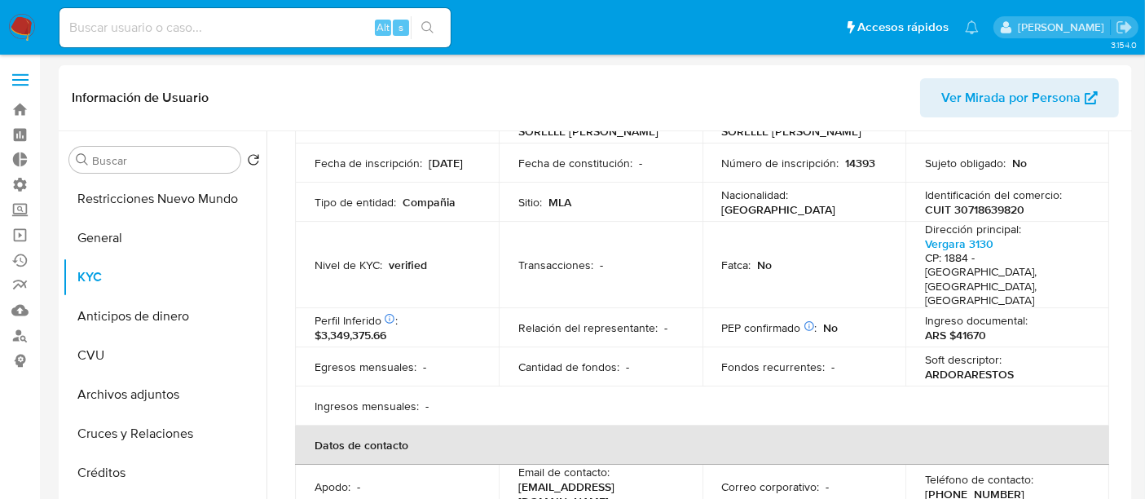
scroll to position [181, 0]
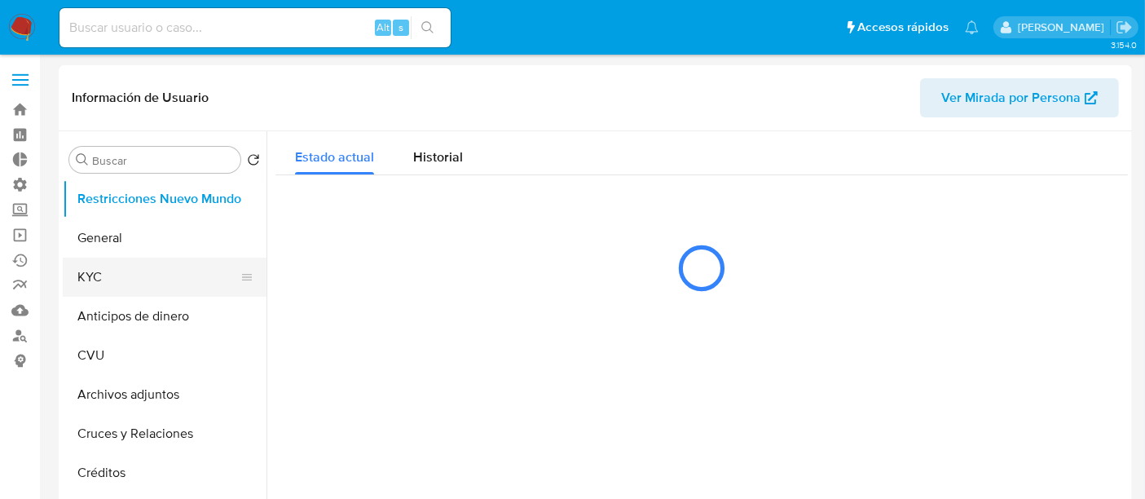
select select "10"
click at [146, 273] on button "KYC" at bounding box center [158, 276] width 191 height 39
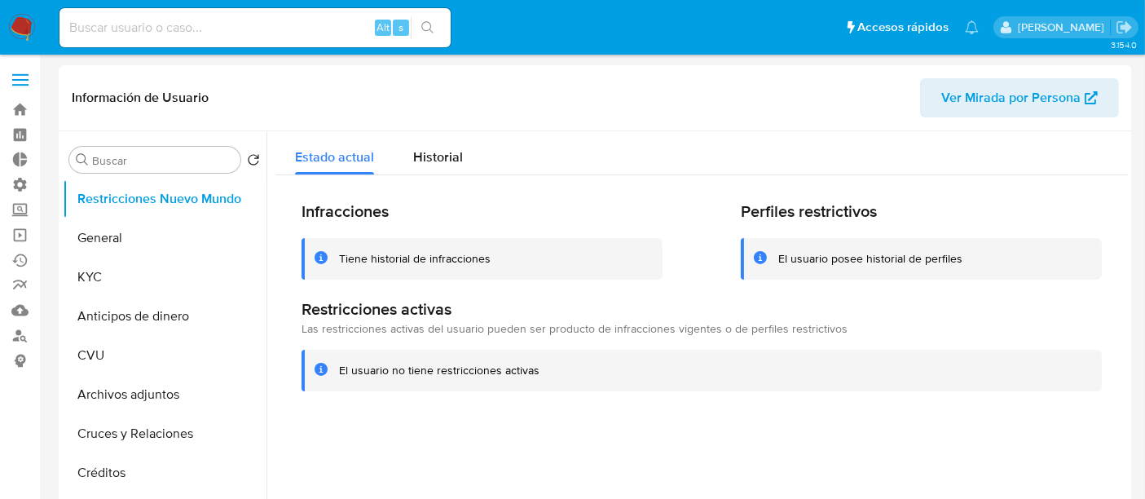
select select "10"
click at [99, 280] on button "KYC" at bounding box center [158, 276] width 191 height 39
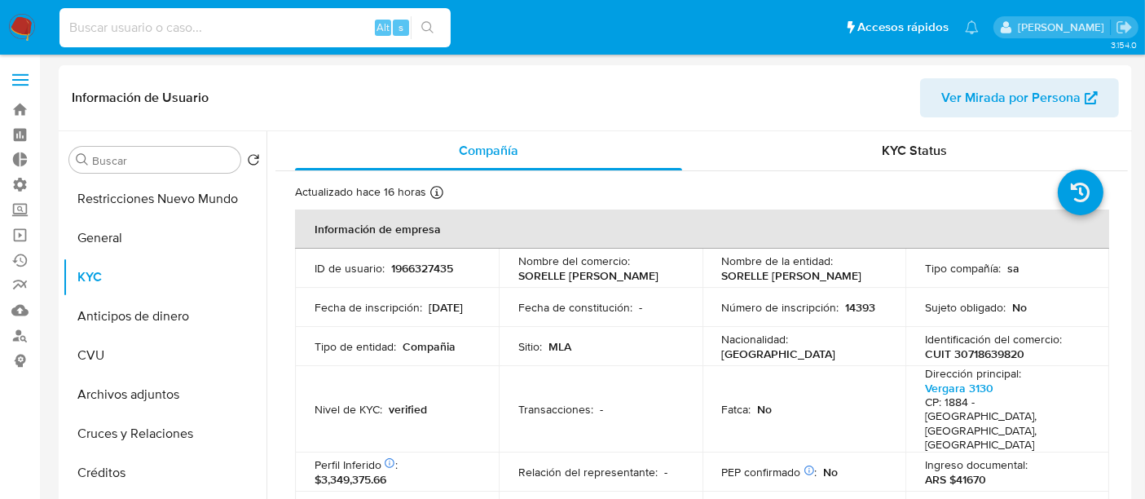
click at [178, 22] on input at bounding box center [254, 27] width 391 height 21
paste input "294571874"
type input "294571874"
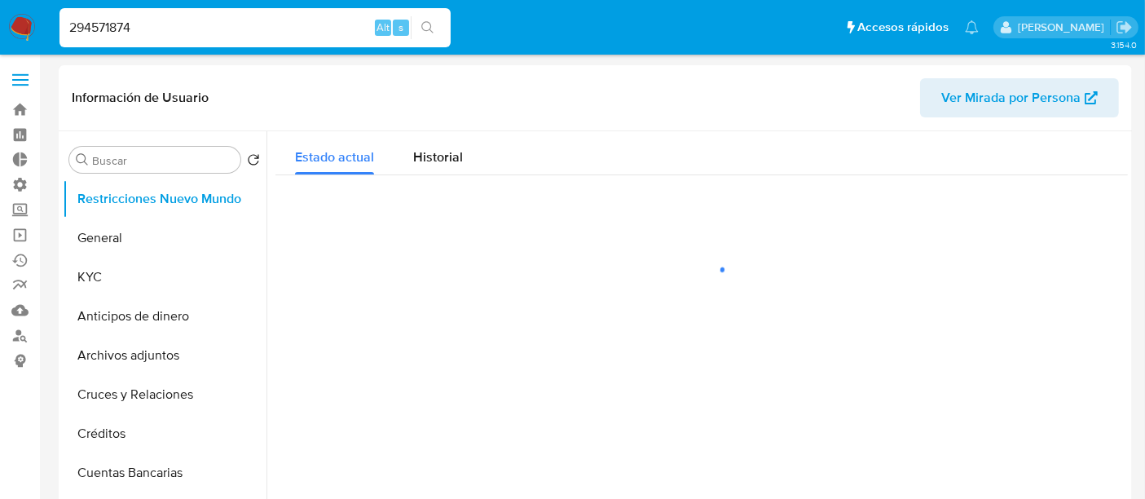
select select "10"
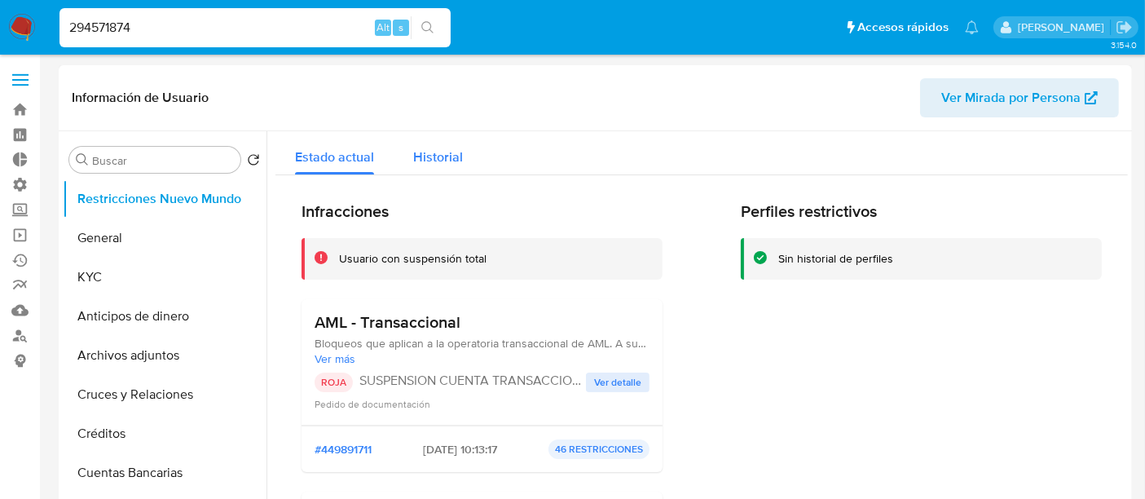
click at [429, 152] on span "Historial" at bounding box center [438, 156] width 50 height 19
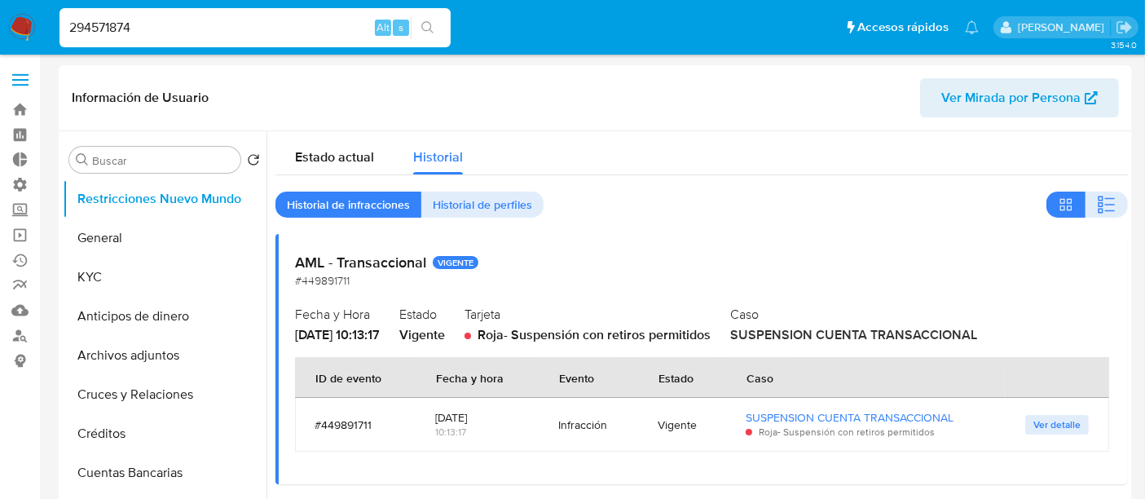
drag, startPoint x: 381, startPoint y: 426, endPoint x: 314, endPoint y: 417, distance: 68.2
click at [315, 417] on div "#449891711" at bounding box center [355, 424] width 81 height 15
